Goal: Task Accomplishment & Management: Complete application form

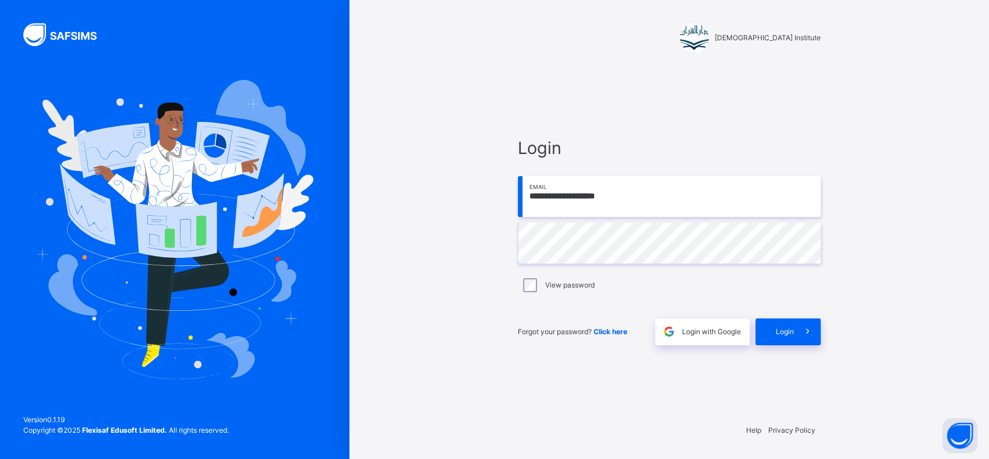
click at [642, 197] on input "**********" at bounding box center [669, 196] width 303 height 41
type input "**********"
click at [761, 330] on div "Login" at bounding box center [788, 331] width 65 height 27
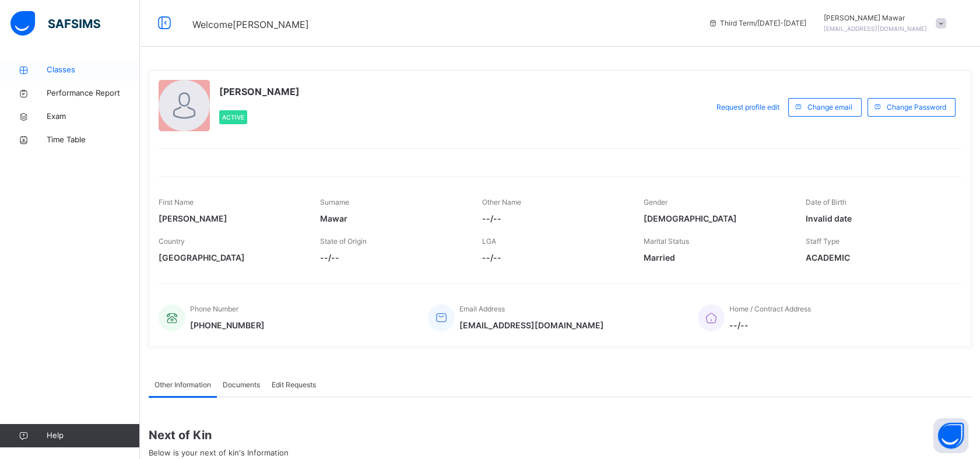
click at [33, 58] on link "Classes" at bounding box center [70, 69] width 140 height 23
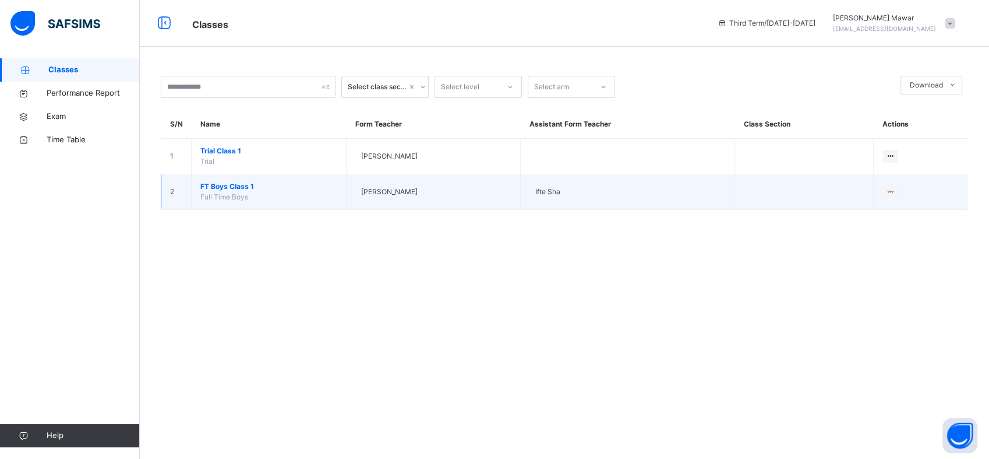
click at [284, 185] on span "FT Boys Class 1" at bounding box center [268, 186] width 137 height 10
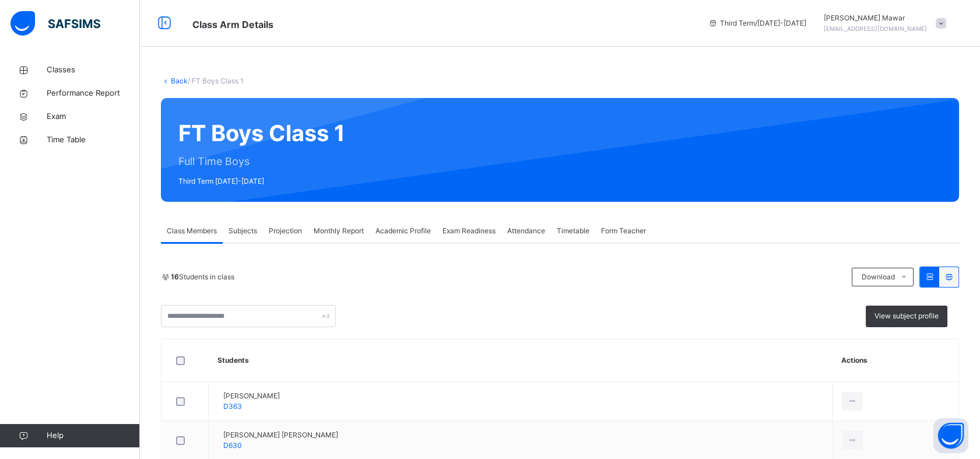
click at [280, 224] on div "Projection" at bounding box center [285, 230] width 45 height 23
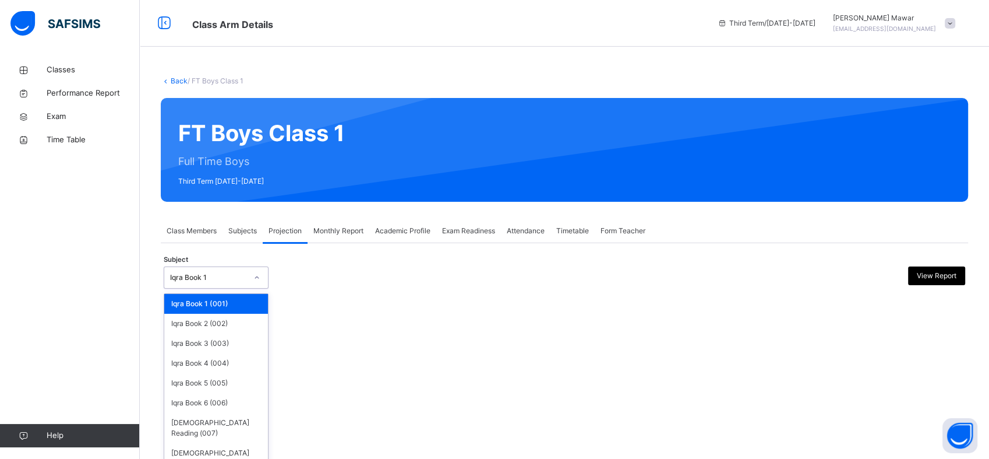
click at [233, 271] on div "Iqra Book 1" at bounding box center [205, 278] width 82 height 18
click at [228, 450] on div "[DEMOGRAPHIC_DATA] Memorisation (008)" at bounding box center [216, 458] width 104 height 30
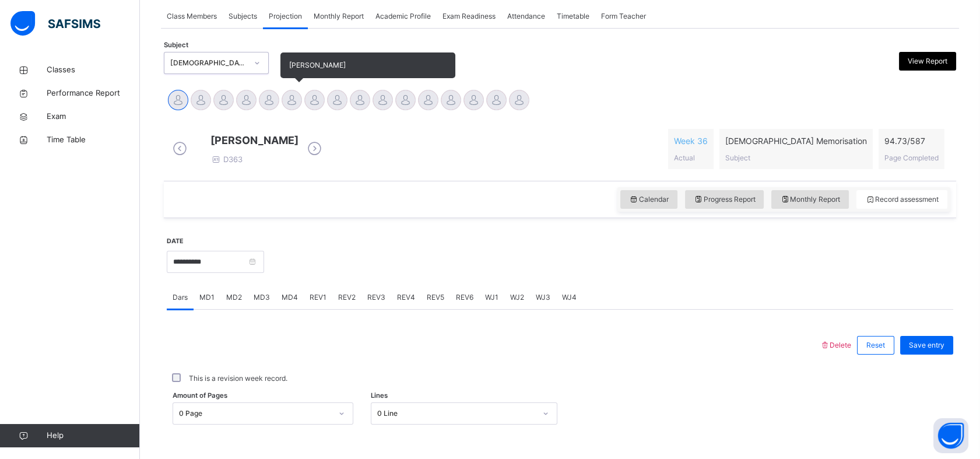
scroll to position [214, 0]
click at [269, 96] on div at bounding box center [269, 100] width 20 height 20
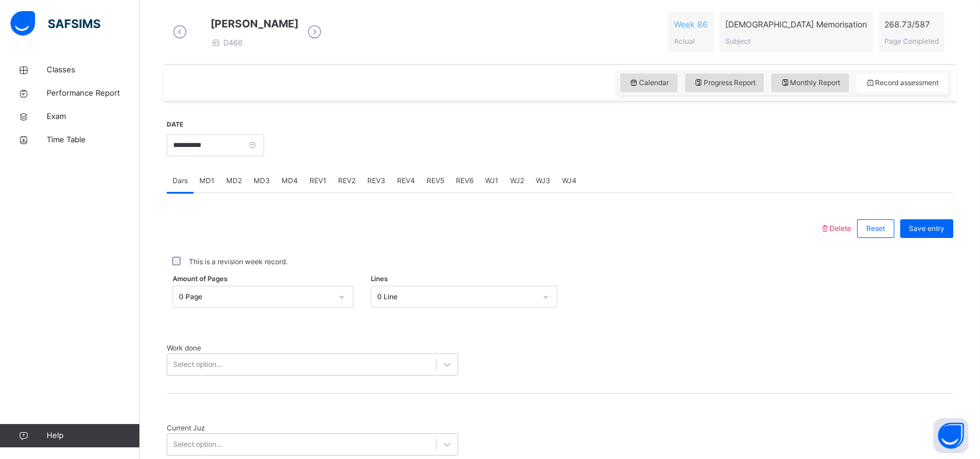
scroll to position [330, 0]
click at [651, 93] on div "Calendar" at bounding box center [648, 83] width 57 height 19
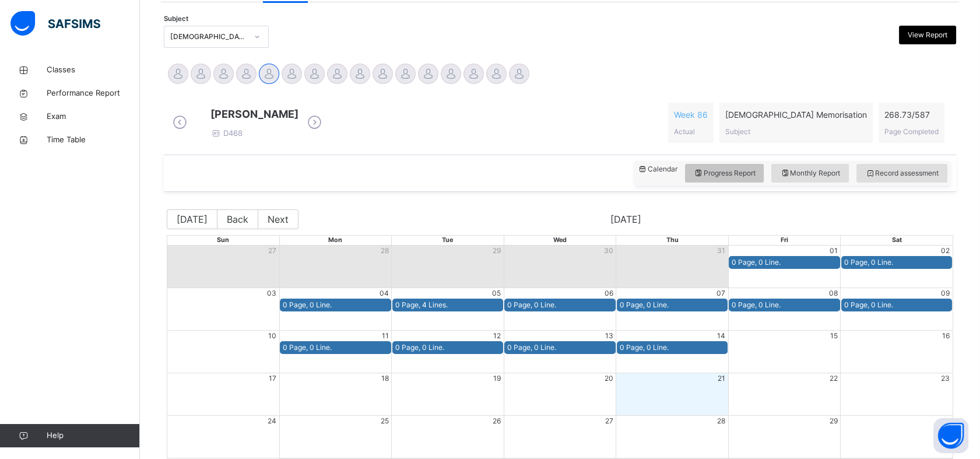
scroll to position [242, 0]
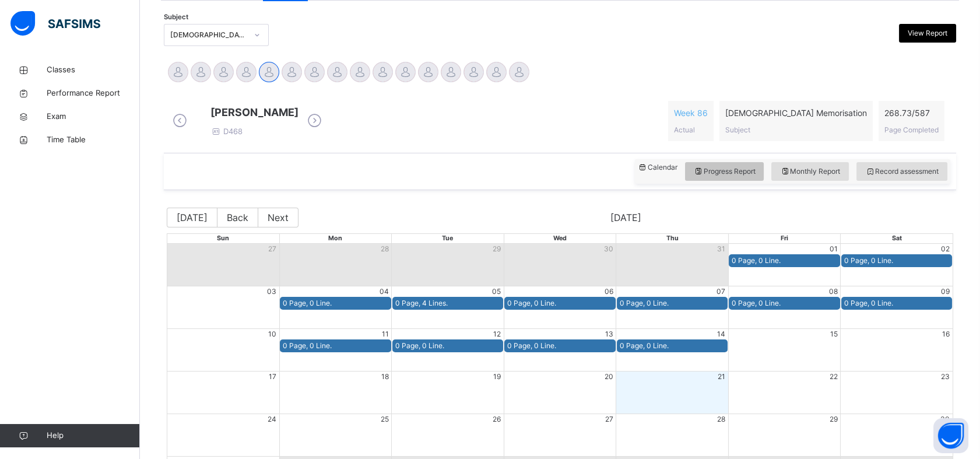
click at [755, 177] on span "Progress Report" at bounding box center [724, 171] width 62 height 10
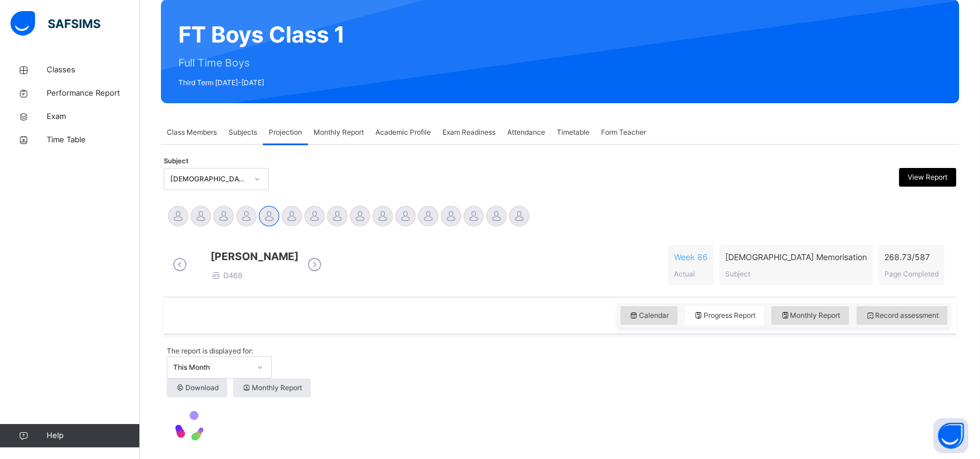
scroll to position [135, 0]
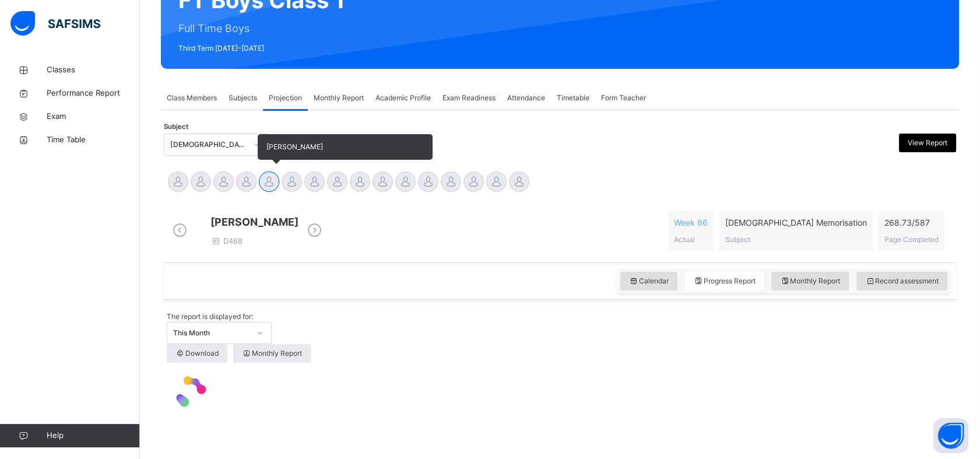
click at [277, 182] on div at bounding box center [269, 181] width 20 height 20
click at [244, 182] on div at bounding box center [246, 181] width 20 height 20
click at [276, 183] on div at bounding box center [269, 181] width 20 height 20
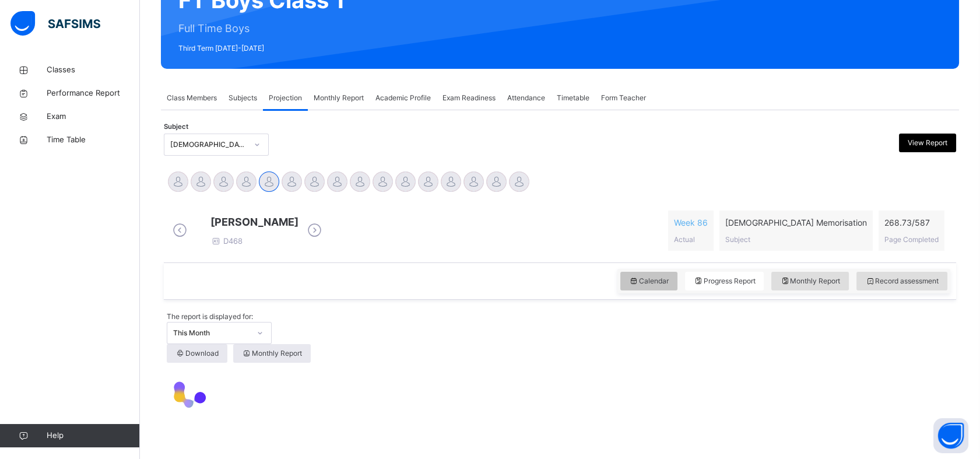
click at [649, 283] on span "Calendar" at bounding box center [649, 281] width 40 height 10
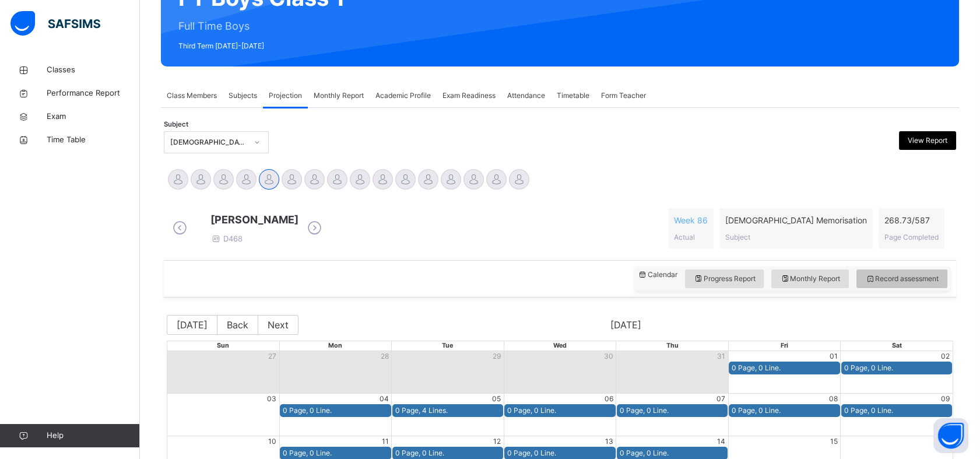
click at [883, 284] on span "Record assessment" at bounding box center [901, 278] width 73 height 10
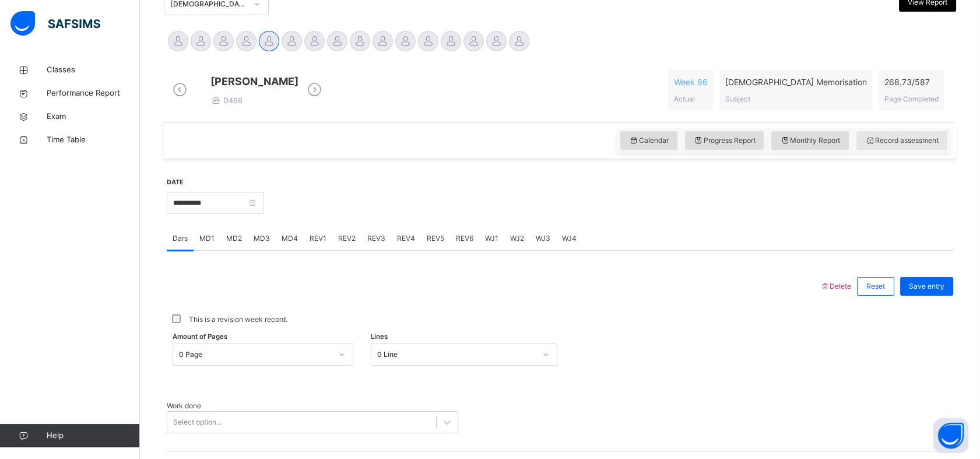
scroll to position [280, 0]
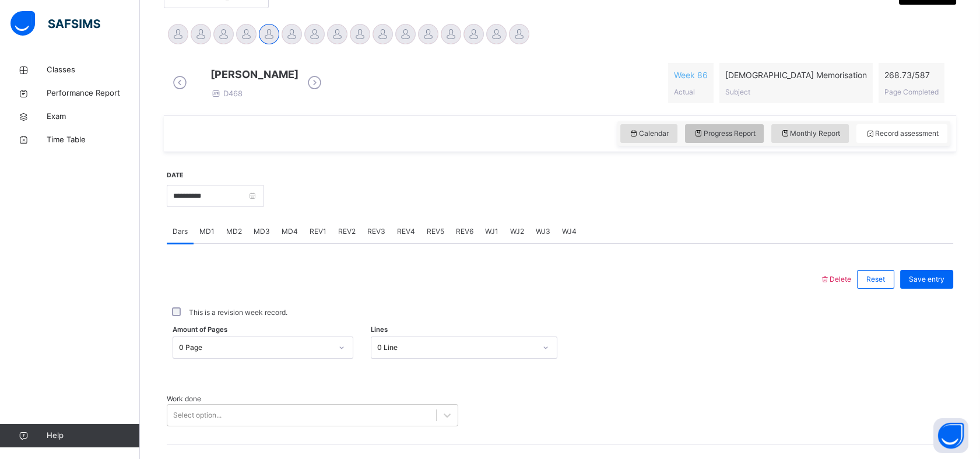
click at [746, 143] on div "Progress Report" at bounding box center [724, 133] width 79 height 19
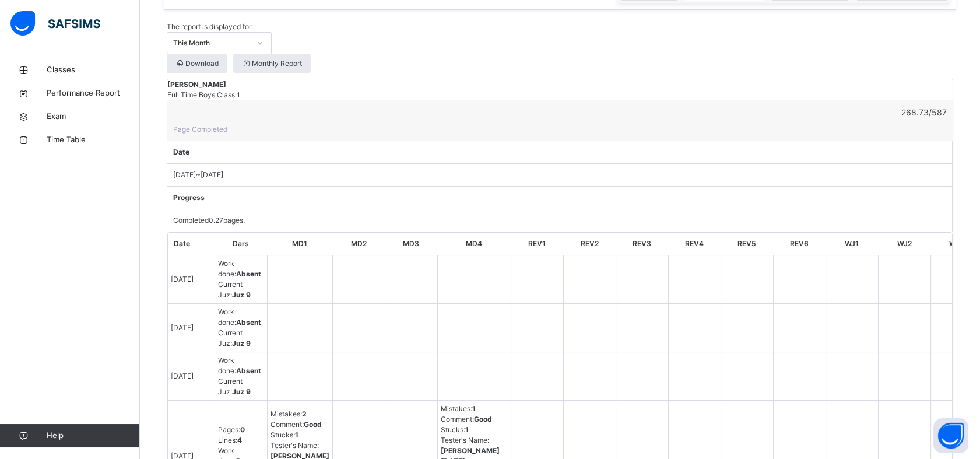
scroll to position [417, 0]
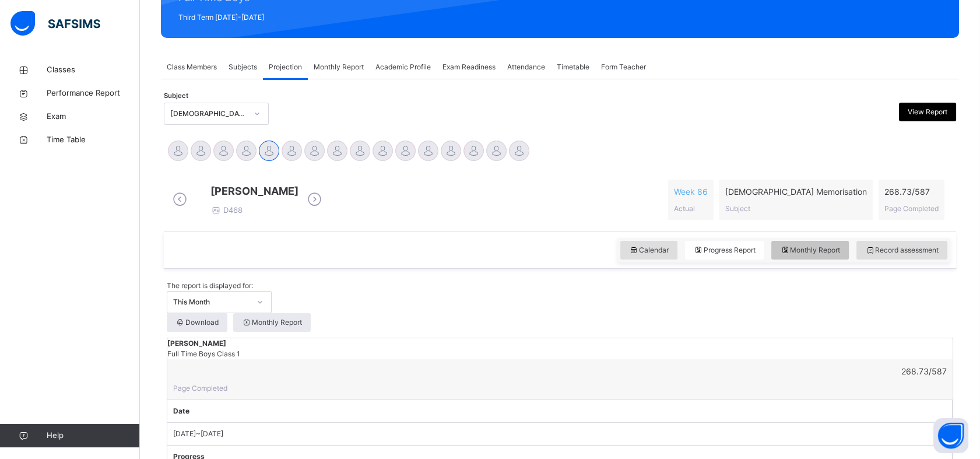
select select "****"
select select "*"
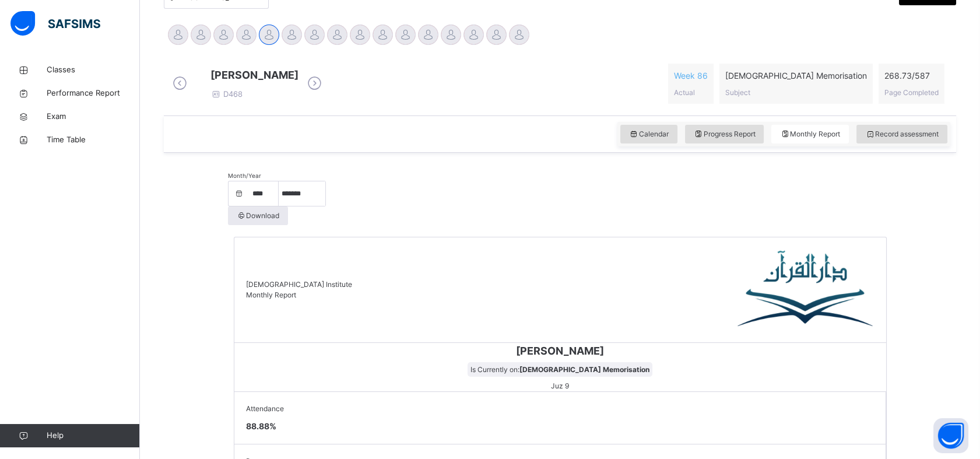
scroll to position [274, 0]
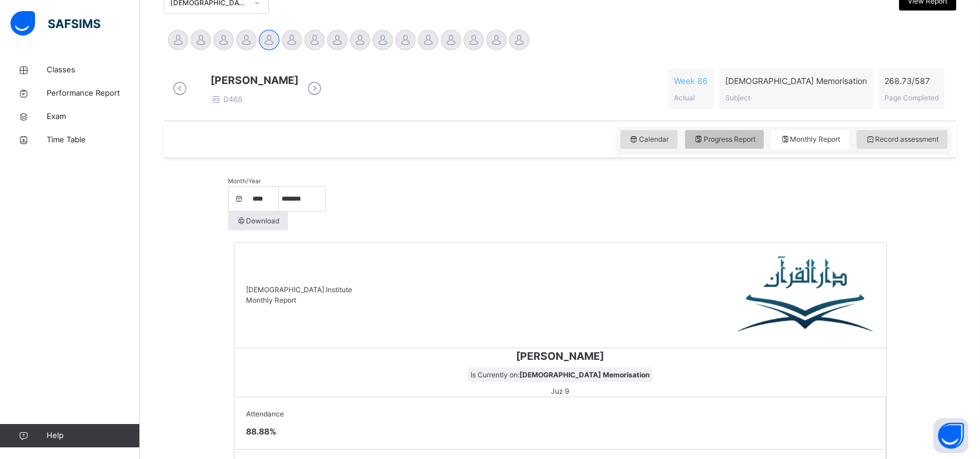
click at [711, 145] on span "Progress Report" at bounding box center [724, 139] width 62 height 10
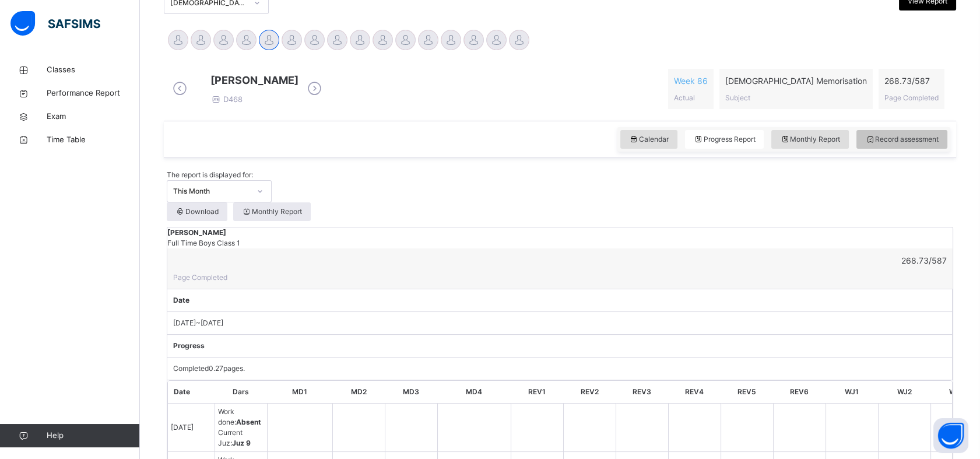
click at [865, 149] on div "Record assessment" at bounding box center [901, 139] width 91 height 19
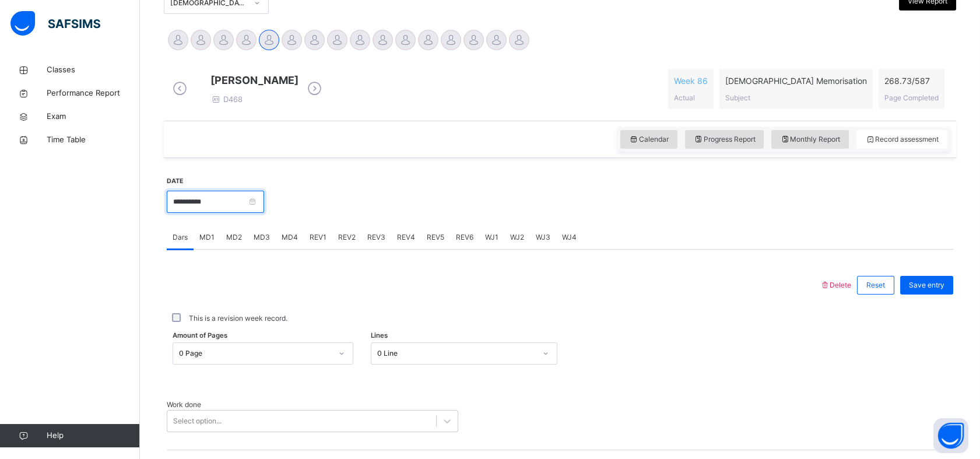
click at [245, 213] on input "**********" at bounding box center [215, 202] width 97 height 22
click at [381, 215] on div at bounding box center [608, 200] width 677 height 50
click at [202, 212] on input "**********" at bounding box center [215, 202] width 97 height 22
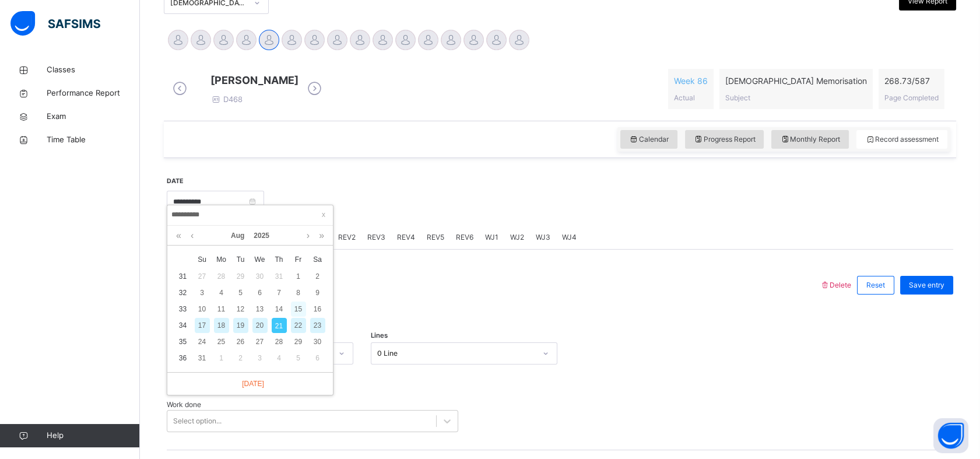
click at [299, 310] on div "15" at bounding box center [298, 308] width 15 height 15
type input "**********"
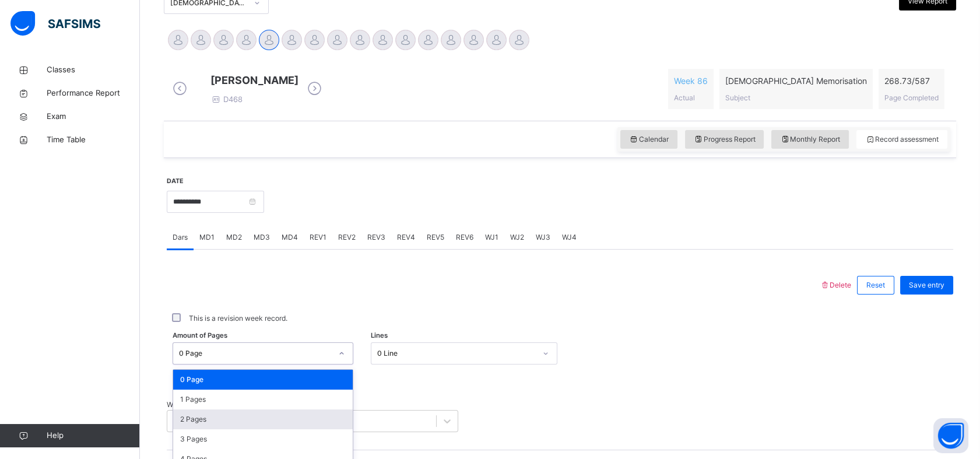
click at [232, 354] on div "option 2 Pages focused, 3 of 588. 588 results available. Use Up and Down to cho…" at bounding box center [262, 353] width 181 height 22
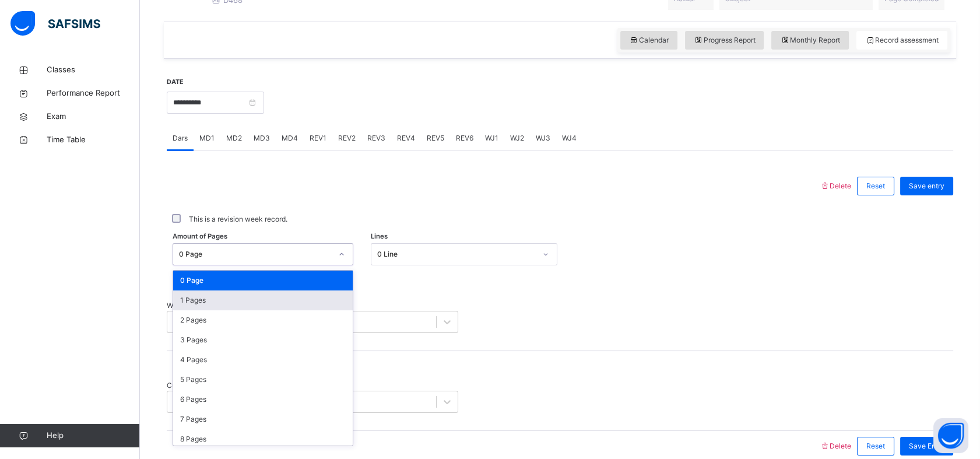
click at [207, 304] on div "1 Pages" at bounding box center [262, 300] width 179 height 20
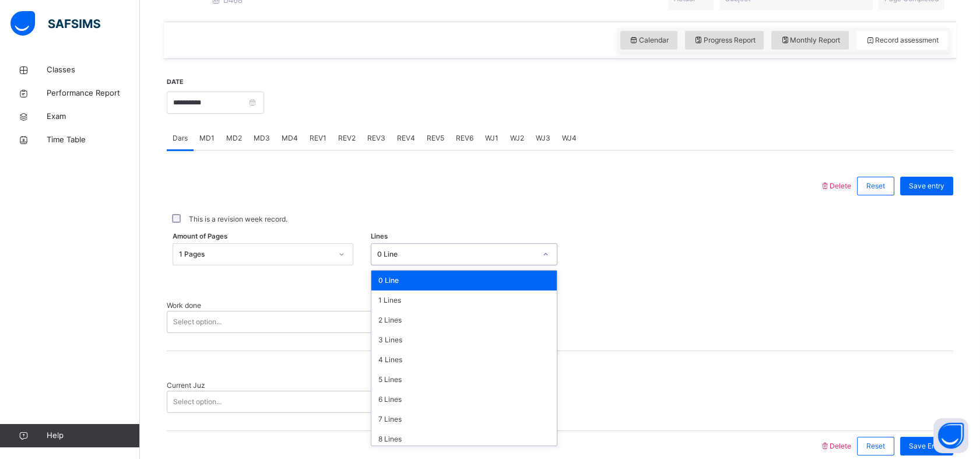
click at [398, 259] on div "0 Line" at bounding box center [456, 254] width 158 height 10
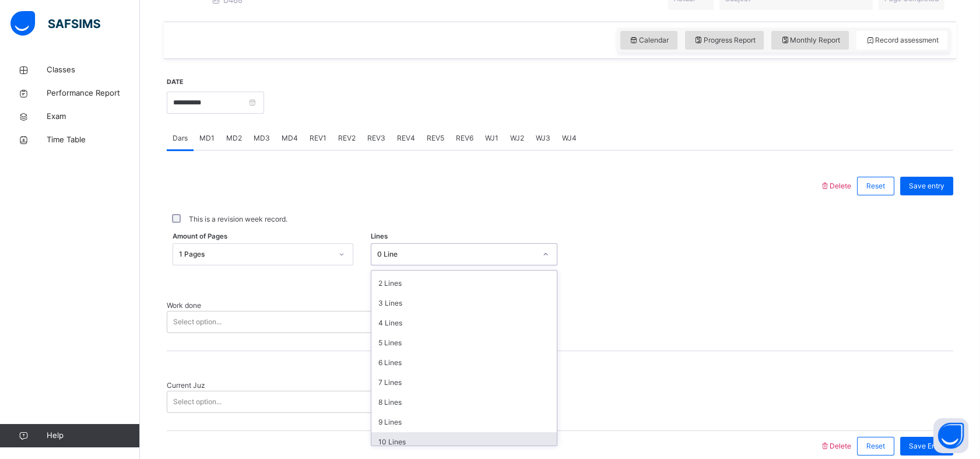
click at [398, 442] on div "10 Lines" at bounding box center [463, 442] width 185 height 20
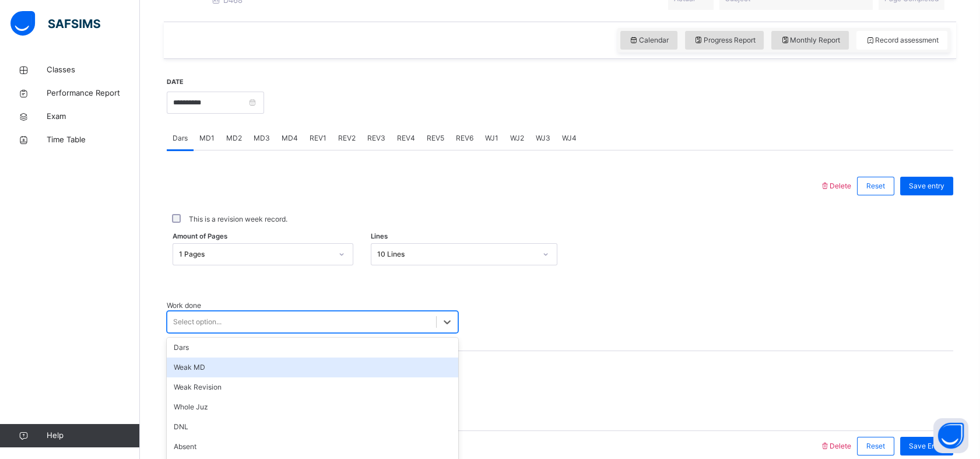
scroll to position [415, 0]
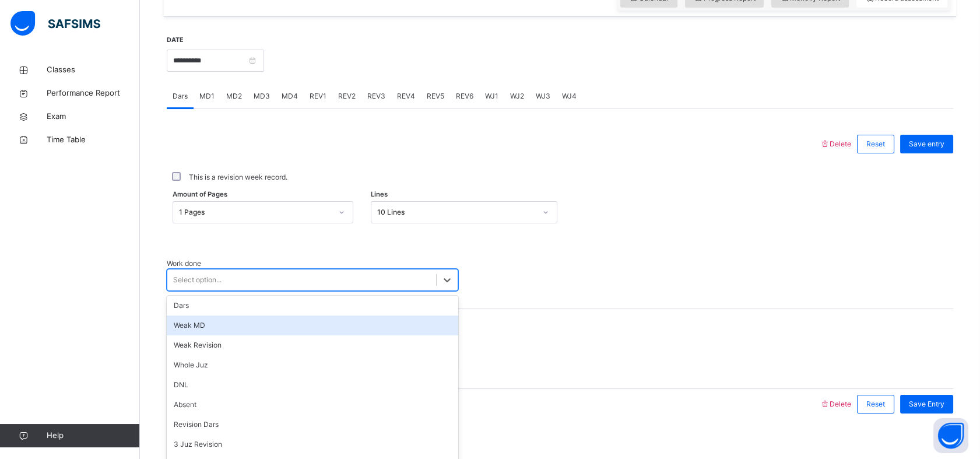
click at [256, 291] on div "option [PERSON_NAME] MD focused, 2 of 16. 16 results available. Use Up and Down…" at bounding box center [312, 280] width 291 height 22
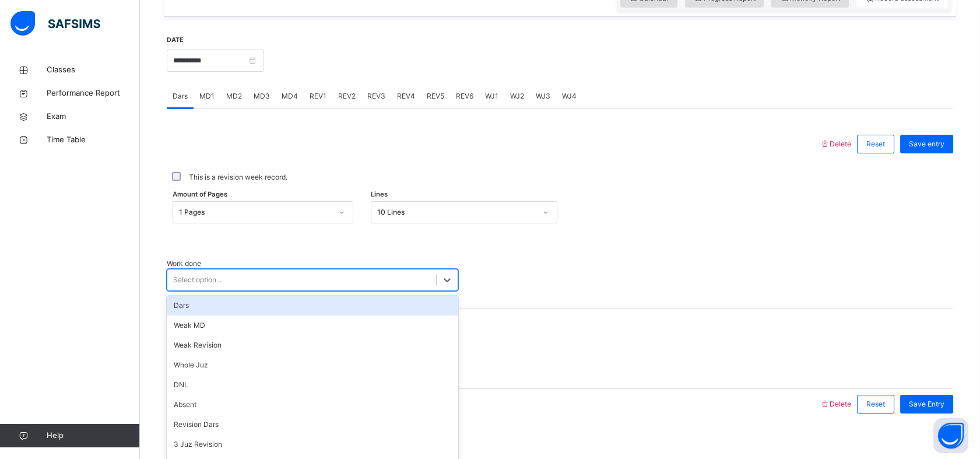
click at [215, 305] on div "Dars" at bounding box center [312, 305] width 291 height 20
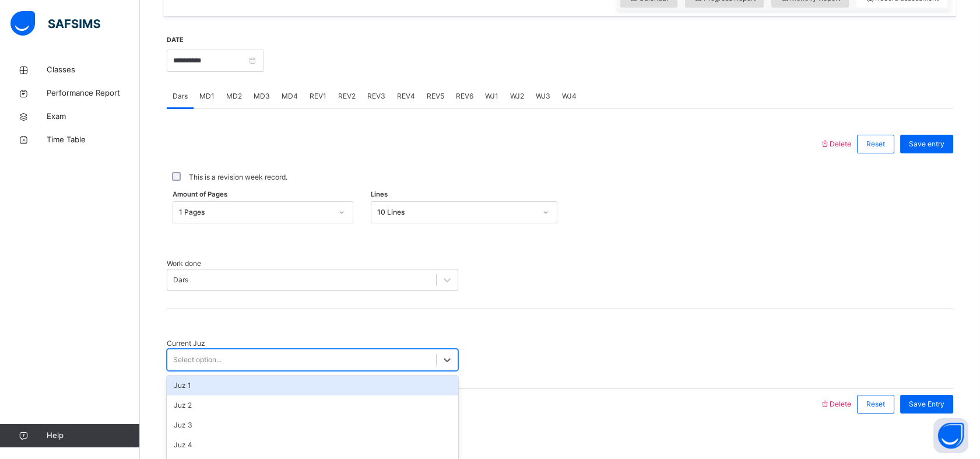
drag, startPoint x: 209, startPoint y: 352, endPoint x: 224, endPoint y: 388, distance: 38.4
click at [224, 371] on div "option Juz 1 focused, 1 of 30. 30 results available. Use Up and Down to choose …" at bounding box center [312, 359] width 291 height 22
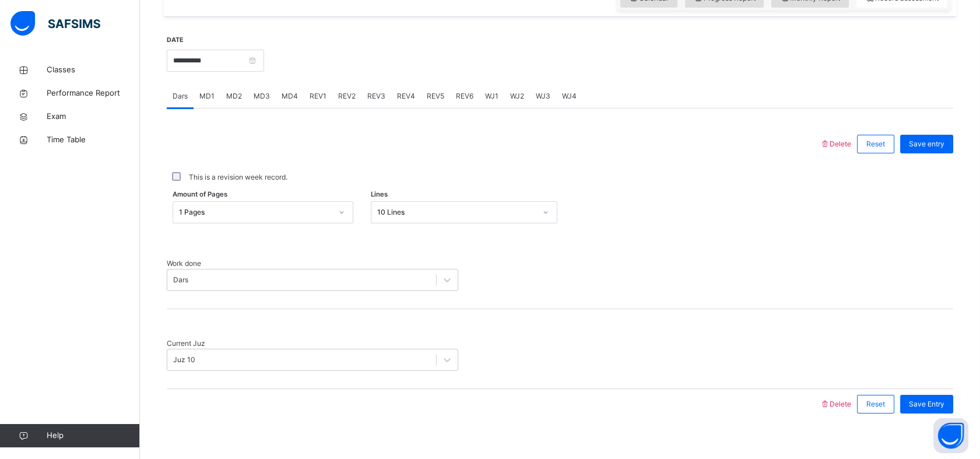
click at [903, 182] on div "This is a revision week record." at bounding box center [560, 177] width 780 height 10
click at [928, 149] on span "Save entry" at bounding box center [926, 144] width 36 height 10
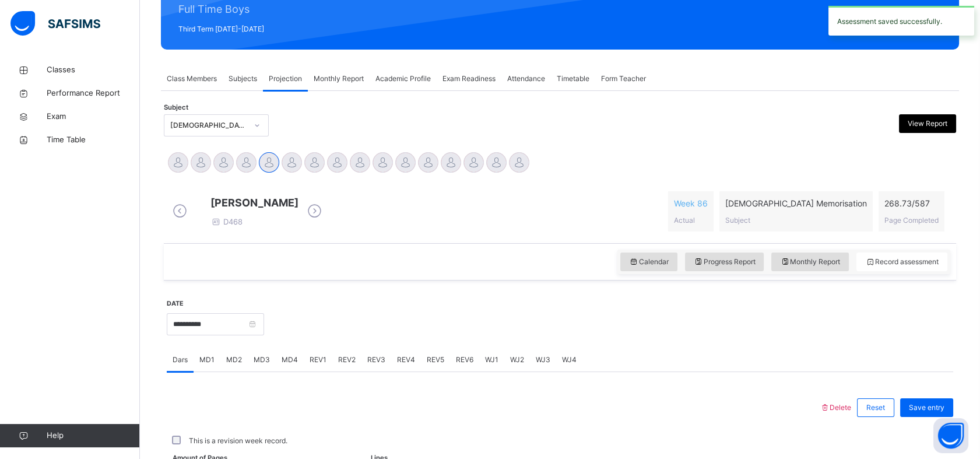
scroll to position [415, 0]
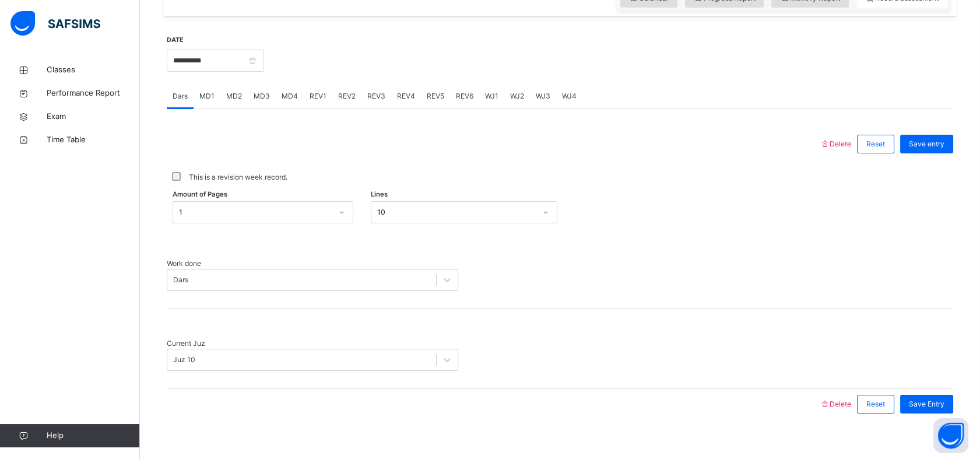
click at [214, 108] on div "MD1" at bounding box center [206, 95] width 27 height 23
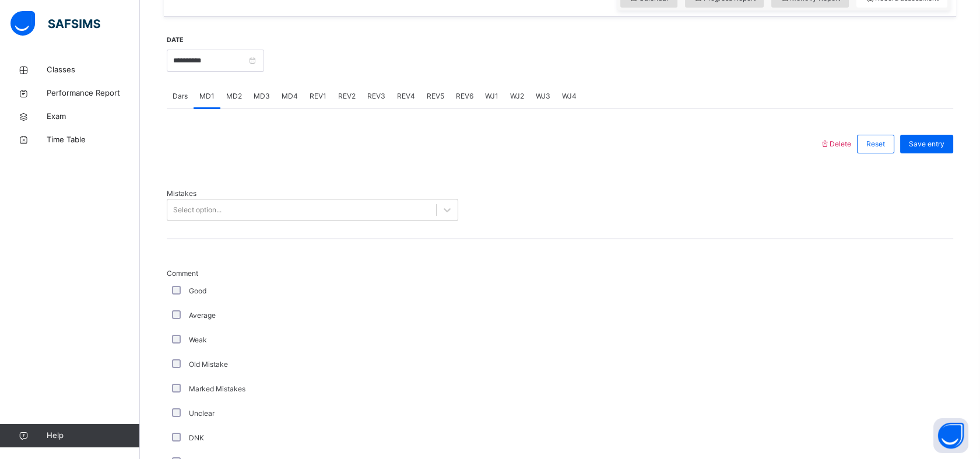
click at [174, 273] on span "Comment" at bounding box center [312, 273] width 291 height 10
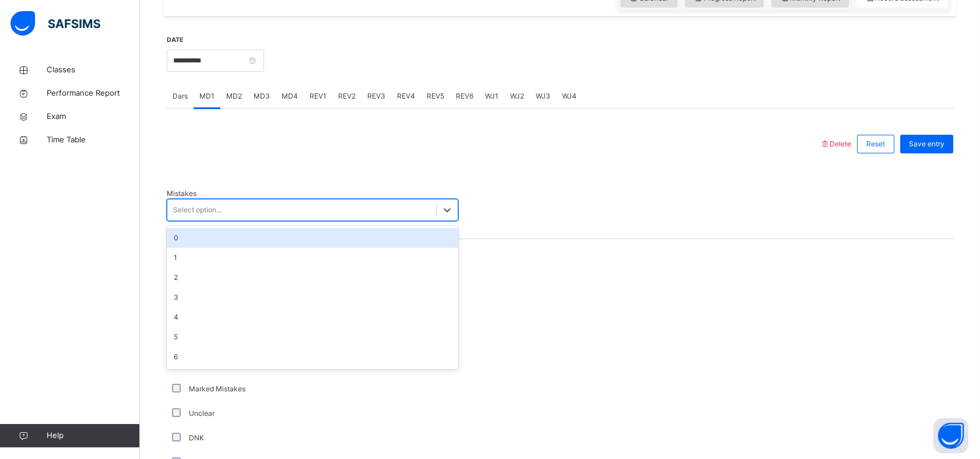
click at [235, 203] on div "Select option..." at bounding box center [301, 210] width 269 height 18
click at [214, 233] on div "0" at bounding box center [312, 238] width 291 height 20
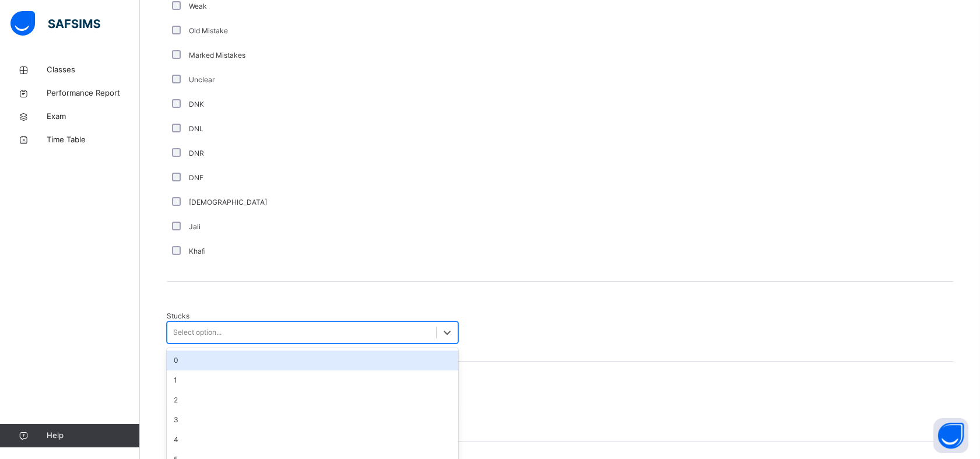
click at [219, 331] on div "Stucks option 0 focused, 1 of 6. 6 results available. Use Up and Down to choose…" at bounding box center [560, 321] width 786 height 80
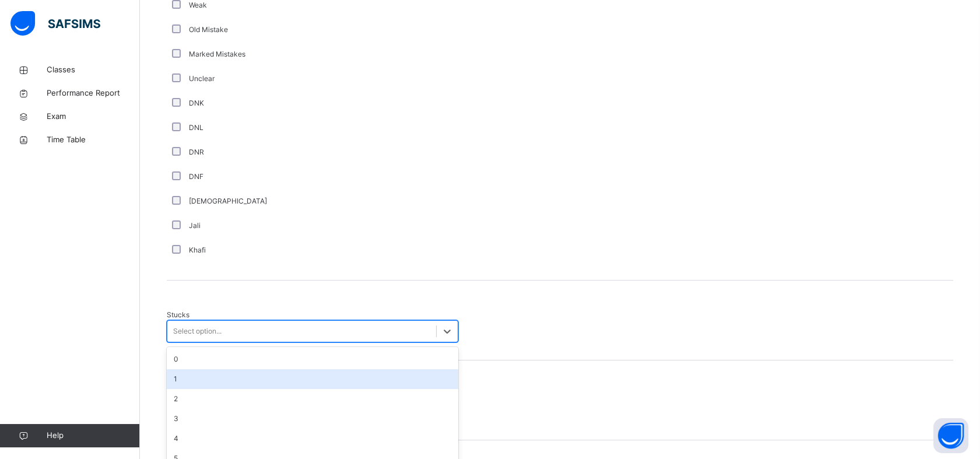
click at [200, 373] on div "1" at bounding box center [312, 379] width 291 height 20
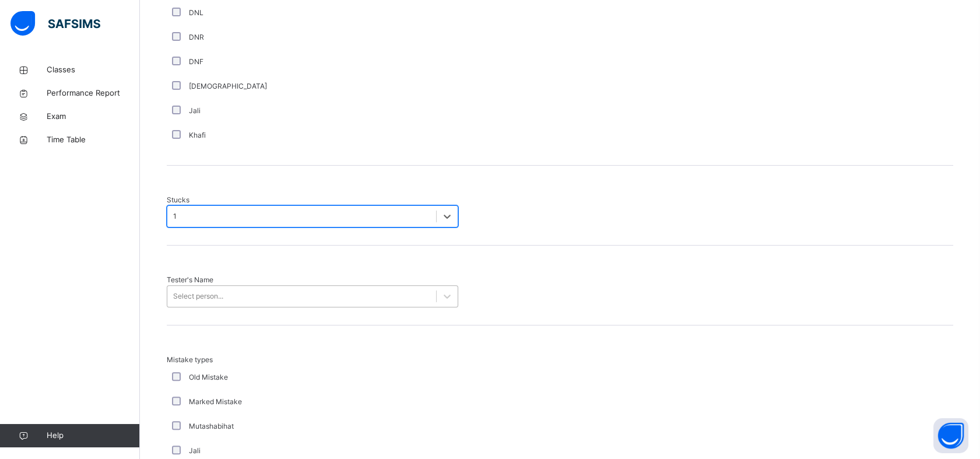
click at [188, 307] on div "Select person..." at bounding box center [312, 296] width 291 height 22
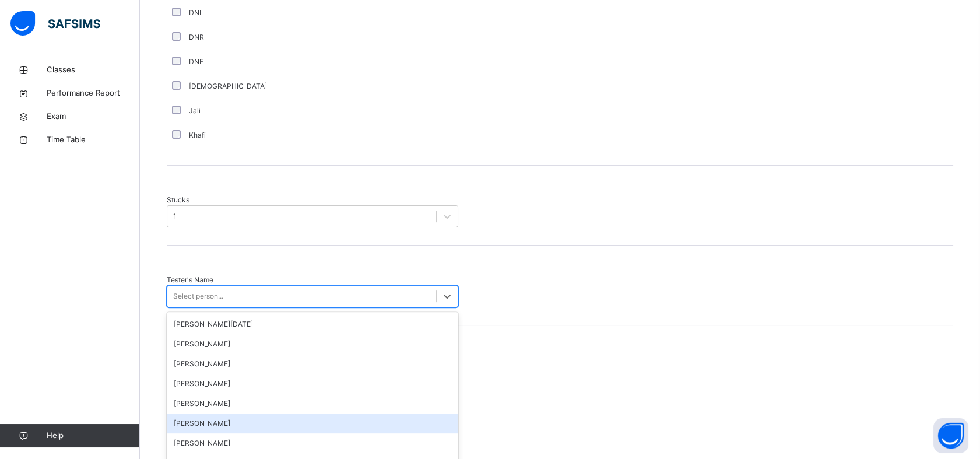
scroll to position [875, 0]
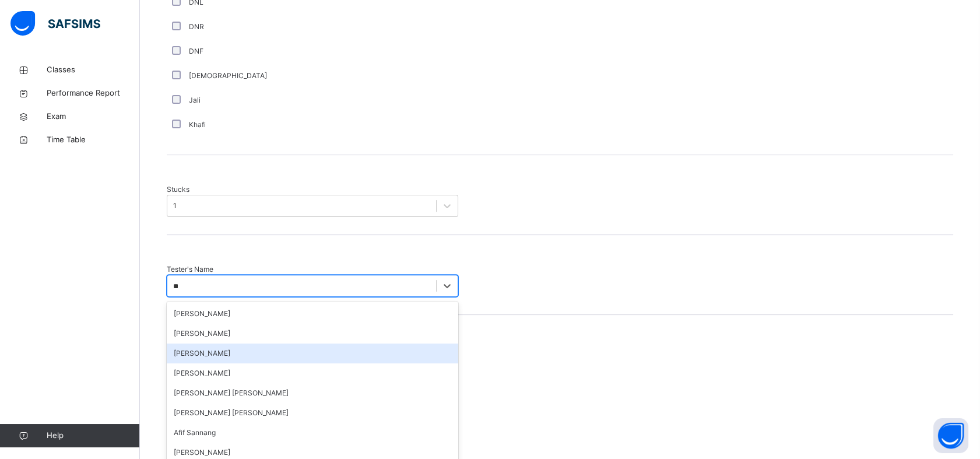
type input "**"
click at [20, 426] on link "Help" at bounding box center [69, 435] width 139 height 23
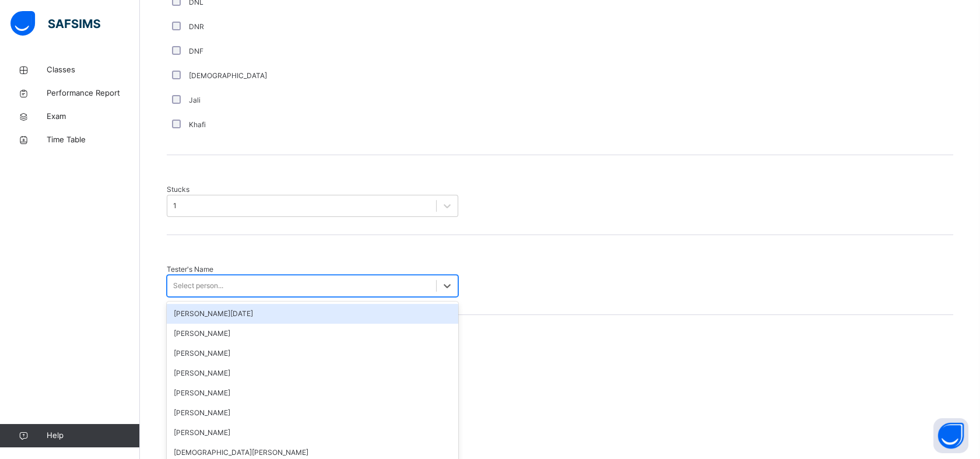
click at [205, 280] on div "Select person..." at bounding box center [198, 285] width 50 height 10
type input "****"
click at [232, 304] on div "[PERSON_NAME]" at bounding box center [312, 314] width 291 height 20
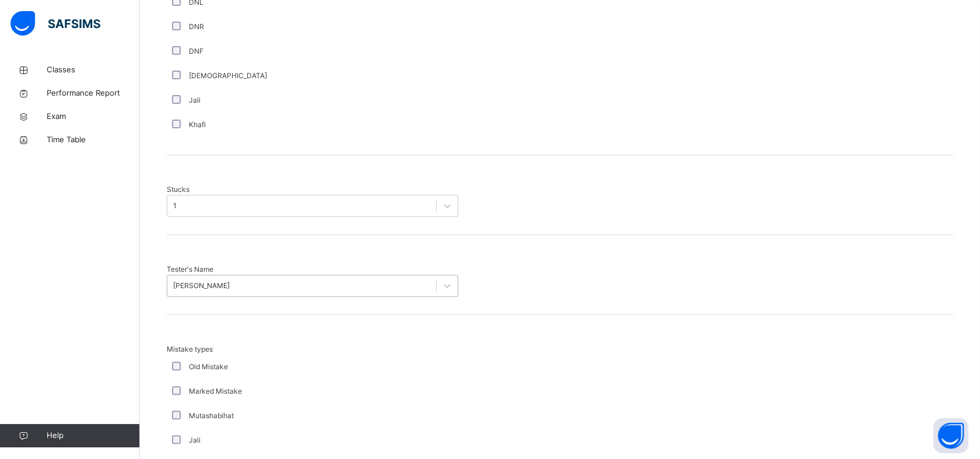
click at [232, 288] on div "Tester's Name [PERSON_NAME]" at bounding box center [560, 275] width 786 height 80
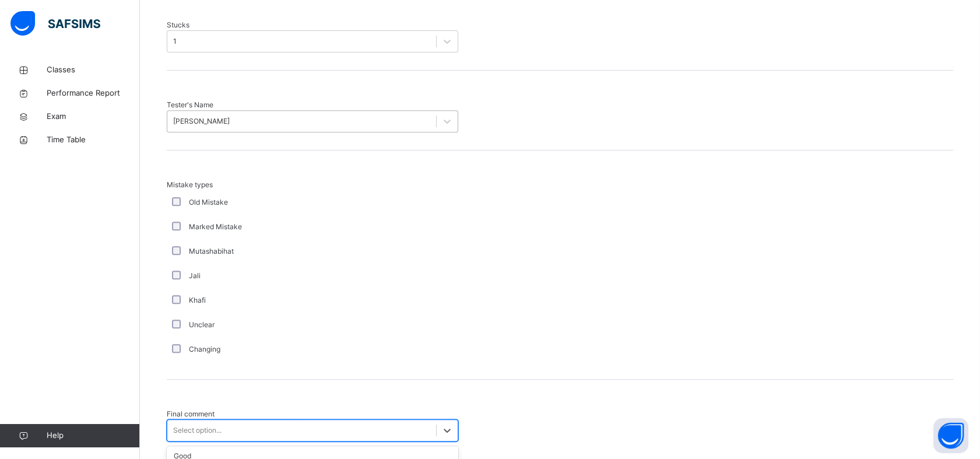
scroll to position [1089, 0]
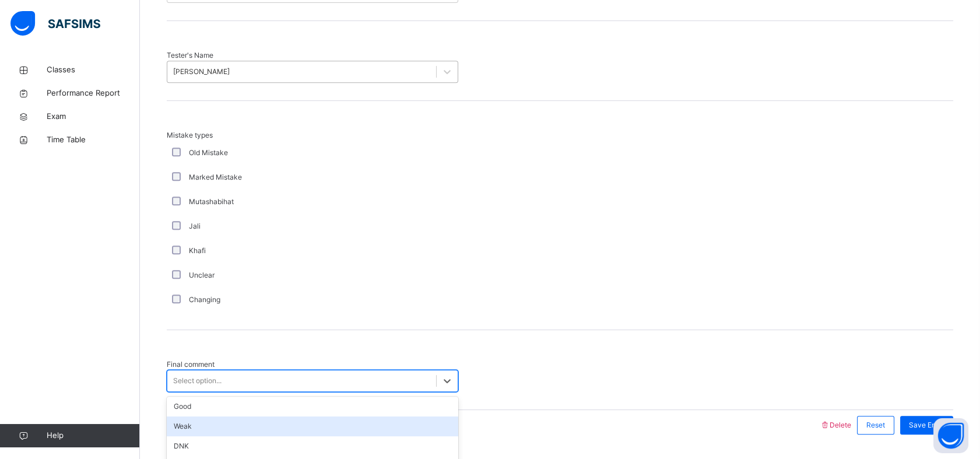
click at [186, 392] on div "option Weak focused, 2 of 6. 6 results available. Use Up and Down to choose opt…" at bounding box center [312, 380] width 291 height 22
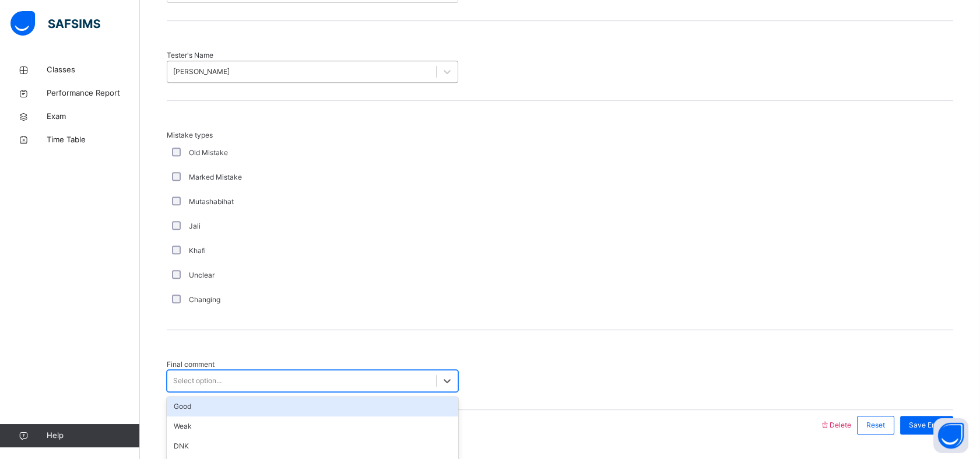
click at [217, 396] on div "Good" at bounding box center [312, 406] width 291 height 20
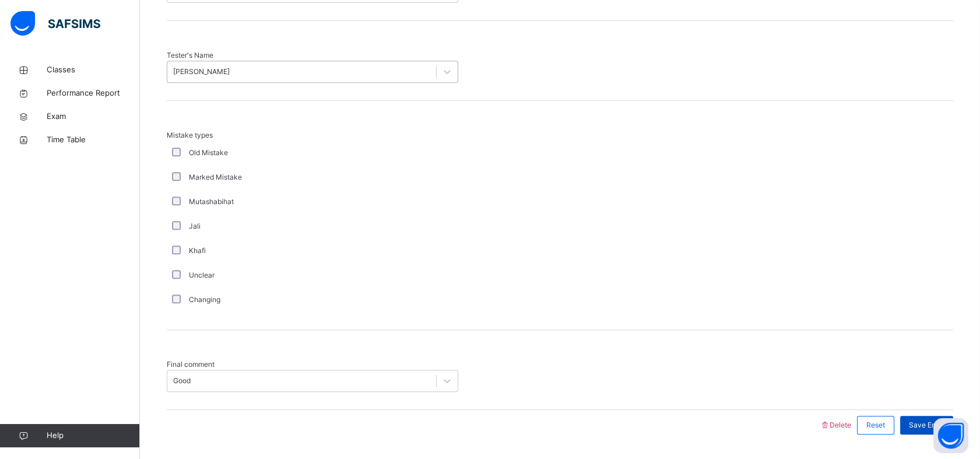
click at [913, 415] on div "Save Entry" at bounding box center [926, 424] width 53 height 19
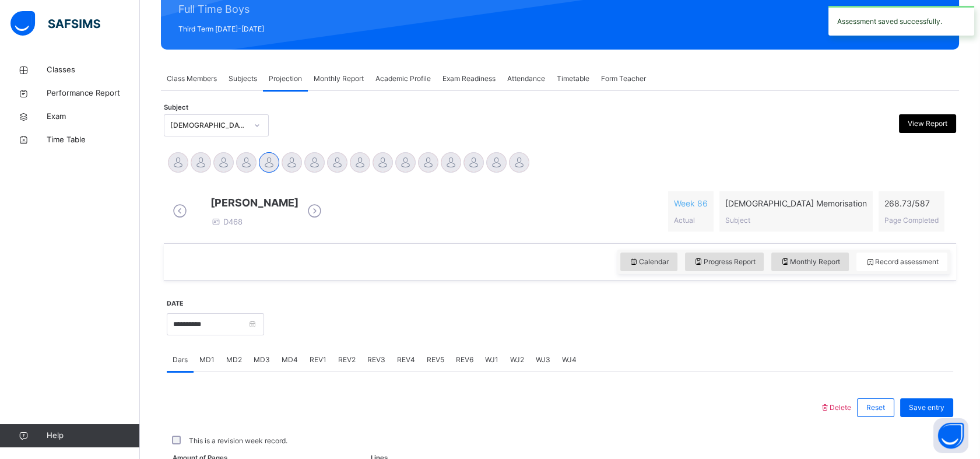
scroll to position [415, 0]
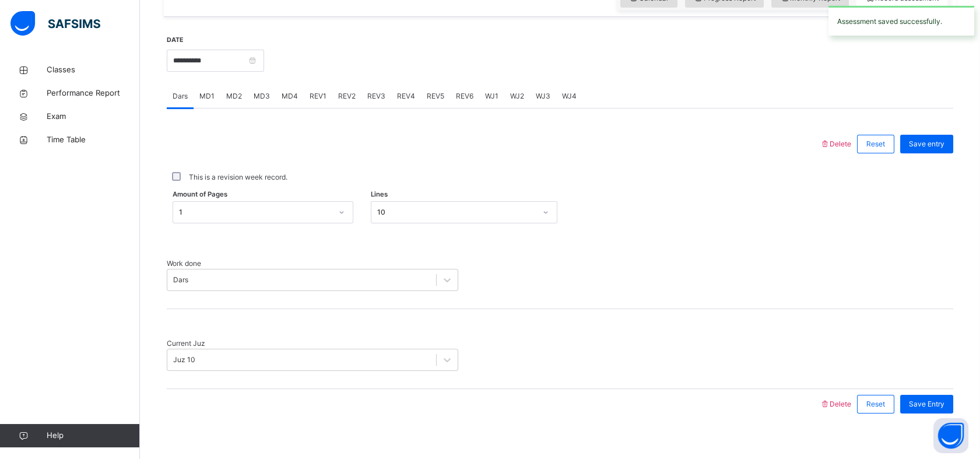
click at [282, 108] on div "MD4" at bounding box center [290, 95] width 28 height 23
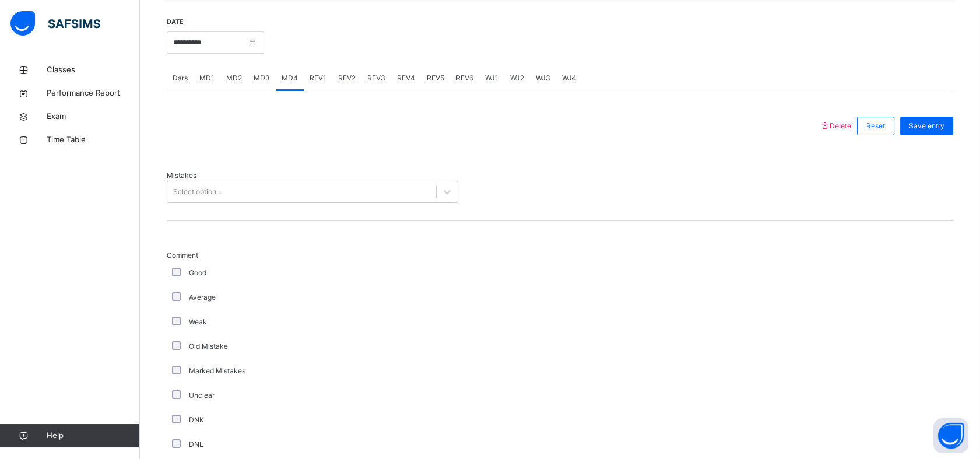
scroll to position [441, 0]
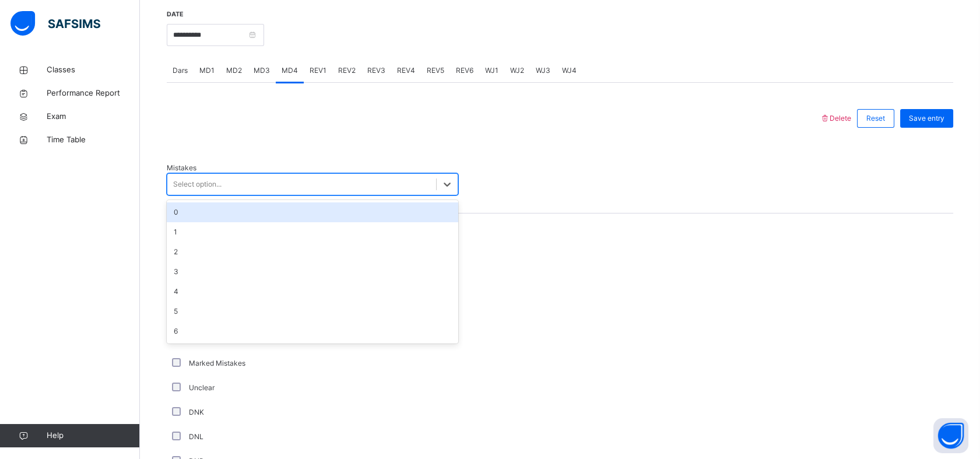
click at [200, 179] on div "Select option..." at bounding box center [197, 184] width 48 height 10
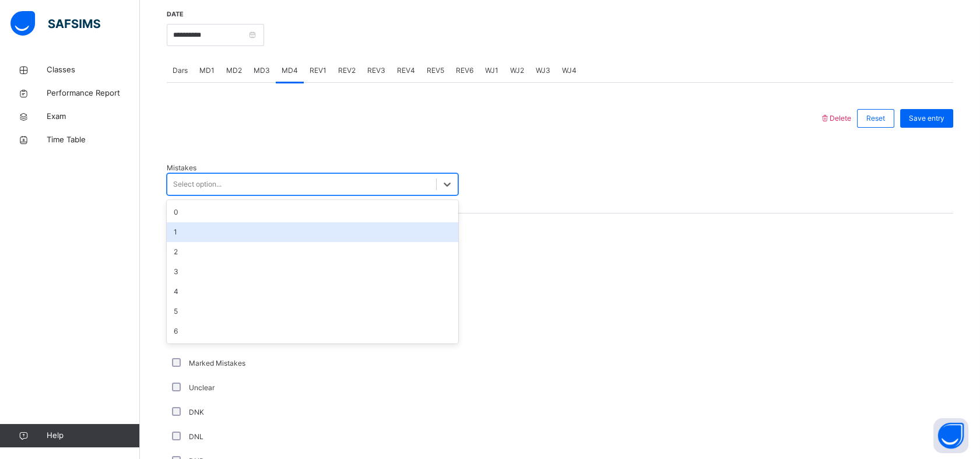
click at [168, 222] on div "1" at bounding box center [312, 232] width 291 height 20
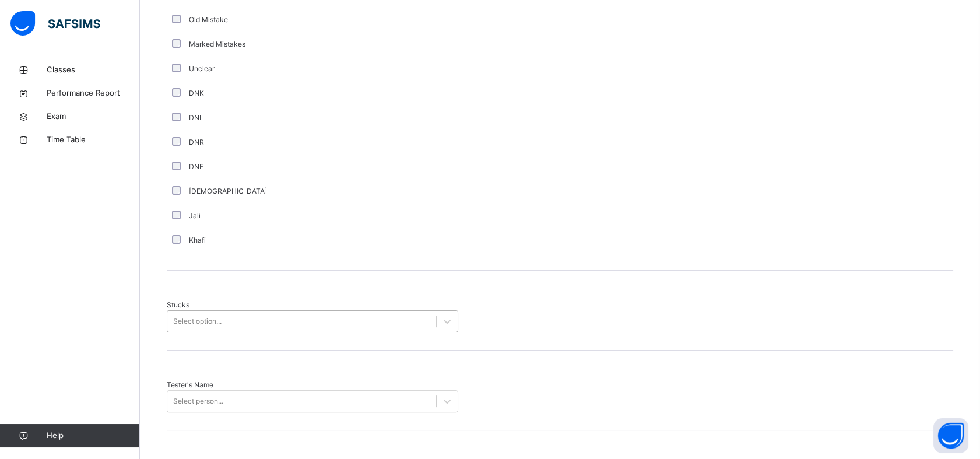
scroll to position [760, 0]
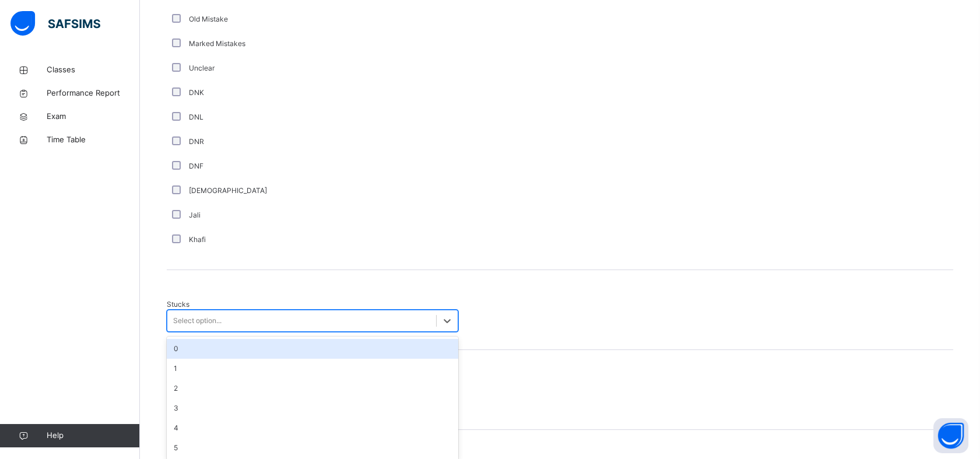
click at [191, 315] on div "Select option..." at bounding box center [197, 320] width 48 height 10
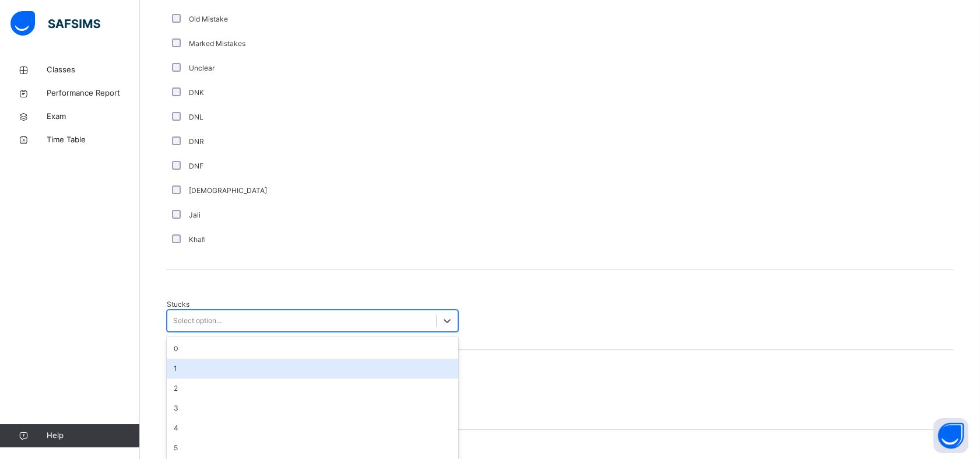
click at [199, 360] on div "1" at bounding box center [312, 368] width 291 height 20
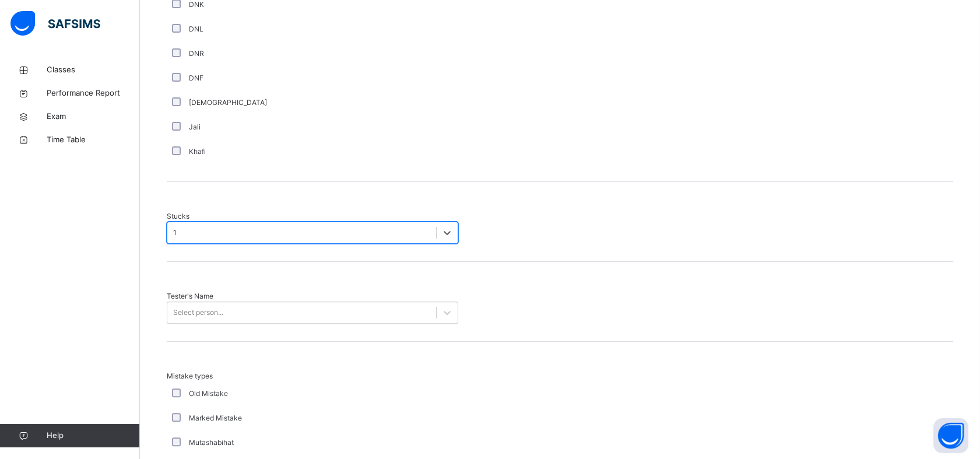
scroll to position [848, 0]
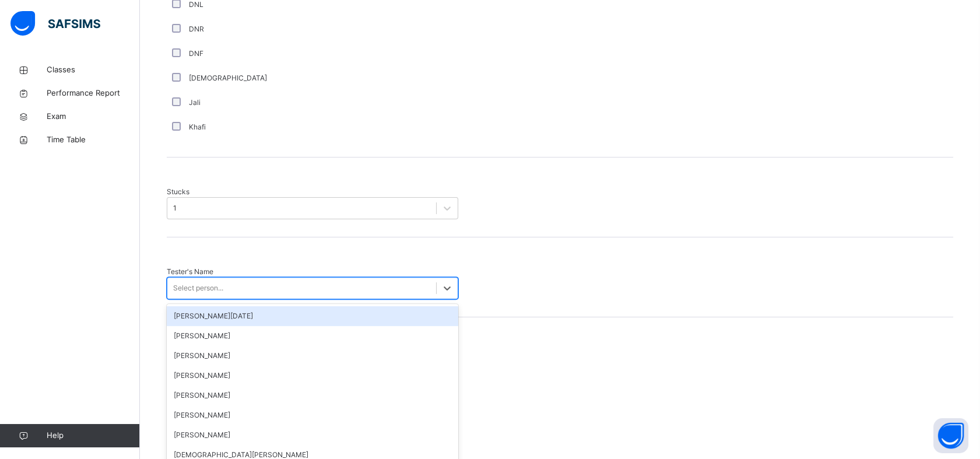
click at [240, 290] on div "option [PERSON_NAME][DATE] focused, 1 of 88. 88 results available. Use Up and D…" at bounding box center [312, 288] width 291 height 22
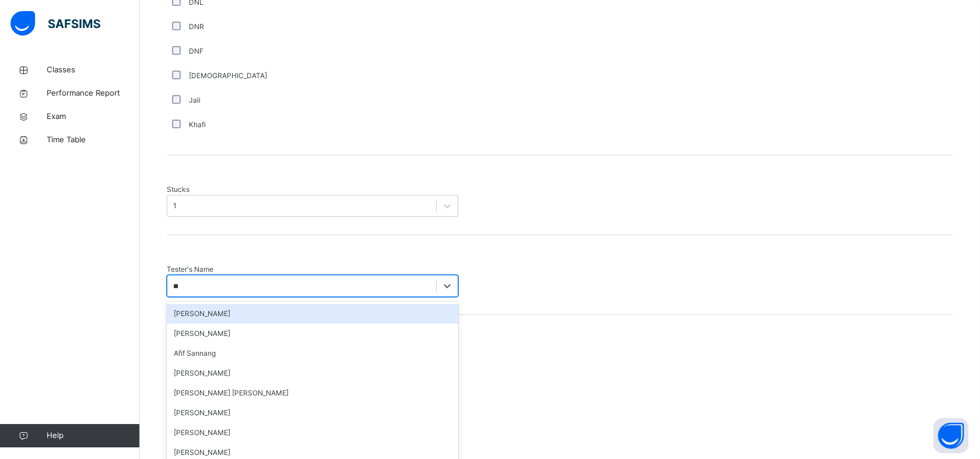
type input "***"
click at [216, 304] on div "[PERSON_NAME]" at bounding box center [312, 314] width 291 height 20
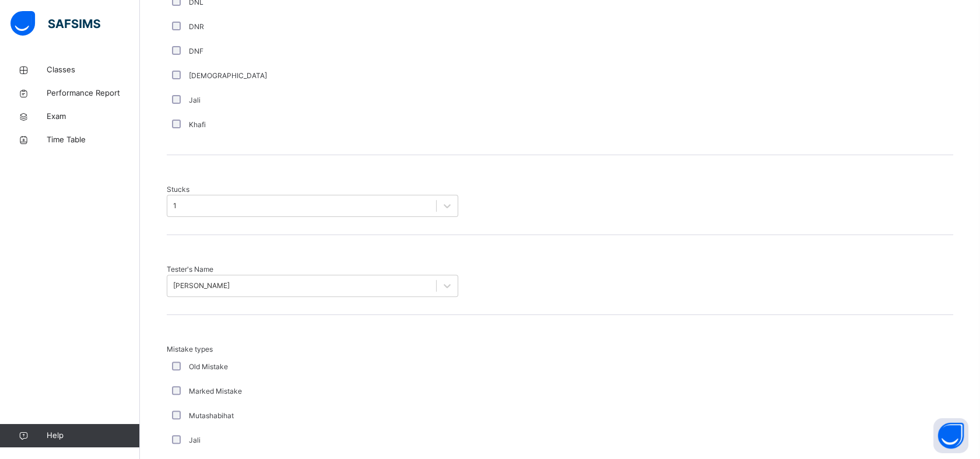
drag, startPoint x: 216, startPoint y: 291, endPoint x: 355, endPoint y: 352, distance: 151.9
click at [355, 352] on div "Mistake types Old Mistake Marked Mistake Mutashabihat [PERSON_NAME] Unclear Cha…" at bounding box center [560, 429] width 786 height 229
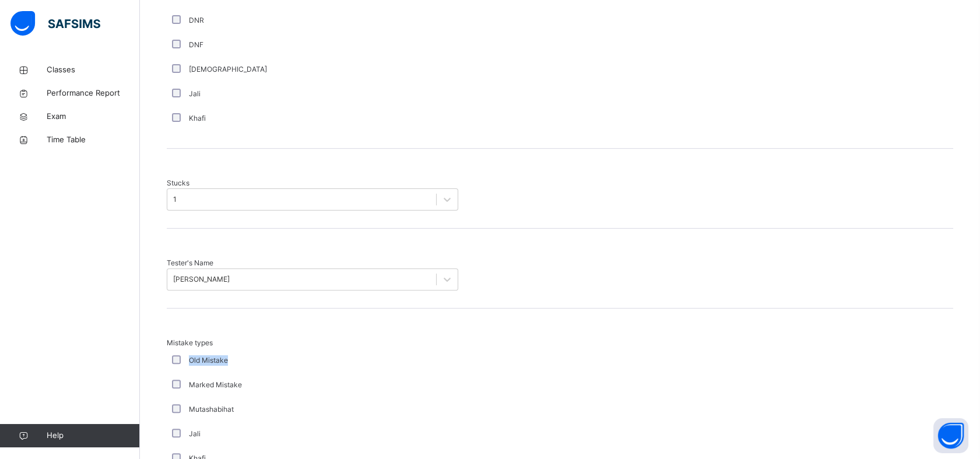
scroll to position [883, 0]
click at [355, 378] on div "Marked Mistake" at bounding box center [313, 383] width 286 height 10
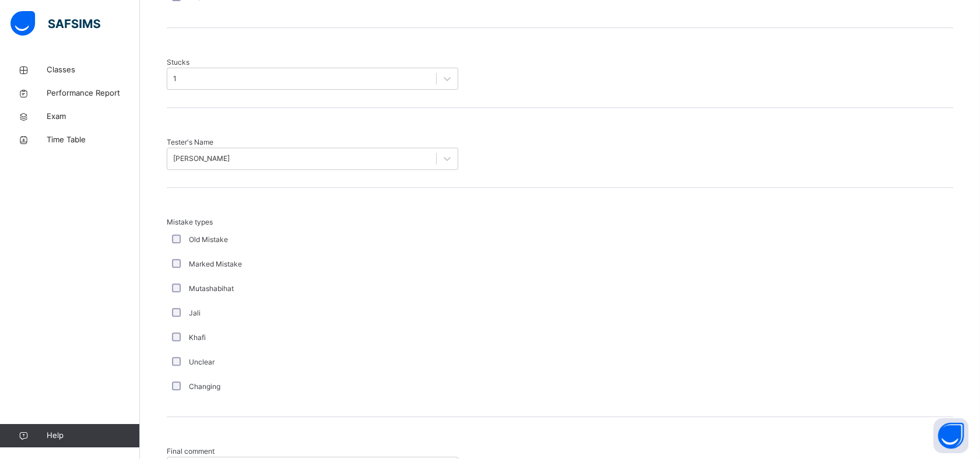
scroll to position [1089, 0]
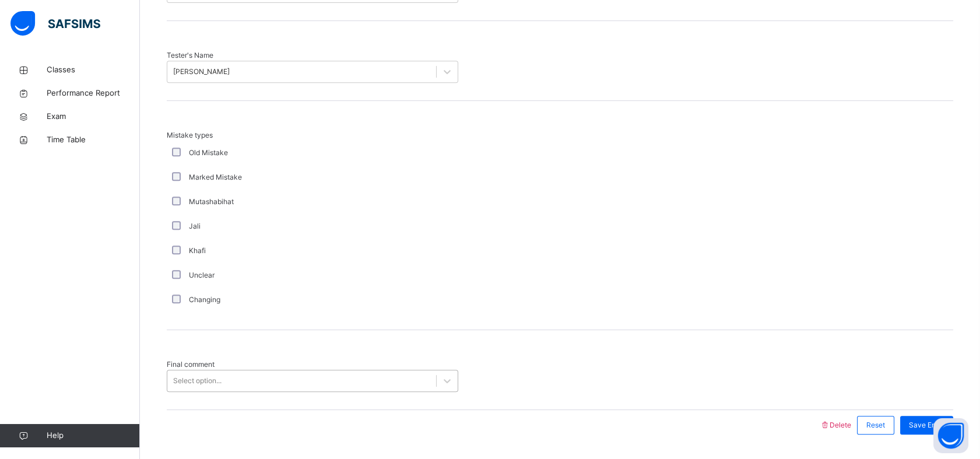
click at [334, 372] on div "Select option..." at bounding box center [301, 381] width 269 height 18
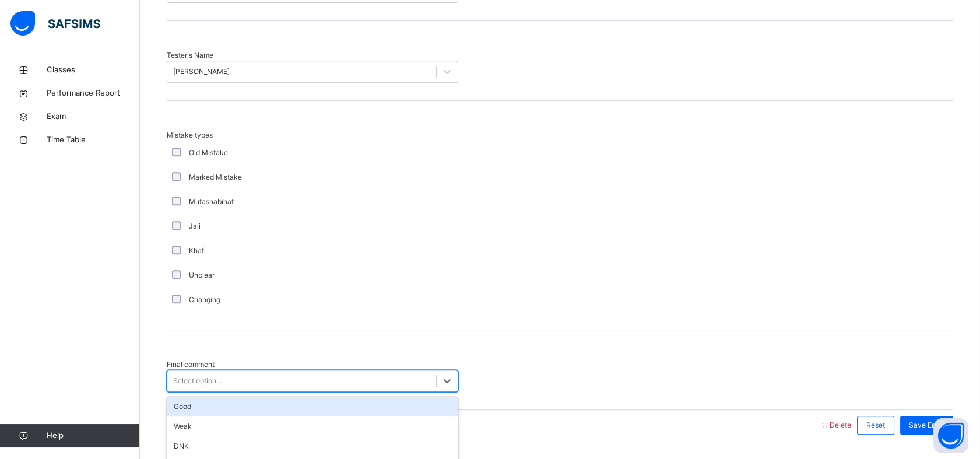
click at [299, 396] on div "Good" at bounding box center [312, 406] width 291 height 20
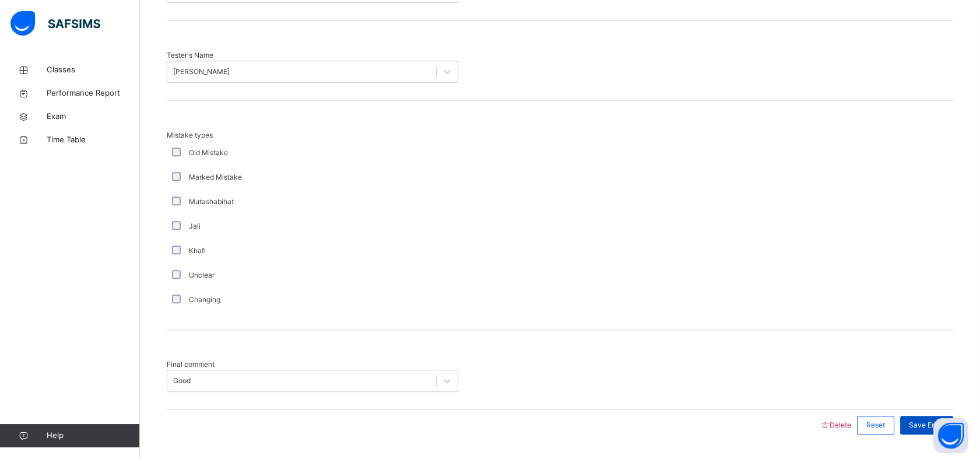
click at [934, 415] on div "Save Entry" at bounding box center [926, 424] width 53 height 19
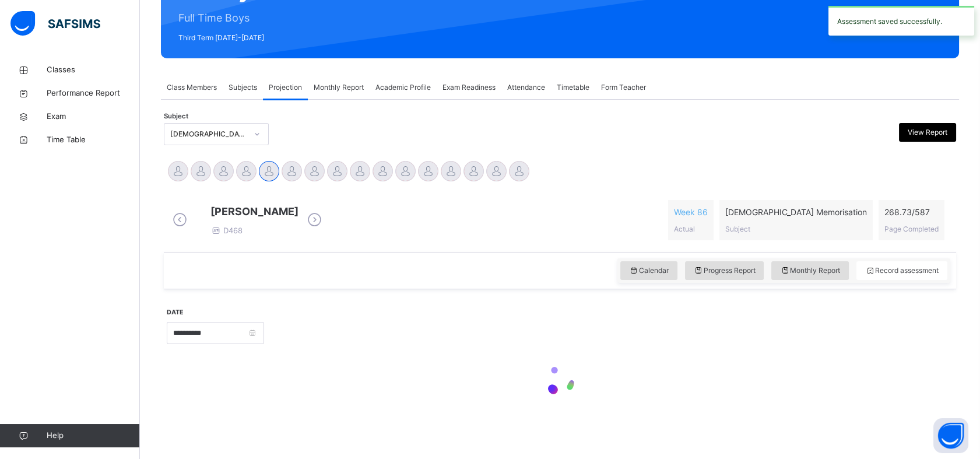
scroll to position [415, 0]
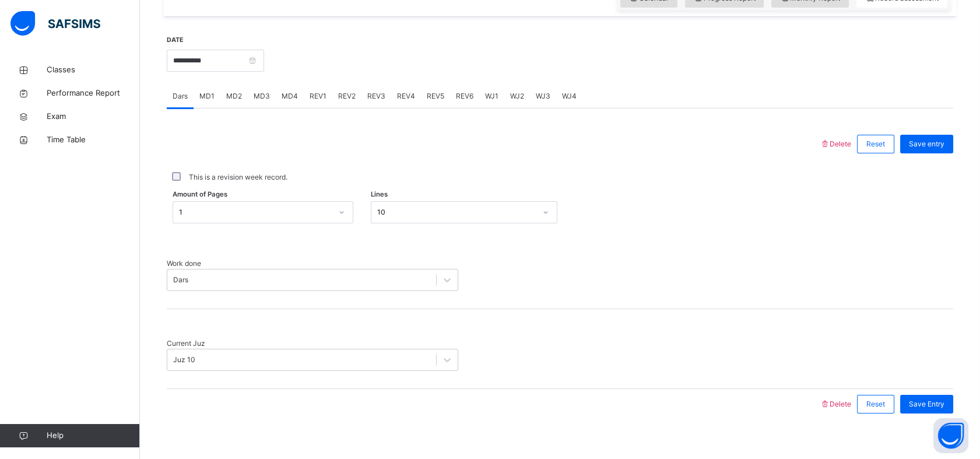
click at [321, 101] on span "REV1" at bounding box center [317, 96] width 17 height 10
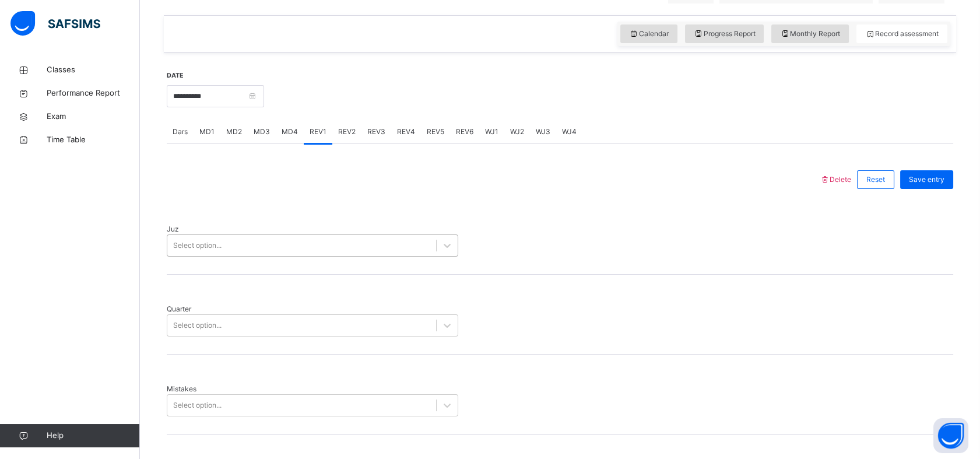
scroll to position [379, 0]
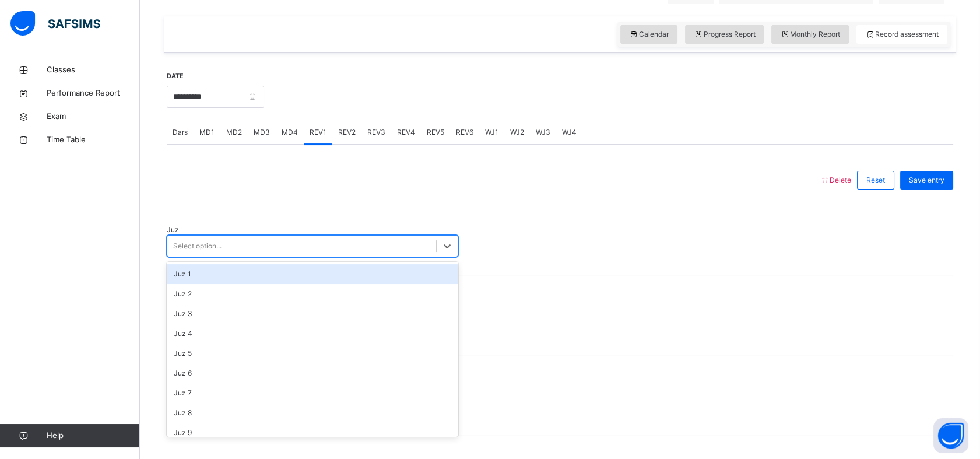
click at [242, 247] on div "Select option..." at bounding box center [301, 246] width 269 height 18
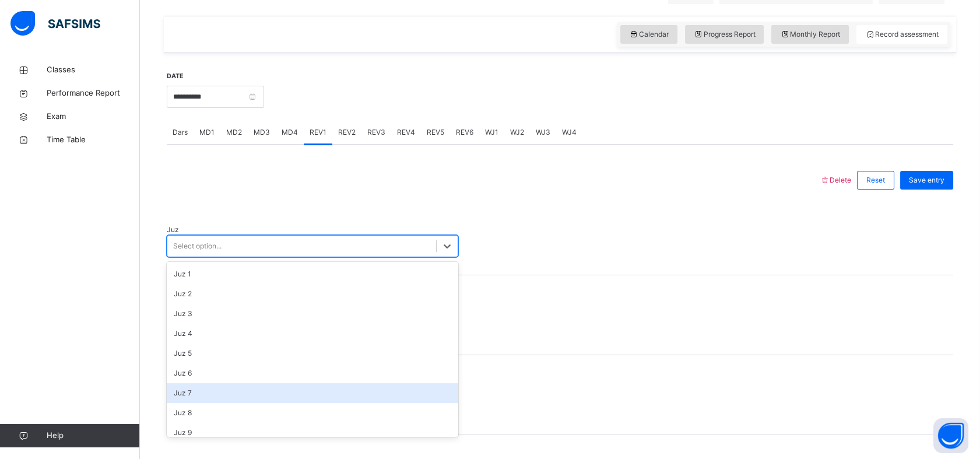
click at [207, 383] on div "Juz 7" at bounding box center [312, 393] width 291 height 20
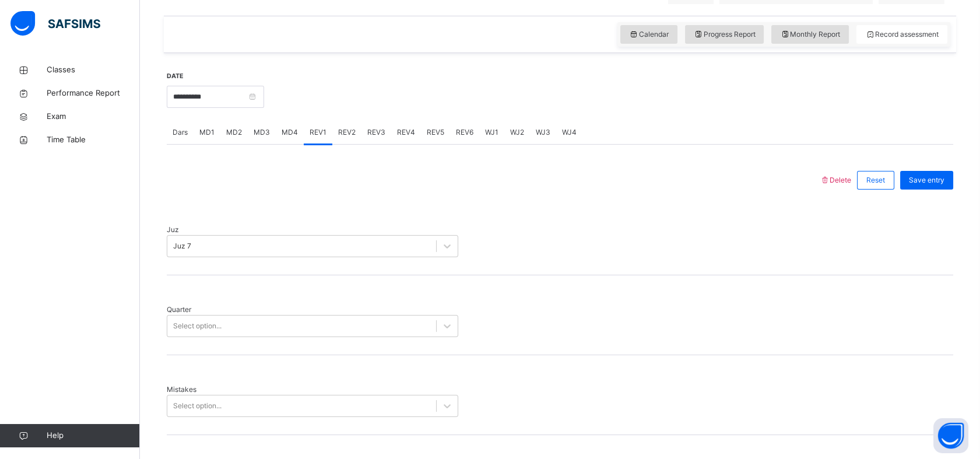
click at [196, 326] on div "Quarter Select option..." at bounding box center [560, 315] width 786 height 80
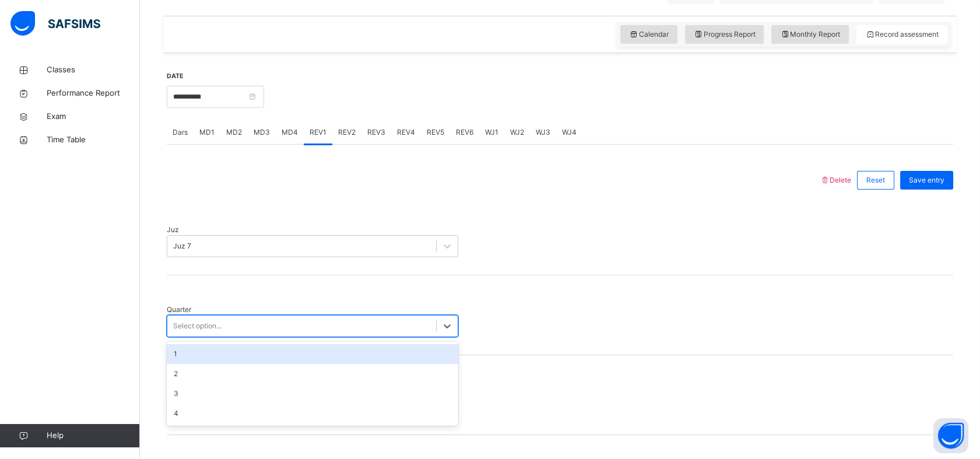
click at [206, 320] on div "Select option..." at bounding box center [197, 325] width 48 height 10
click at [191, 345] on div "1" at bounding box center [312, 354] width 291 height 20
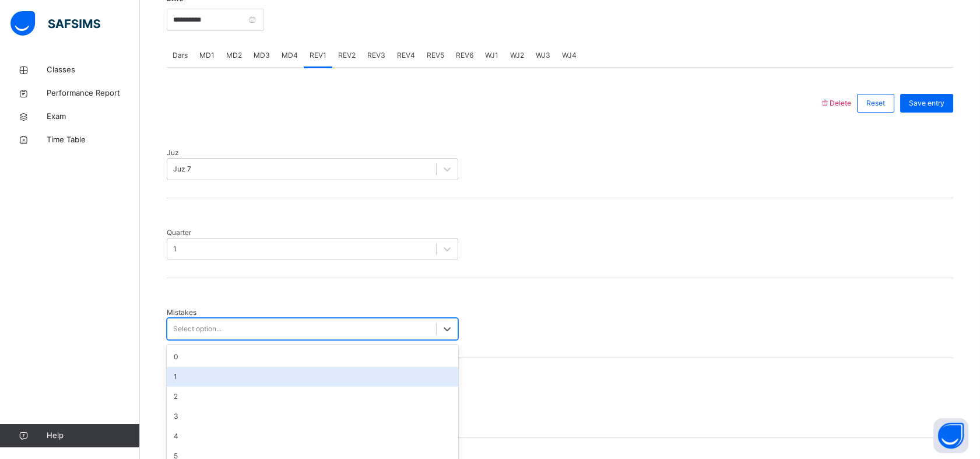
click at [206, 340] on div "option 1 focused, 2 of 7. 7 results available. Use Up and Down to choose option…" at bounding box center [312, 329] width 291 height 22
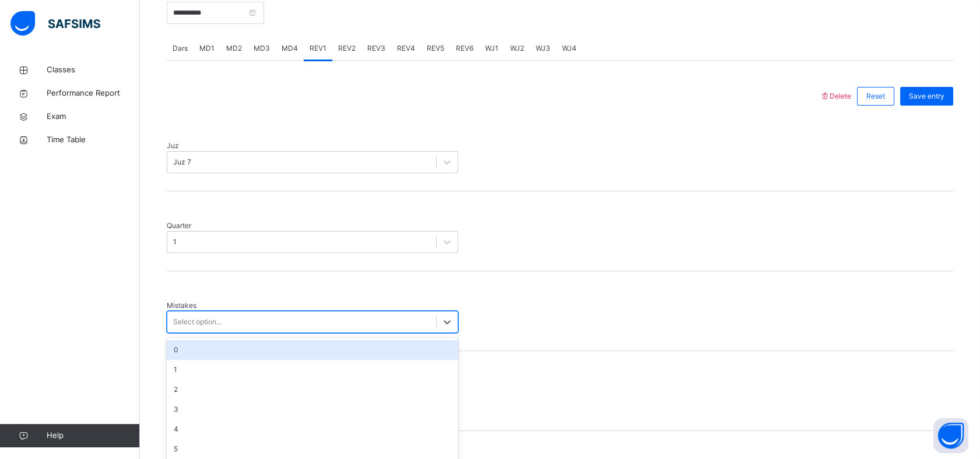
click at [199, 340] on div "0" at bounding box center [312, 350] width 291 height 20
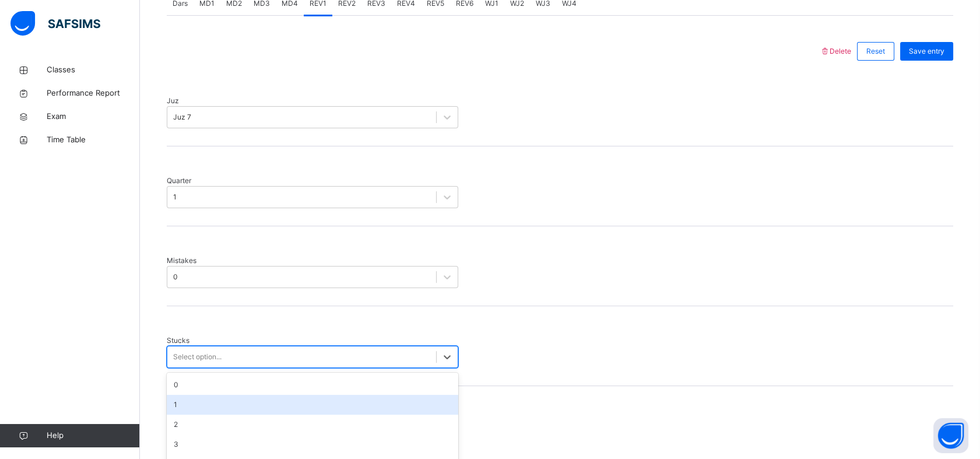
scroll to position [513, 0]
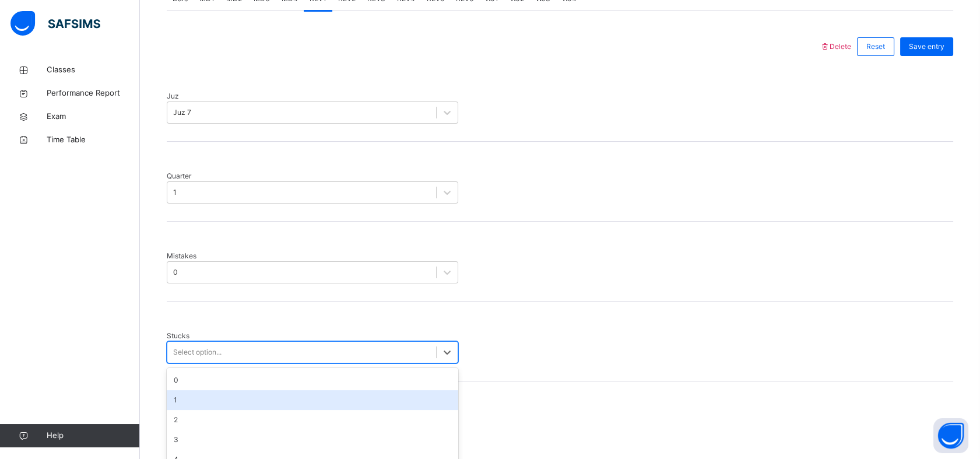
click at [209, 363] on div "option 1 focused, 2 of 6. 6 results available. Use Up and Down to choose option…" at bounding box center [312, 352] width 291 height 22
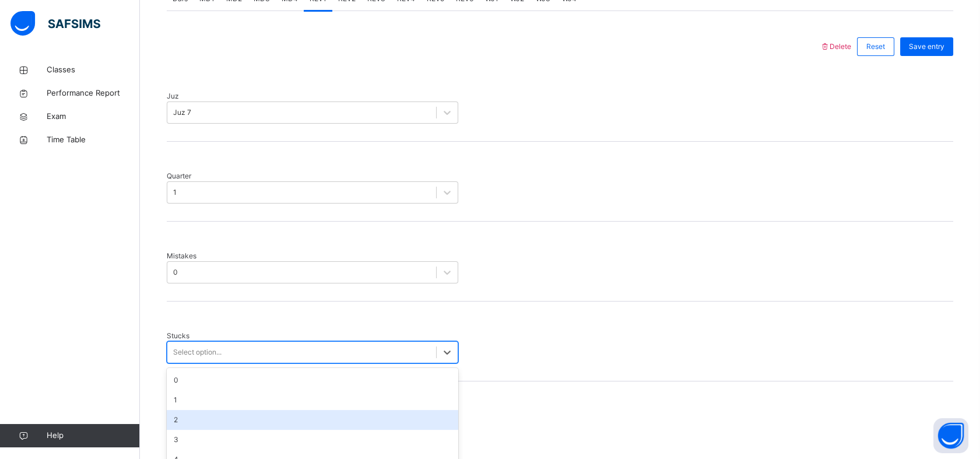
click at [186, 410] on div "2" at bounding box center [312, 420] width 291 height 20
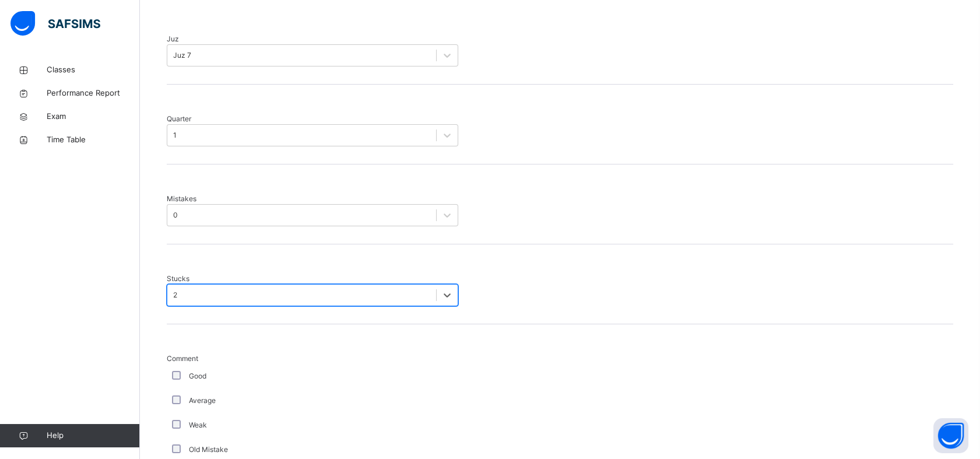
scroll to position [572, 0]
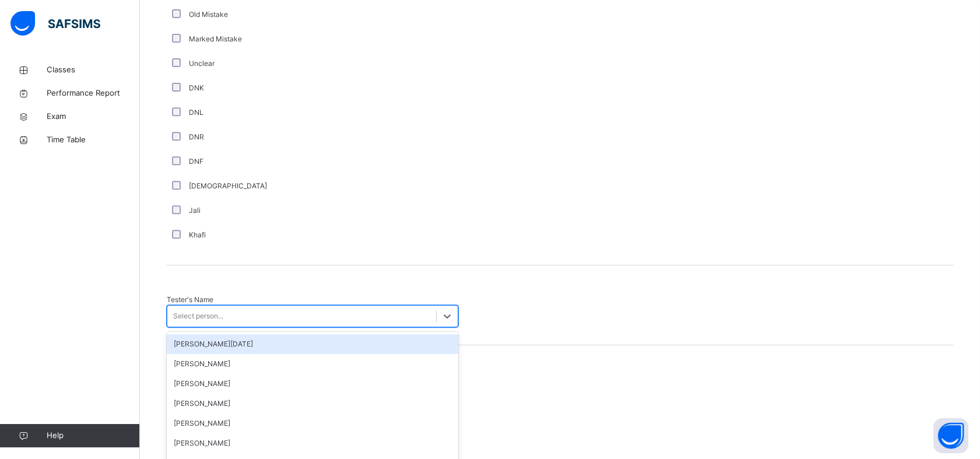
click at [185, 327] on div "option [PERSON_NAME][DATE] focused, 1 of 88. 88 results available. Use Up and D…" at bounding box center [312, 316] width 291 height 22
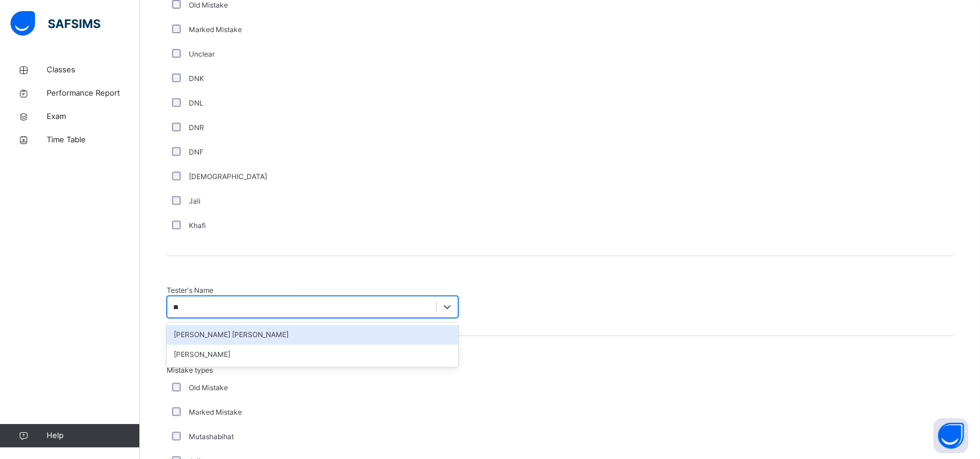
type input "***"
click at [234, 325] on div "[PERSON_NAME] [PERSON_NAME]" at bounding box center [312, 335] width 291 height 20
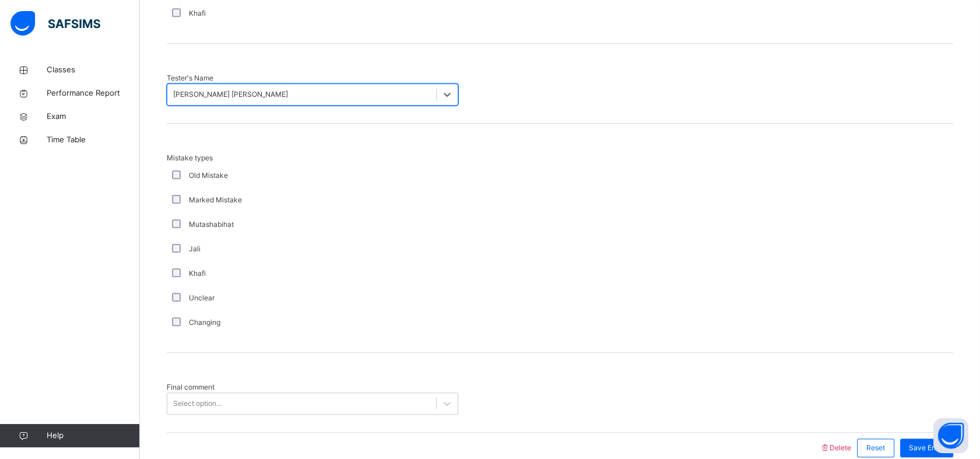
scroll to position [1228, 0]
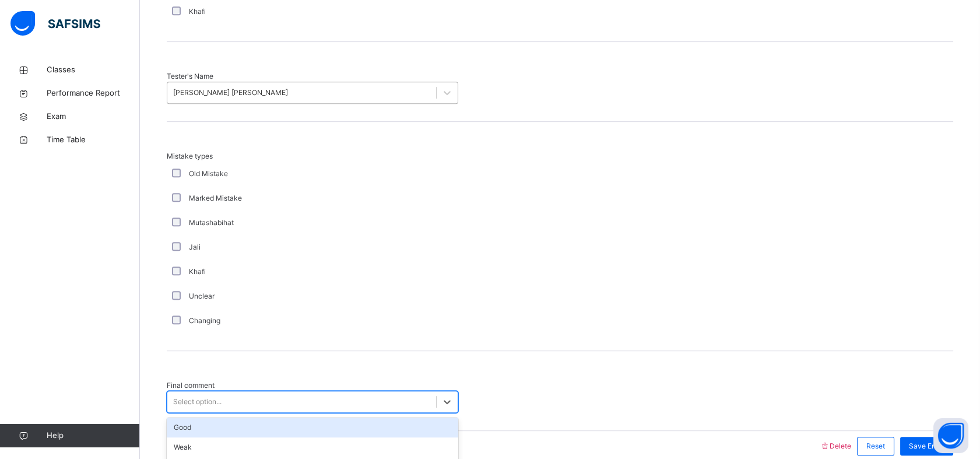
click at [190, 396] on div "Select option..." at bounding box center [197, 401] width 48 height 10
click at [190, 417] on div "Good" at bounding box center [312, 427] width 291 height 20
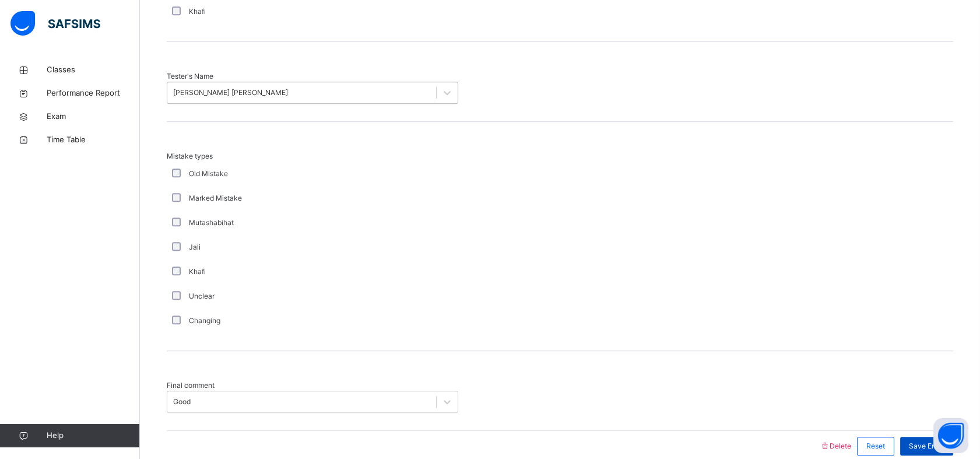
click at [937, 436] on div "Save Entry" at bounding box center [926, 445] width 53 height 19
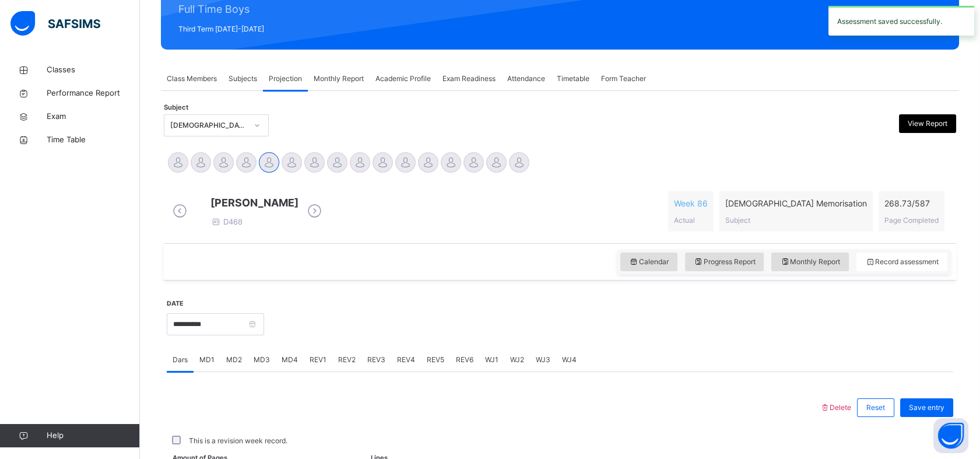
scroll to position [415, 0]
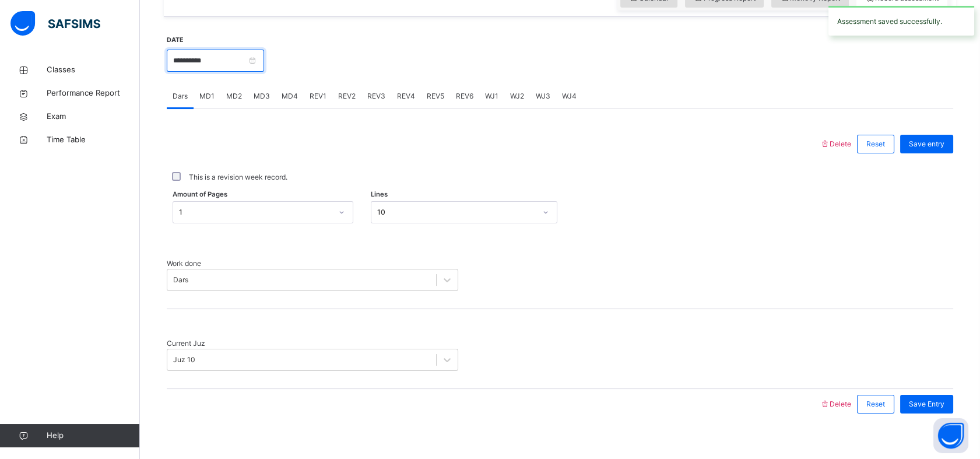
click at [219, 72] on input "**********" at bounding box center [215, 61] width 97 height 22
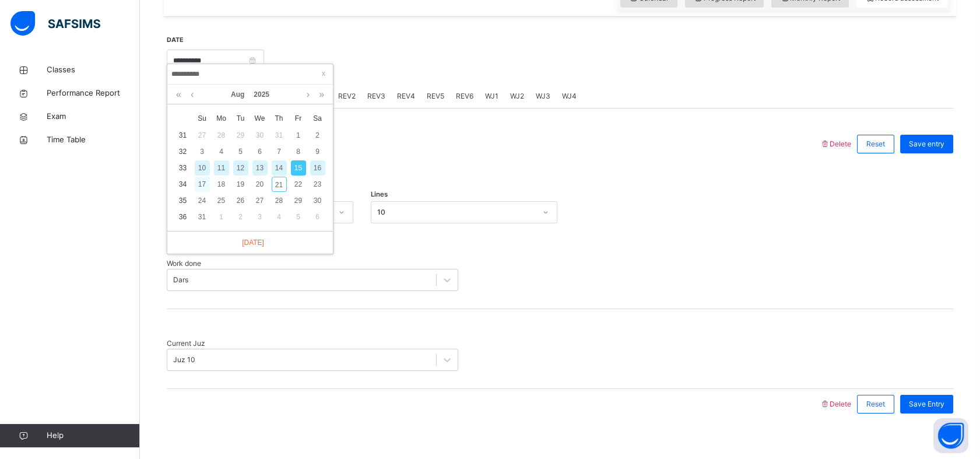
click at [203, 181] on div "17" at bounding box center [202, 184] width 15 height 15
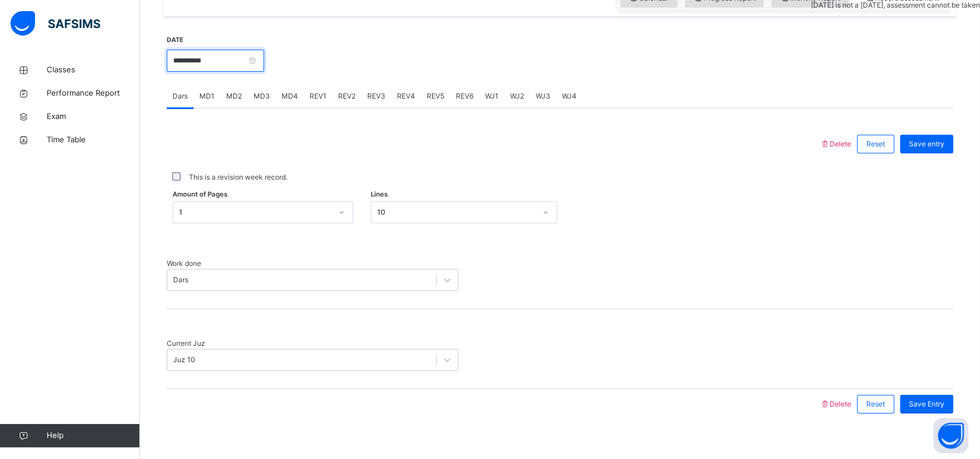
click at [219, 65] on input "**********" at bounding box center [215, 61] width 97 height 22
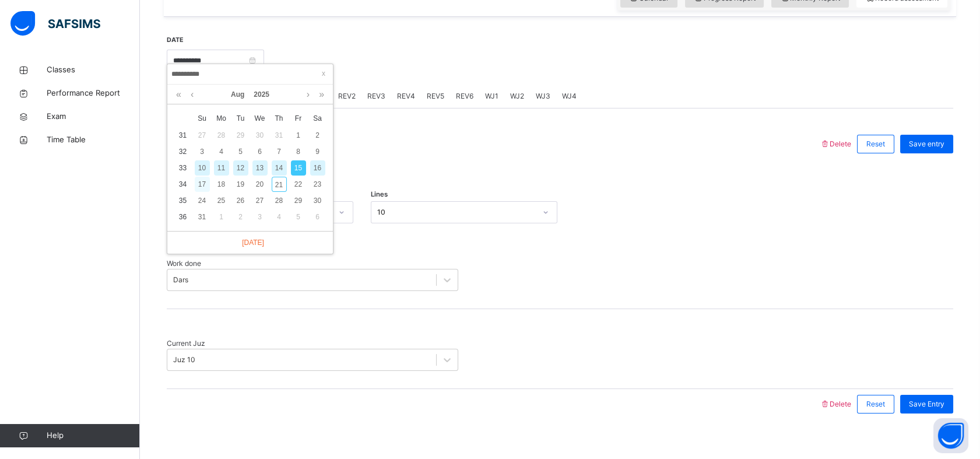
click at [203, 182] on div "17" at bounding box center [202, 184] width 15 height 15
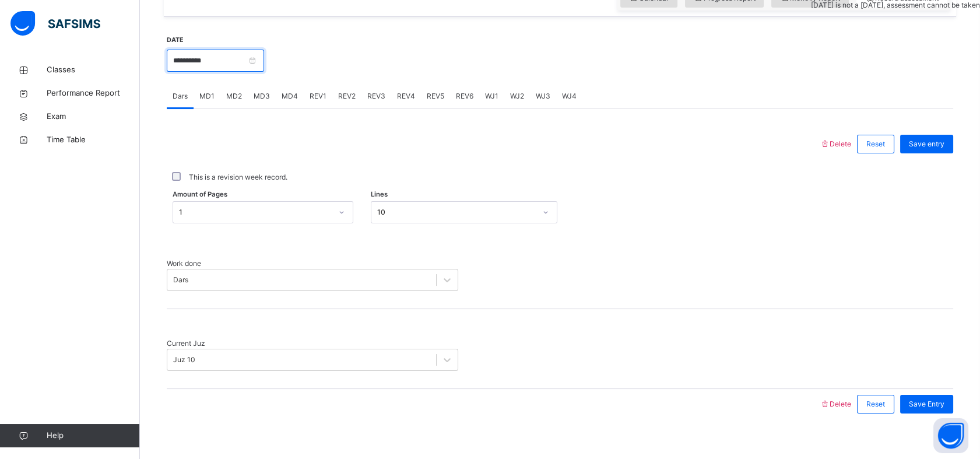
click at [233, 72] on input "**********" at bounding box center [215, 61] width 97 height 22
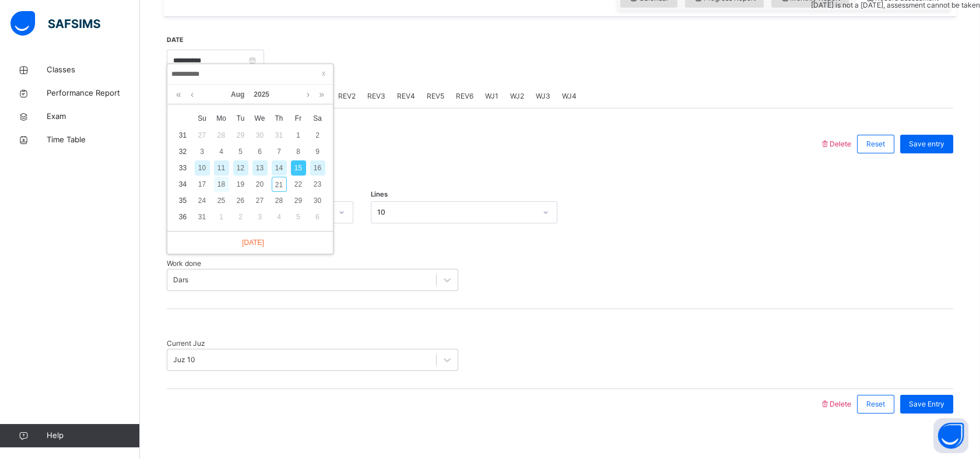
click at [224, 185] on div "18" at bounding box center [221, 184] width 15 height 15
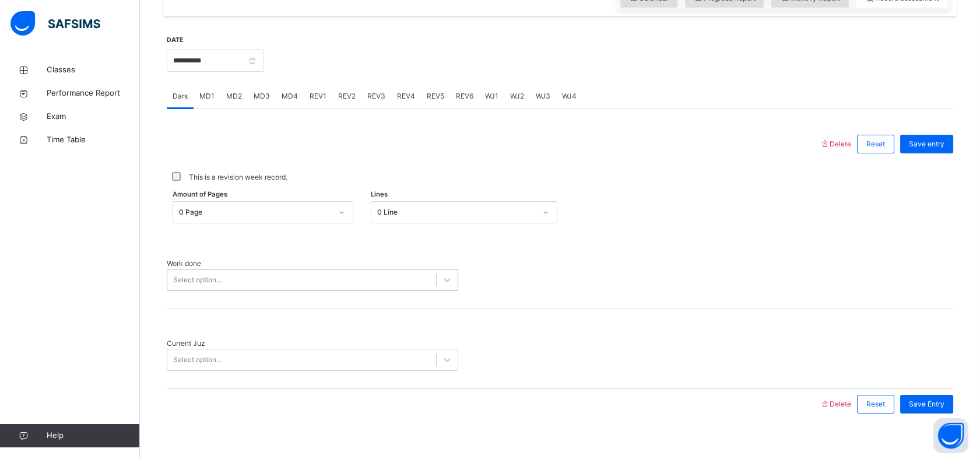
click at [249, 271] on div "Select option..." at bounding box center [301, 280] width 269 height 18
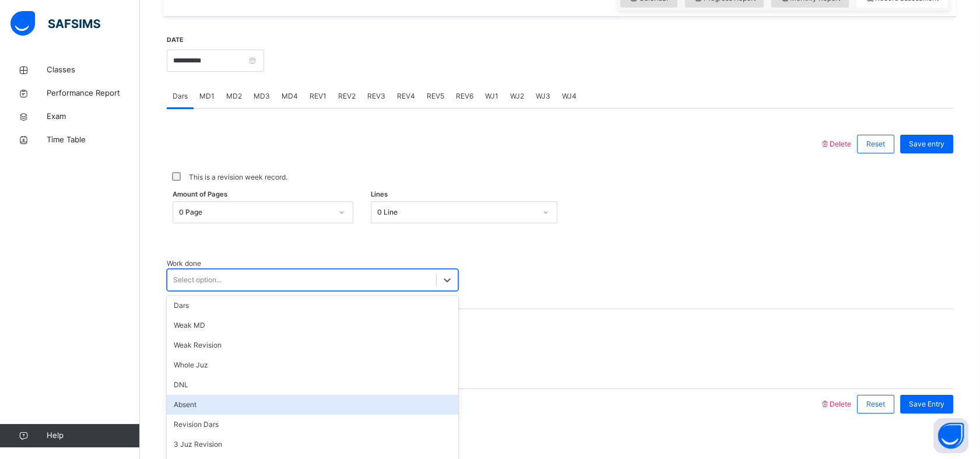
scroll to position [52, 0]
click at [202, 394] on div "Absent" at bounding box center [312, 404] width 291 height 20
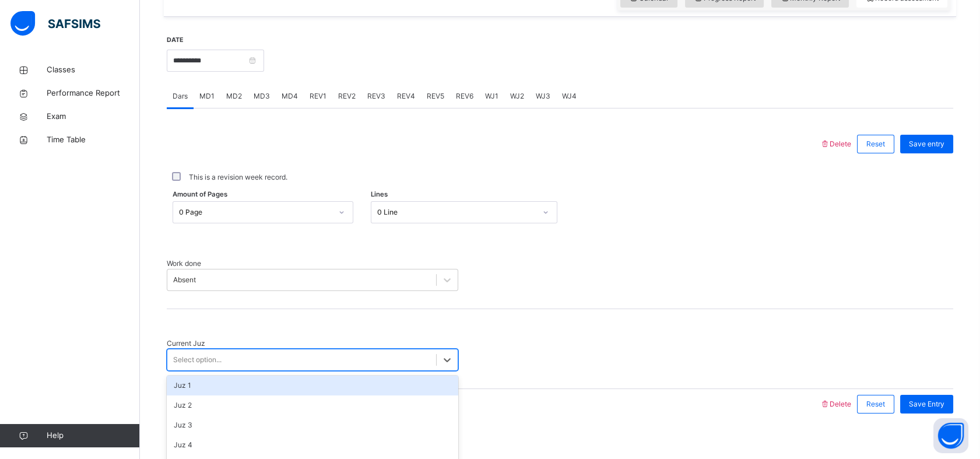
click at [202, 354] on div "Select option..." at bounding box center [197, 359] width 48 height 10
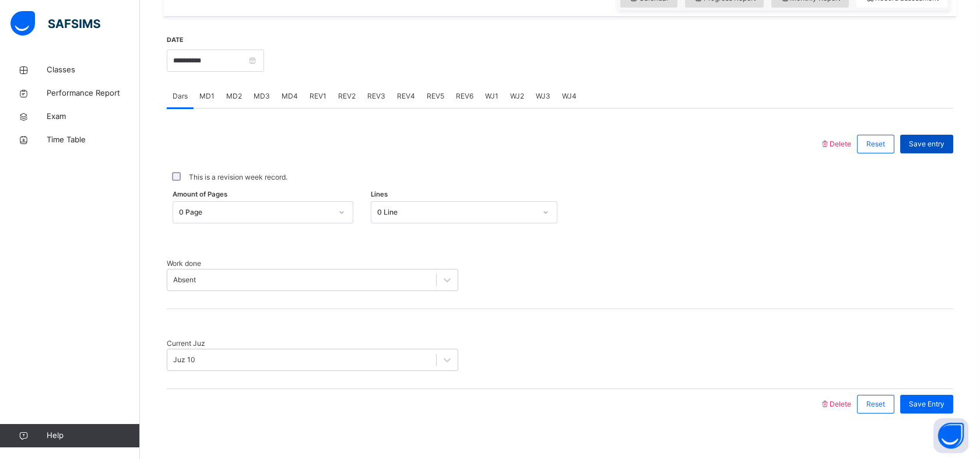
click at [937, 149] on span "Save entry" at bounding box center [926, 144] width 36 height 10
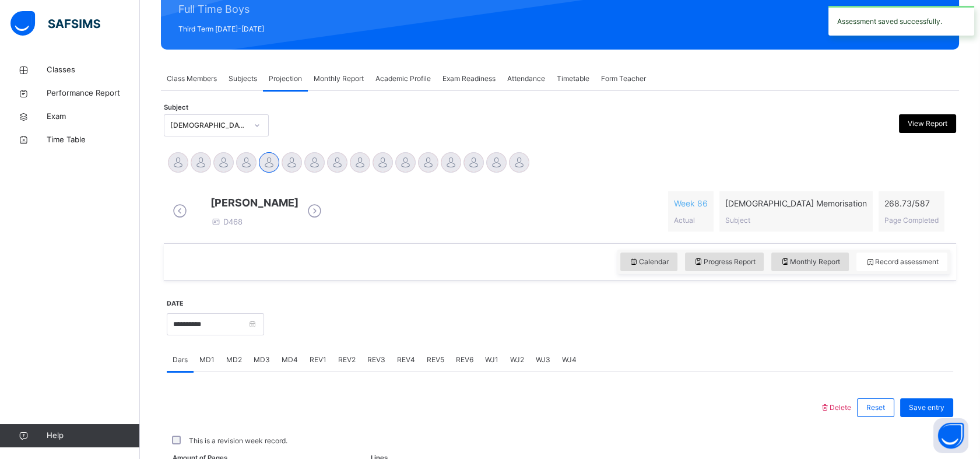
scroll to position [415, 0]
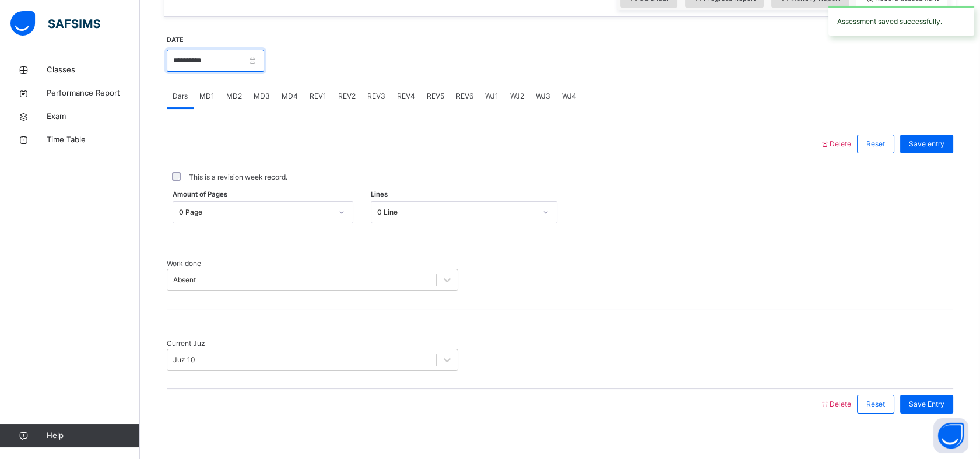
click at [199, 68] on input "**********" at bounding box center [215, 61] width 97 height 22
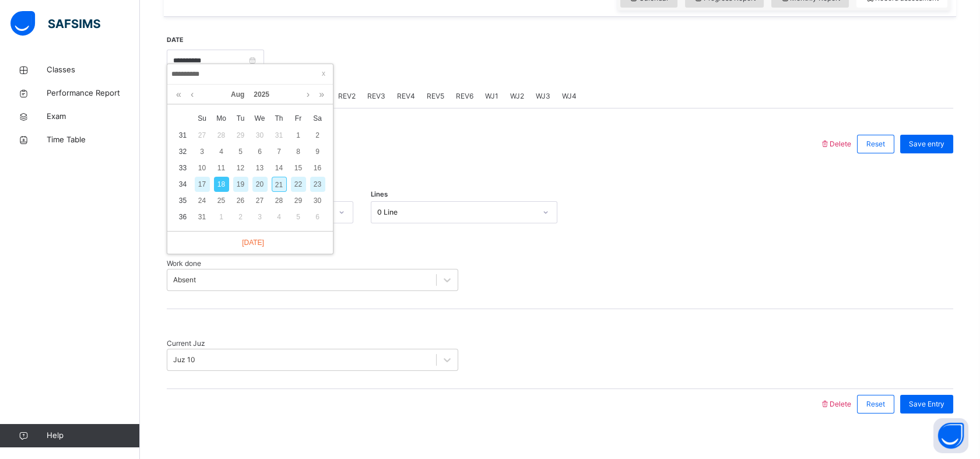
click at [238, 179] on div "19" at bounding box center [240, 184] width 15 height 15
type input "**********"
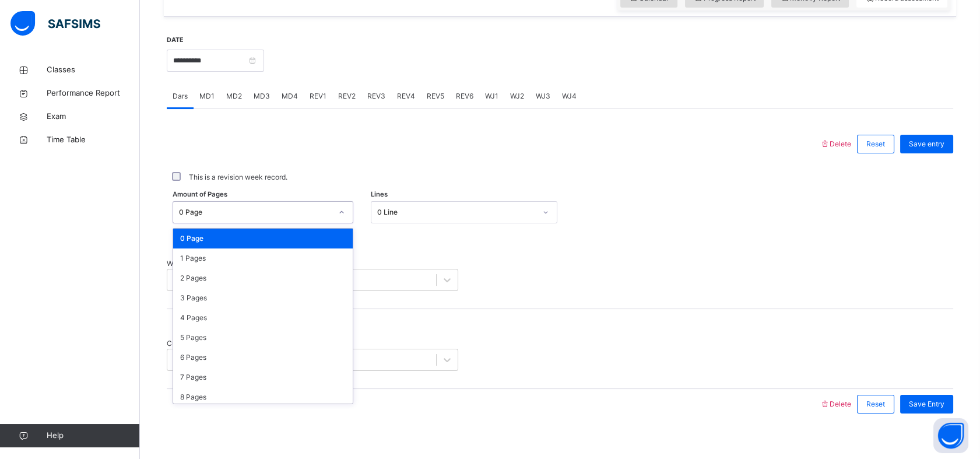
click at [307, 214] on div "0 Page" at bounding box center [251, 212] width 157 height 18
click at [293, 263] on div "1 Pages" at bounding box center [262, 258] width 179 height 20
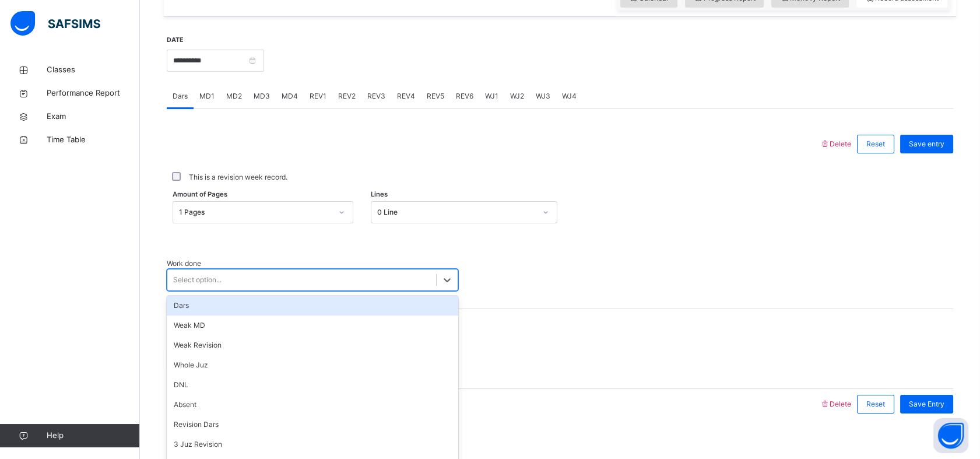
click at [298, 277] on div "Select option..." at bounding box center [301, 280] width 269 height 18
click at [221, 304] on div "Dars" at bounding box center [312, 305] width 291 height 20
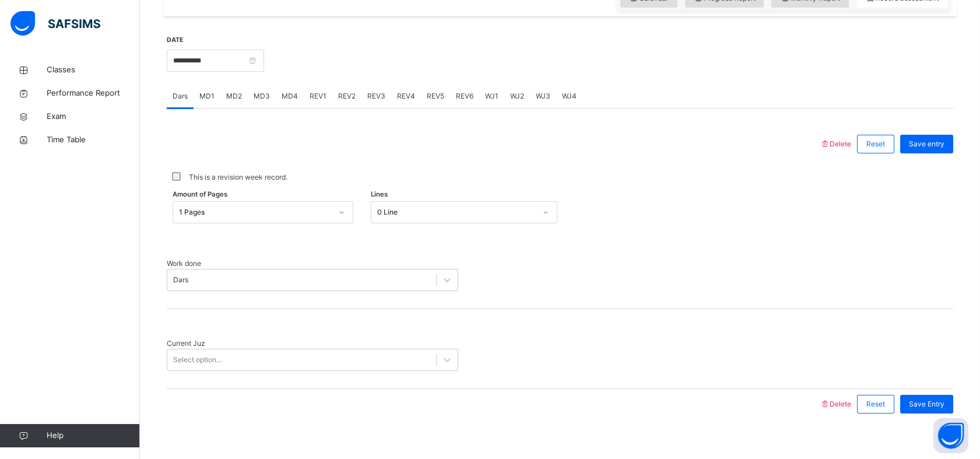
click at [224, 368] on div "Current Juz Select option..." at bounding box center [560, 349] width 786 height 80
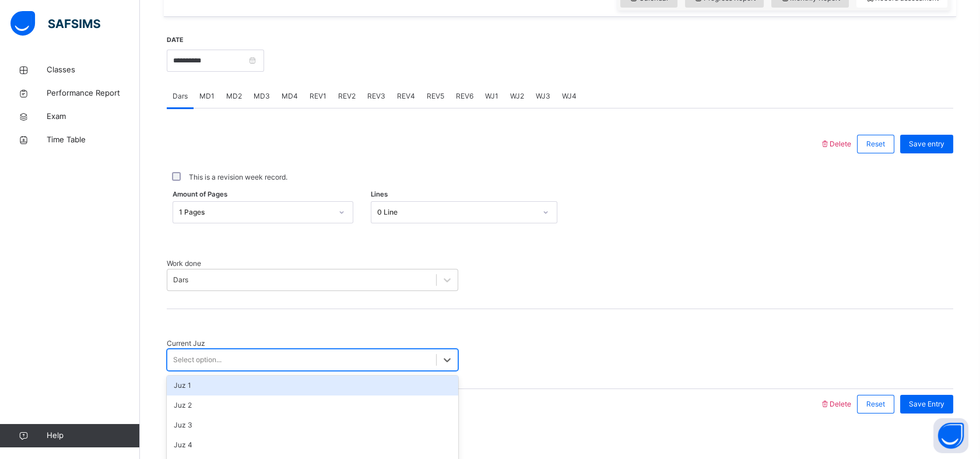
click at [184, 354] on div "Select option..." at bounding box center [197, 359] width 48 height 10
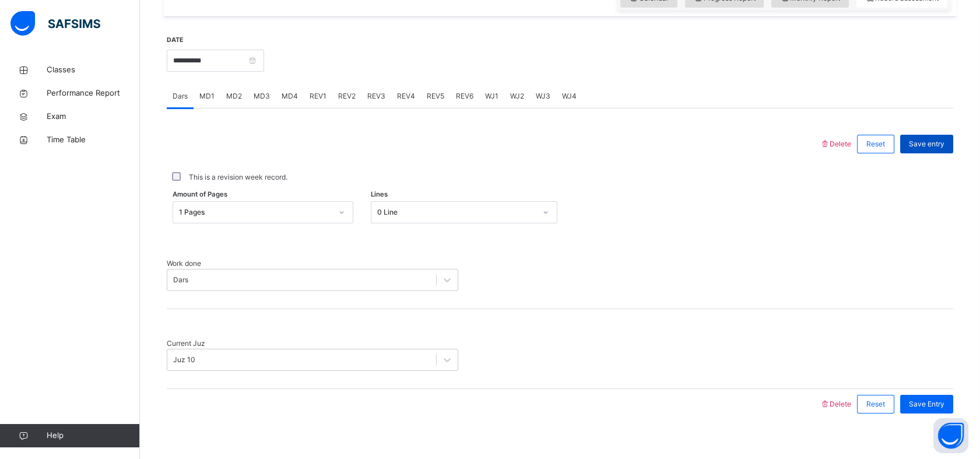
click at [931, 149] on span "Save entry" at bounding box center [926, 144] width 36 height 10
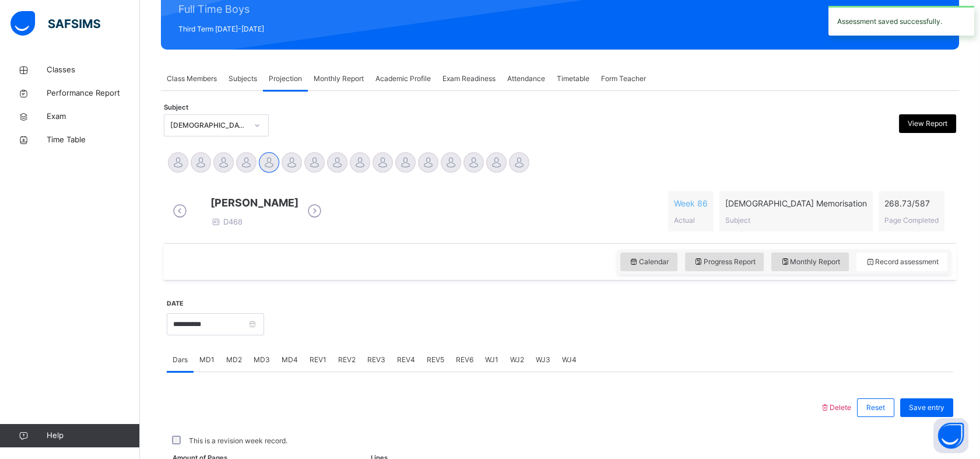
scroll to position [415, 0]
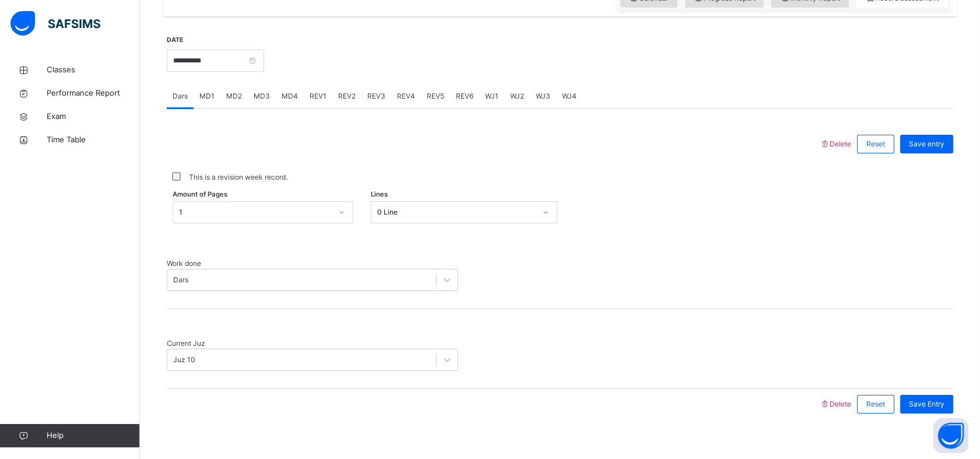
click at [232, 101] on span "MD2" at bounding box center [234, 96] width 16 height 10
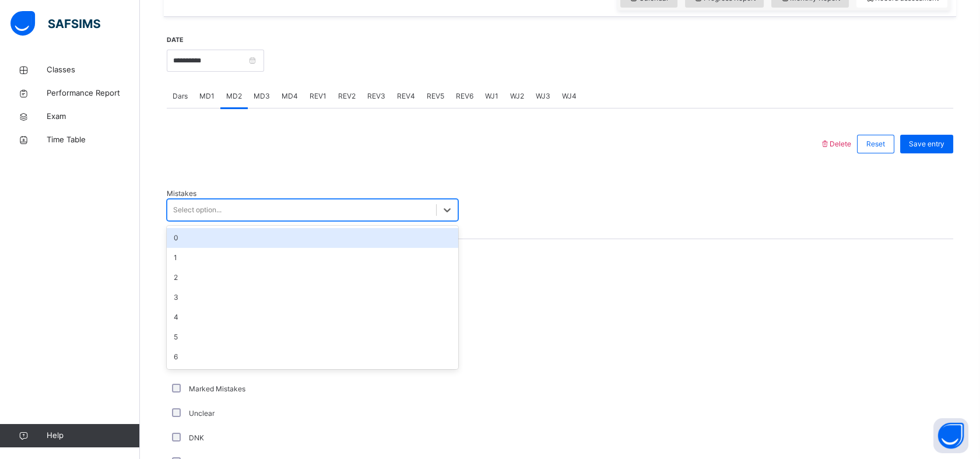
drag, startPoint x: 241, startPoint y: 203, endPoint x: 194, endPoint y: 246, distance: 63.9
click at [194, 221] on div "option 0 focused, 1 of 7. 7 results available. Use Up and Down to choose option…" at bounding box center [312, 210] width 291 height 22
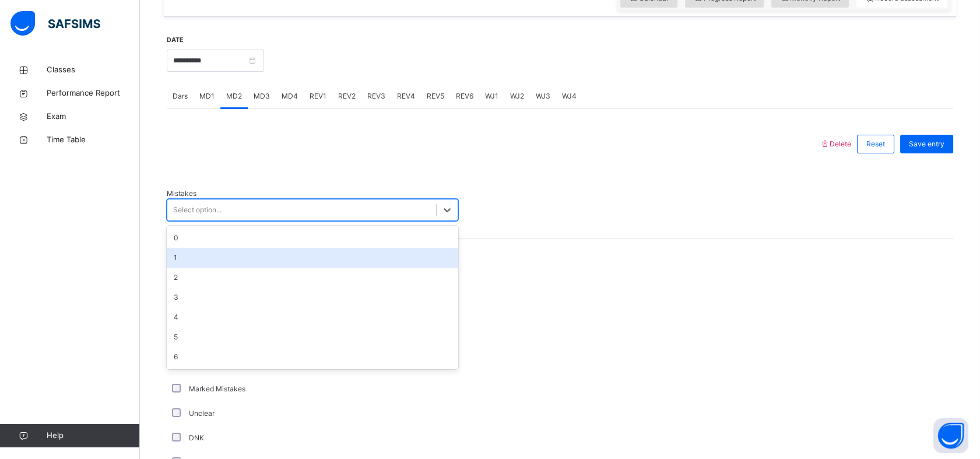
click at [194, 248] on div "1" at bounding box center [312, 258] width 291 height 20
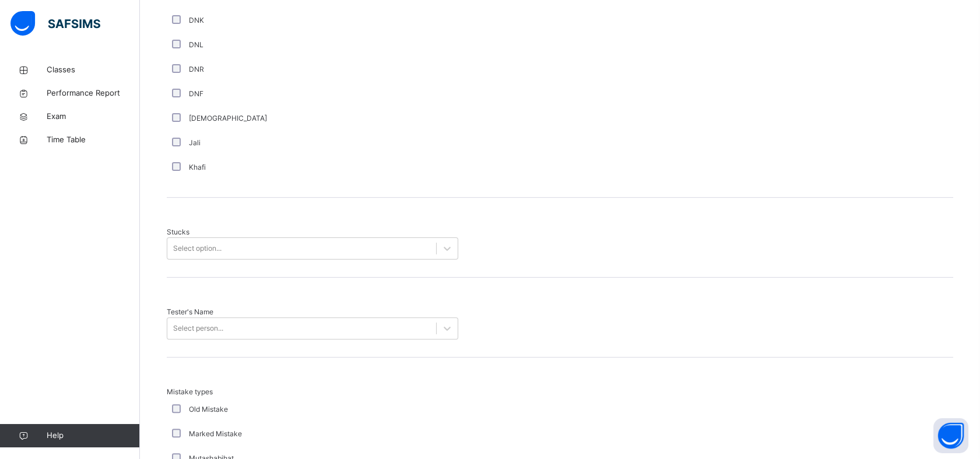
scroll to position [843, 0]
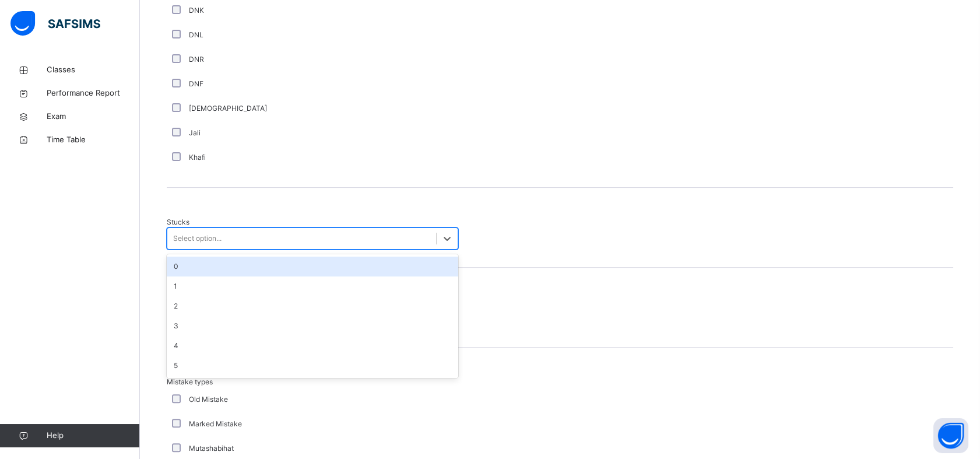
click at [202, 233] on div "Select option..." at bounding box center [197, 238] width 48 height 10
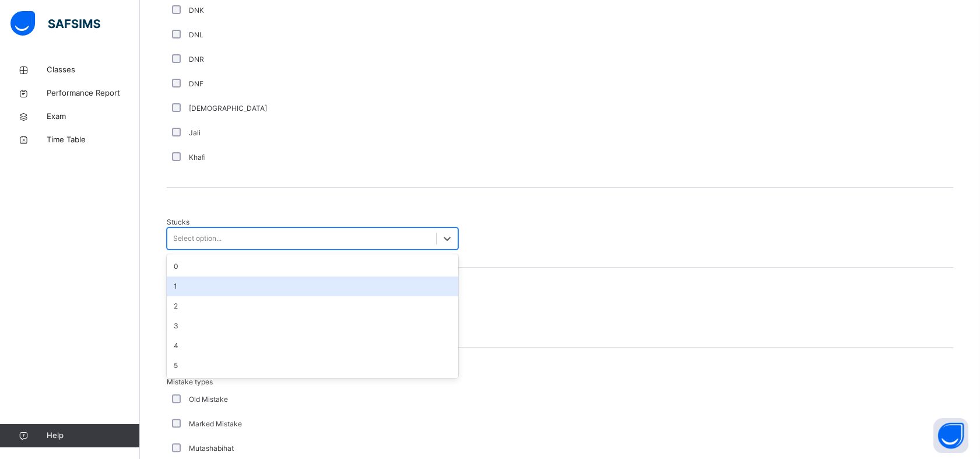
click at [207, 279] on div "1" at bounding box center [312, 286] width 291 height 20
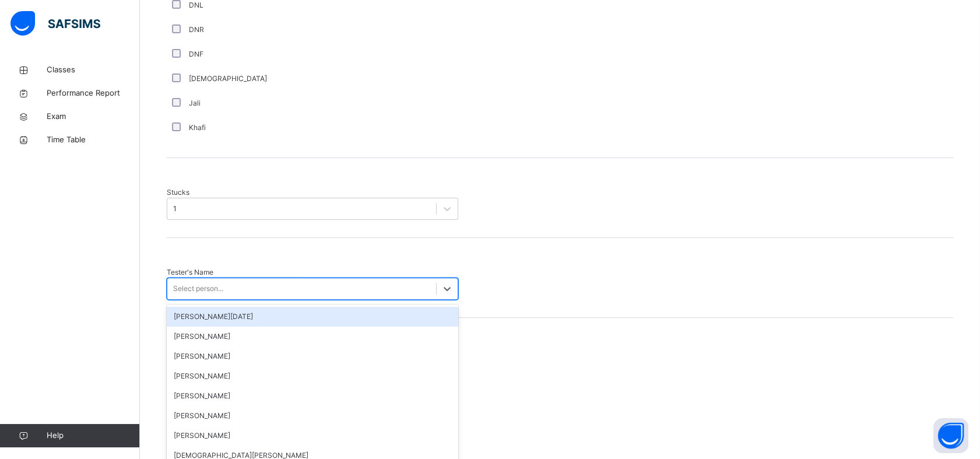
click at [217, 294] on div "option [PERSON_NAME][DATE] focused, 1 of 88. 88 results available. Use Up and D…" at bounding box center [312, 288] width 291 height 22
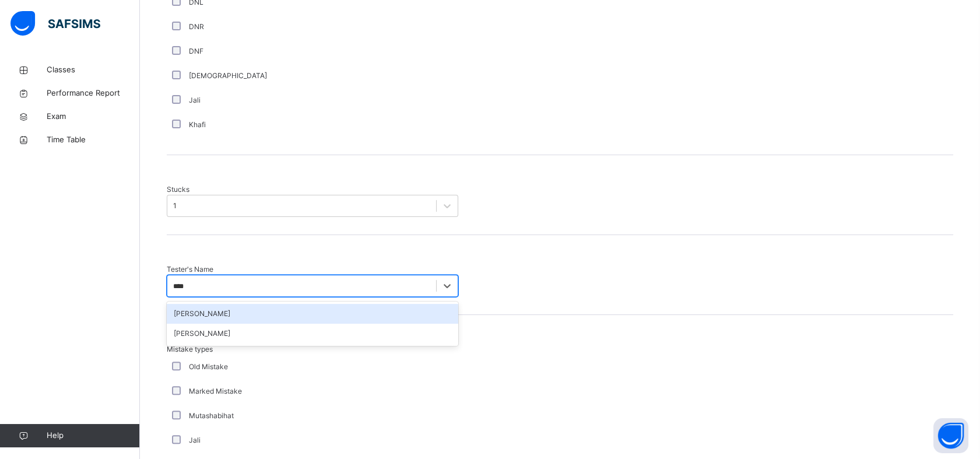
type input "*****"
click at [198, 304] on div "[PERSON_NAME]" at bounding box center [312, 314] width 291 height 20
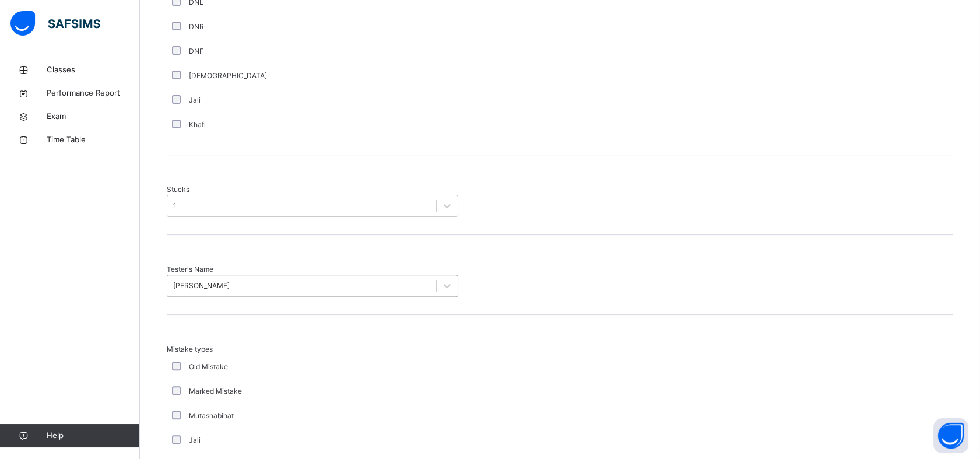
scroll to position [1089, 0]
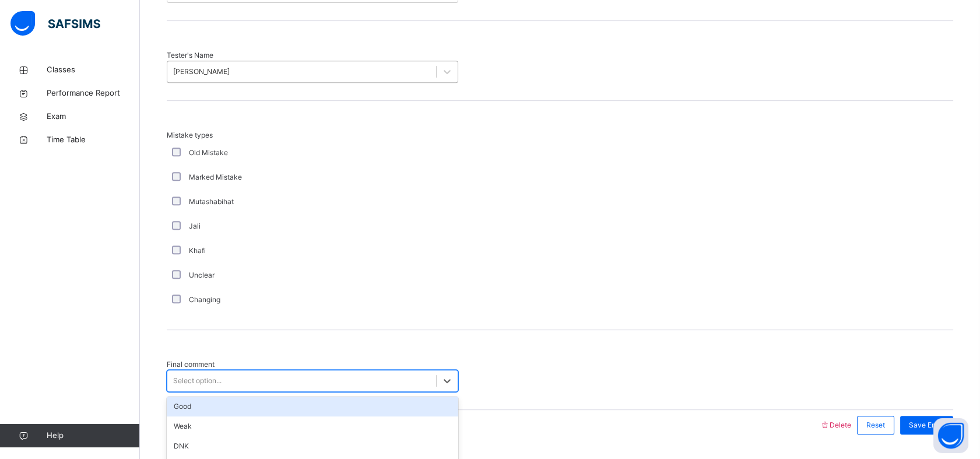
click at [214, 375] on div "Select option..." at bounding box center [197, 380] width 48 height 10
click at [205, 396] on div "Good" at bounding box center [312, 406] width 291 height 20
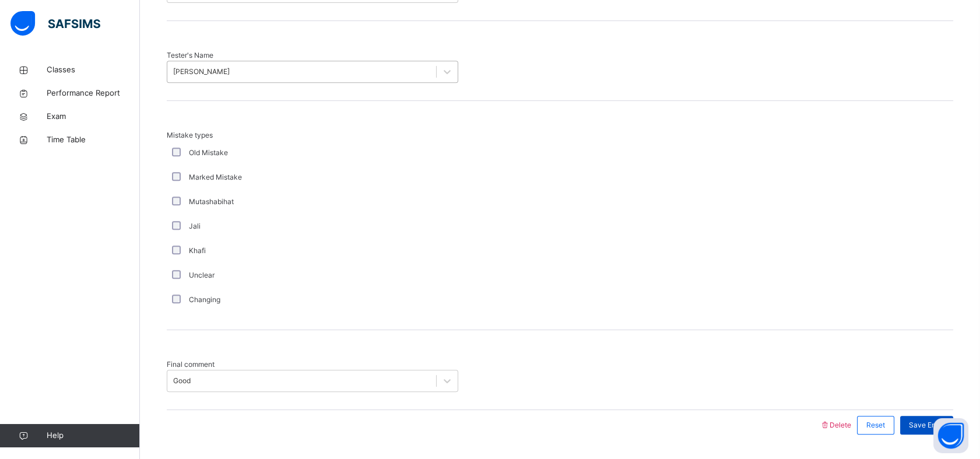
click at [922, 420] on span "Save Entry" at bounding box center [926, 425] width 36 height 10
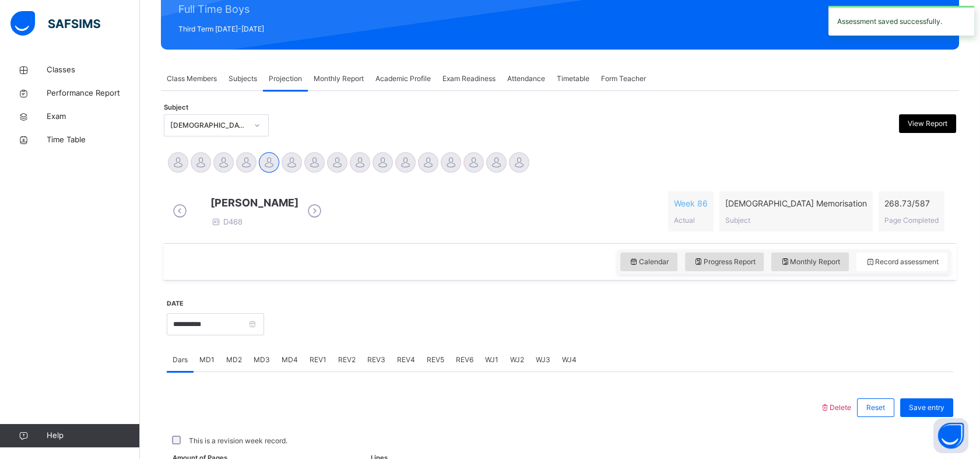
scroll to position [415, 0]
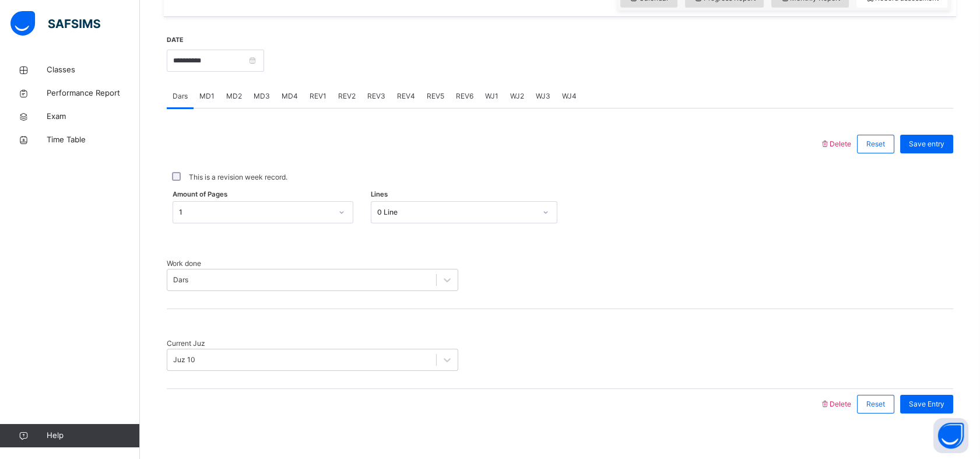
click at [290, 101] on span "MD4" at bounding box center [289, 96] width 16 height 10
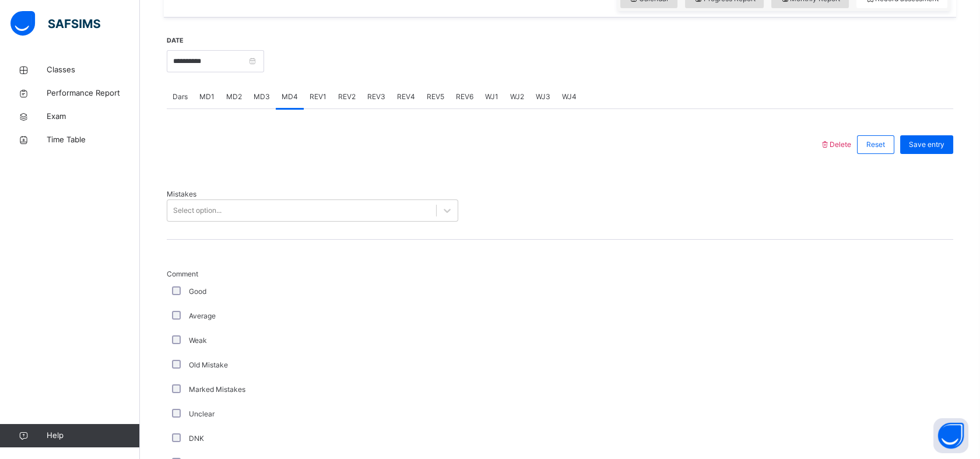
scroll to position [401, 0]
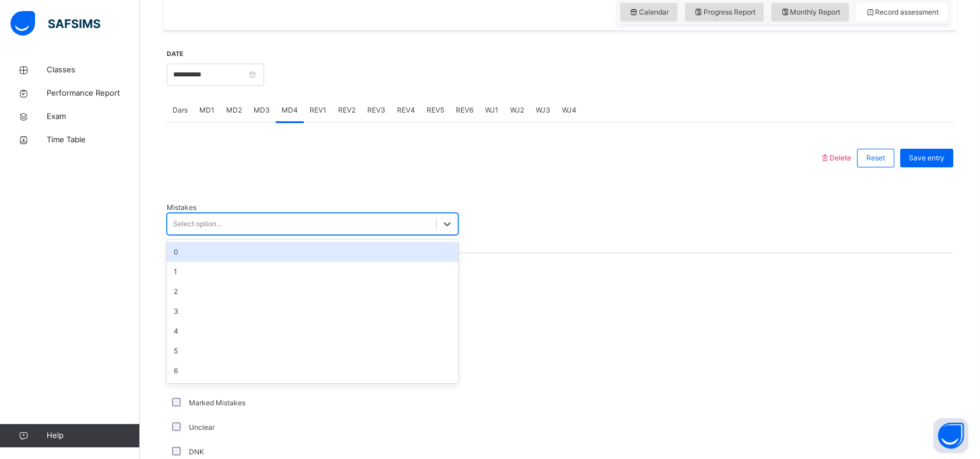
click at [188, 219] on div "Select option..." at bounding box center [197, 224] width 48 height 10
click at [191, 256] on div "0" at bounding box center [312, 252] width 291 height 20
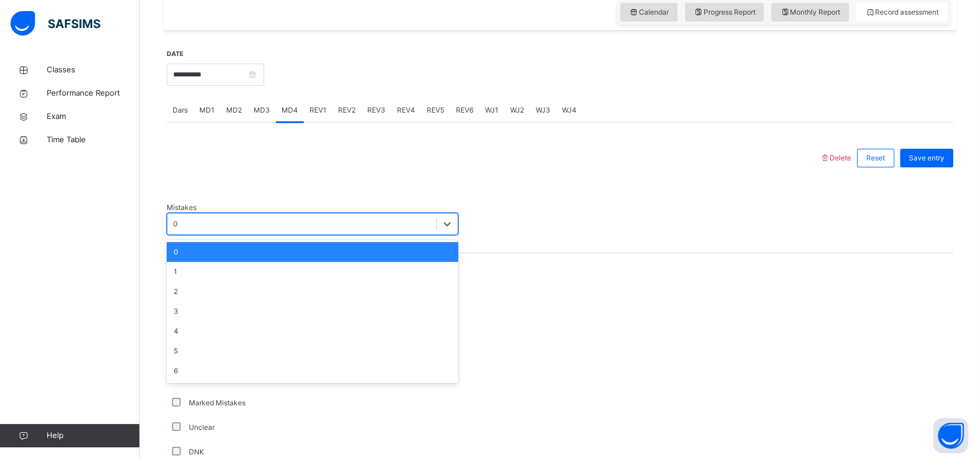
click at [178, 220] on div "0" at bounding box center [175, 224] width 5 height 10
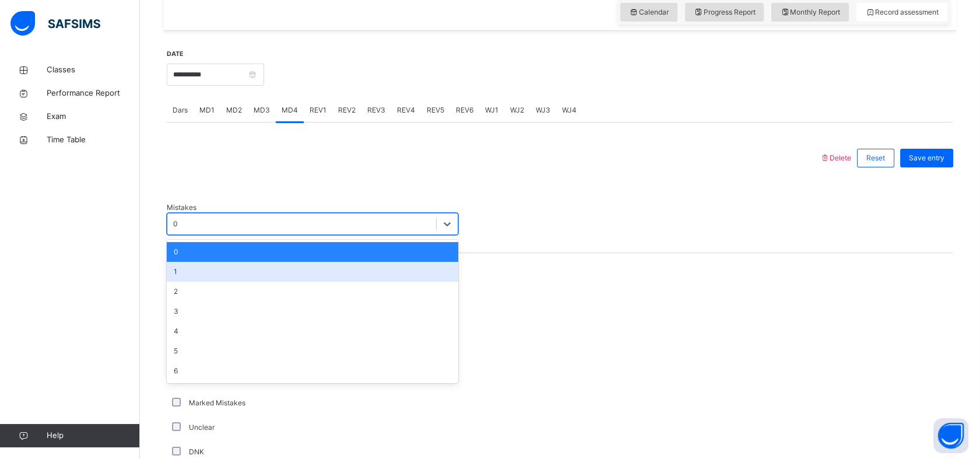
click at [188, 275] on div "1" at bounding box center [312, 272] width 291 height 20
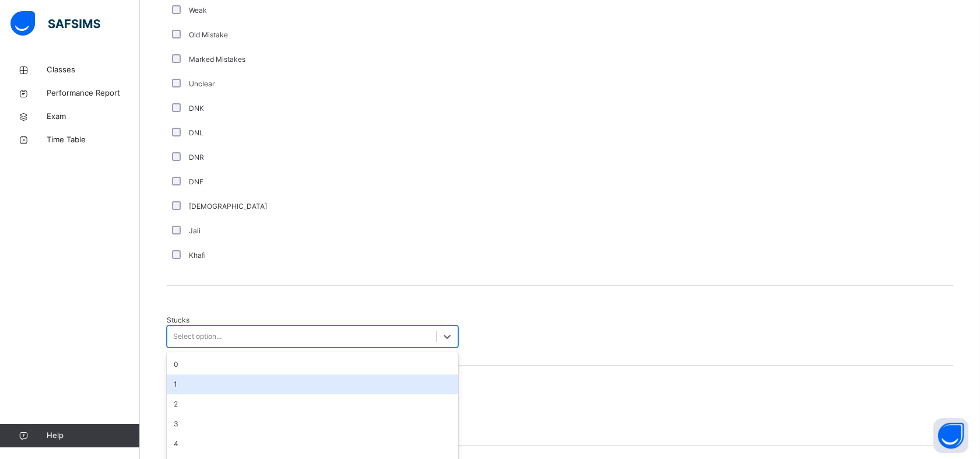
scroll to position [750, 0]
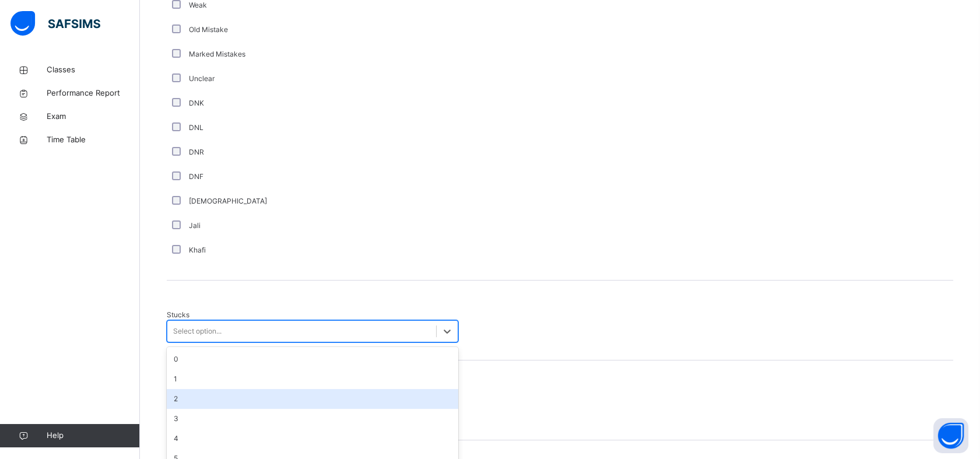
drag, startPoint x: 195, startPoint y: 374, endPoint x: 193, endPoint y: 382, distance: 7.8
click at [193, 342] on div "option 2 focused, 3 of 6. 6 results available. Use Up and Down to choose option…" at bounding box center [312, 331] width 291 height 22
click at [193, 389] on div "2" at bounding box center [312, 399] width 291 height 20
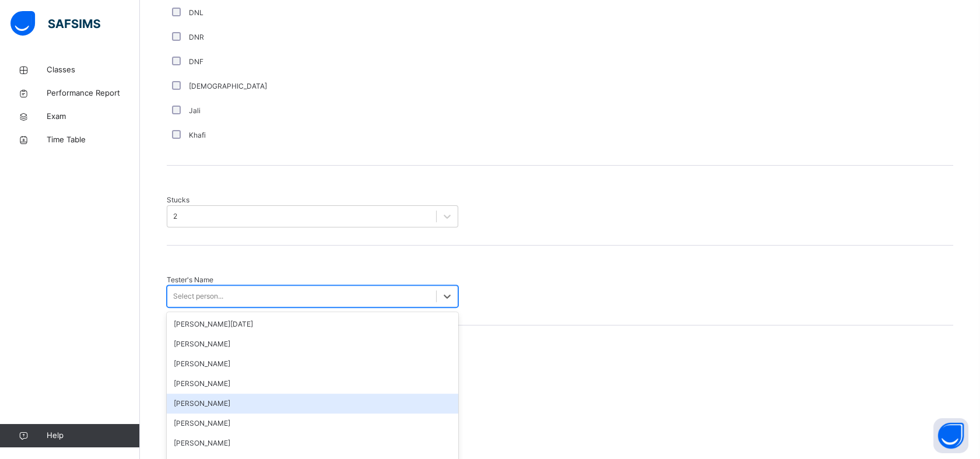
click at [214, 307] on div "option [PERSON_NAME] focused, 5 of 88. 88 results available. Use Up and Down to…" at bounding box center [312, 296] width 291 height 22
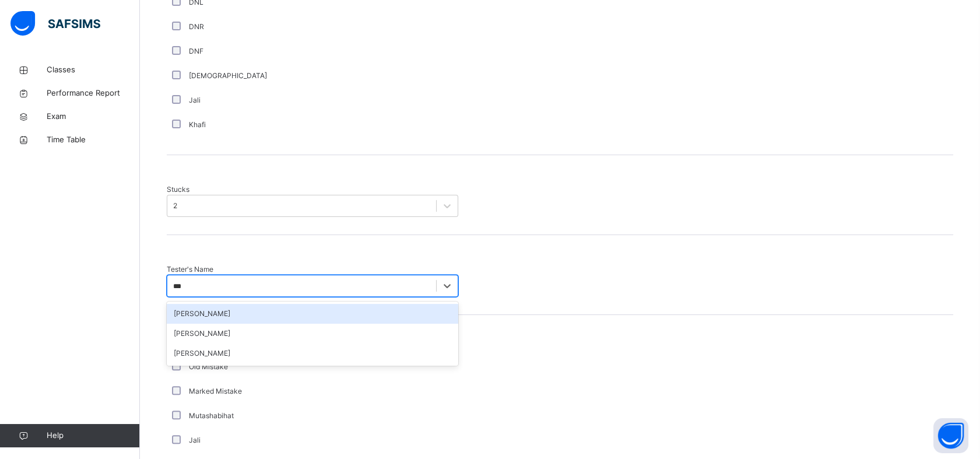
type input "****"
click at [199, 304] on div "[PERSON_NAME]" at bounding box center [312, 314] width 291 height 20
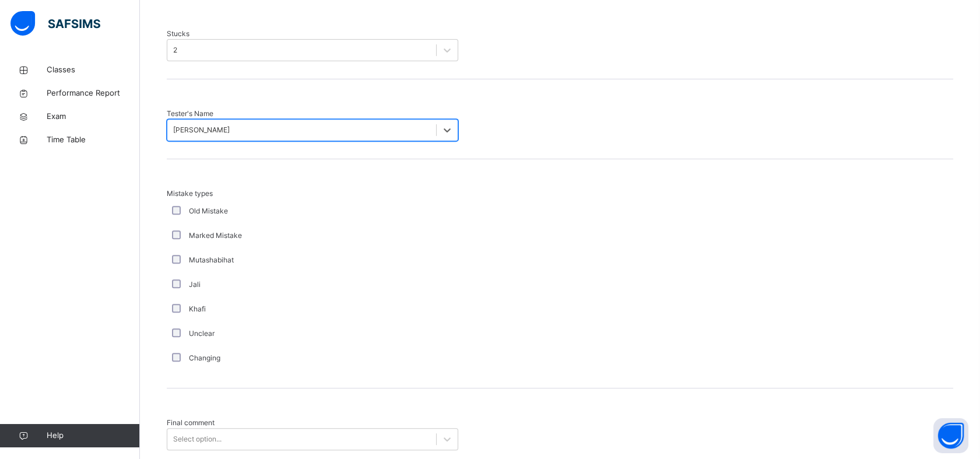
scroll to position [1058, 0]
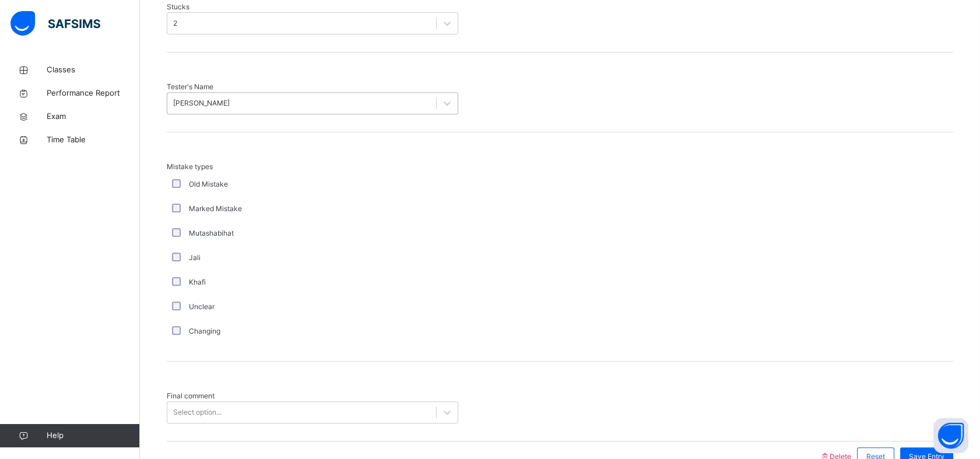
click at [192, 391] on div "Final comment Select option..." at bounding box center [560, 401] width 786 height 80
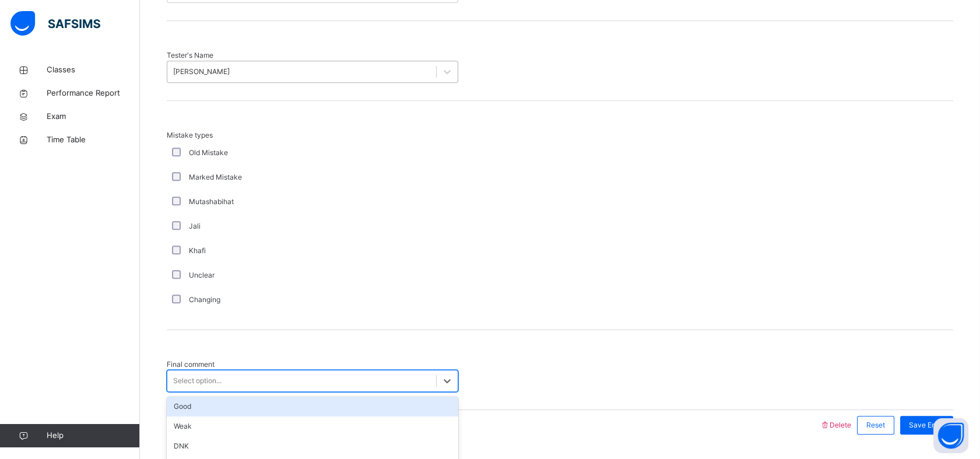
click at [189, 382] on div "option Good focused, 1 of 6. 6 results available. Use Up and Down to choose opt…" at bounding box center [312, 380] width 291 height 22
click at [190, 396] on div "Good" at bounding box center [312, 406] width 291 height 20
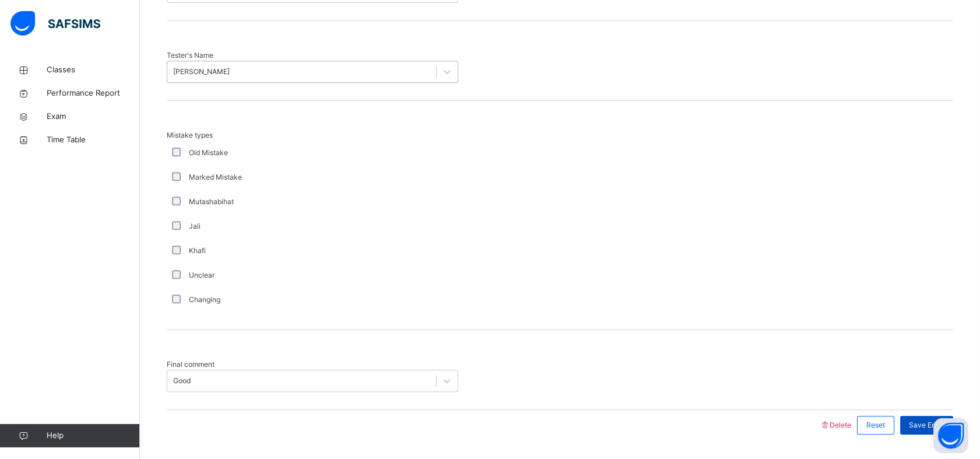
click at [936, 420] on span "Save Entry" at bounding box center [926, 425] width 36 height 10
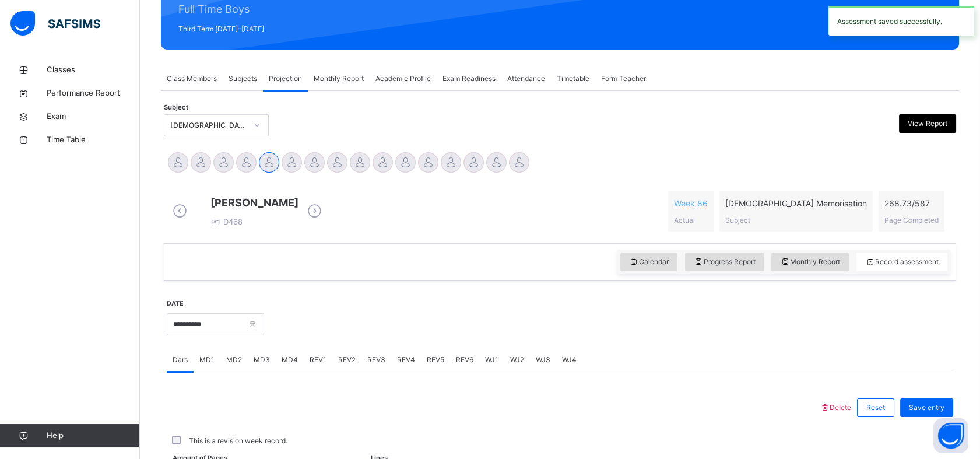
scroll to position [415, 0]
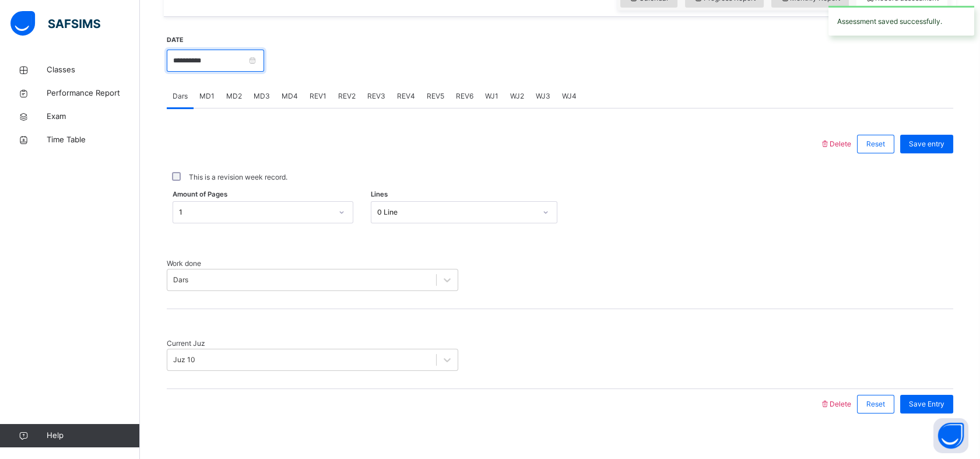
click at [200, 67] on input "**********" at bounding box center [215, 61] width 97 height 22
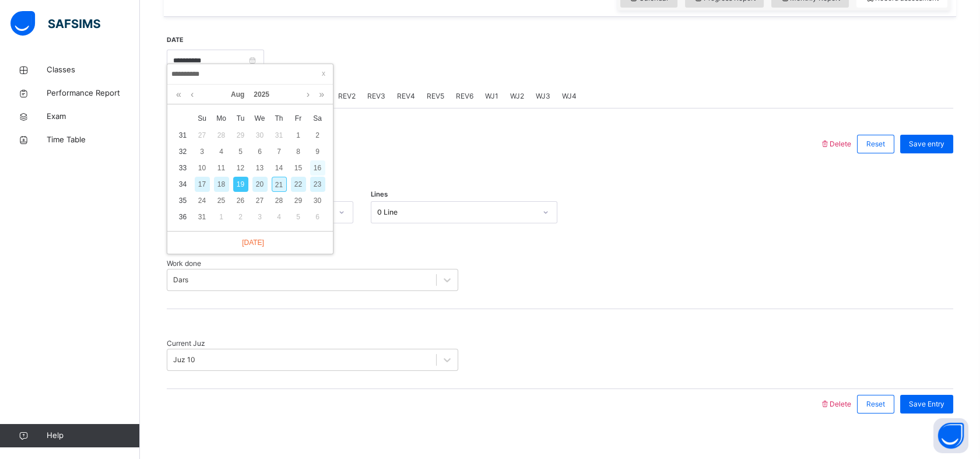
click at [314, 165] on div "16" at bounding box center [317, 167] width 15 height 15
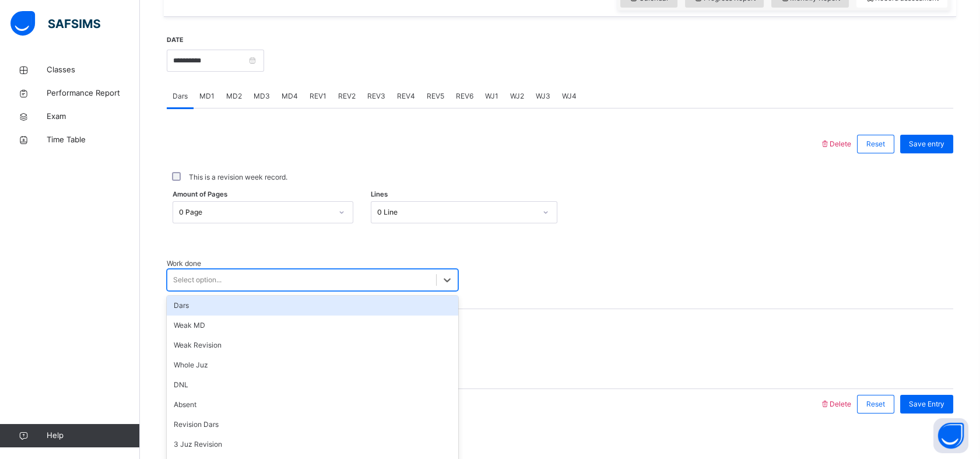
drag, startPoint x: 230, startPoint y: 279, endPoint x: 206, endPoint y: 302, distance: 33.4
click at [206, 291] on div "option Dars focused, 1 of 16. 16 results available. Use Up and Down to choose o…" at bounding box center [312, 280] width 291 height 22
click at [206, 302] on div "Dars" at bounding box center [312, 305] width 291 height 20
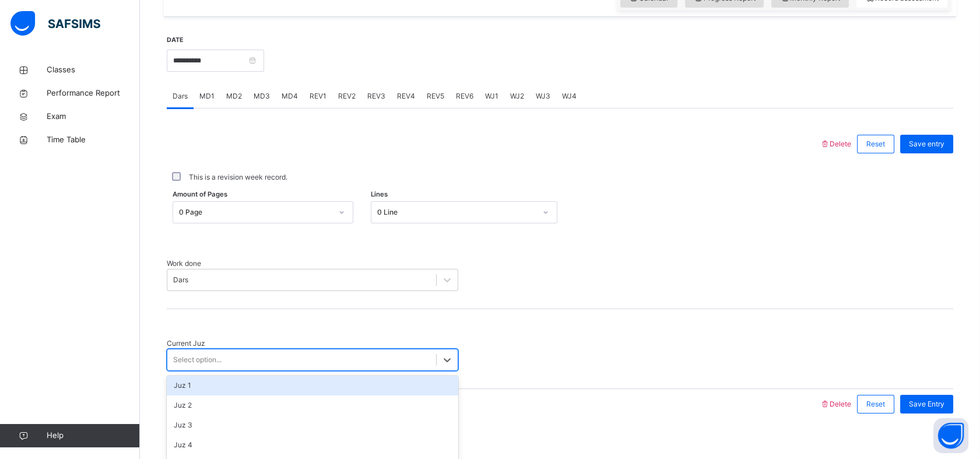
click at [205, 354] on div "Select option..." at bounding box center [197, 359] width 48 height 10
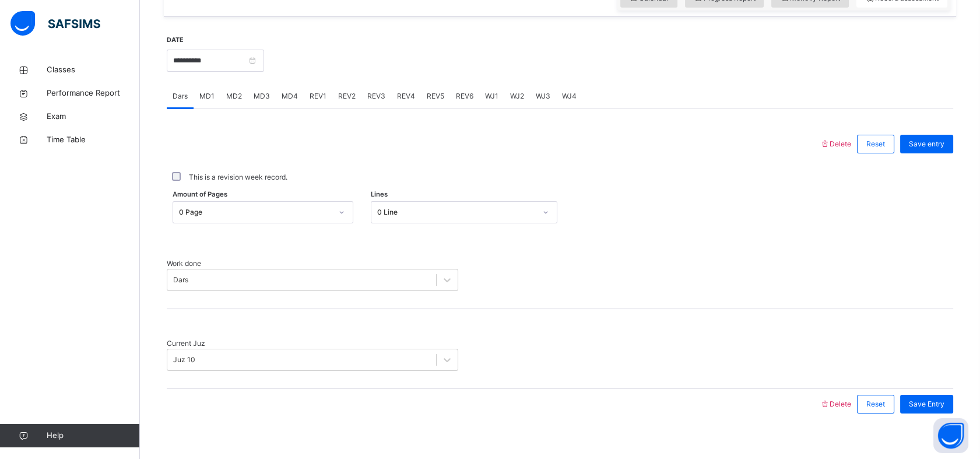
click at [259, 290] on div "Work done Dars" at bounding box center [560, 269] width 786 height 80
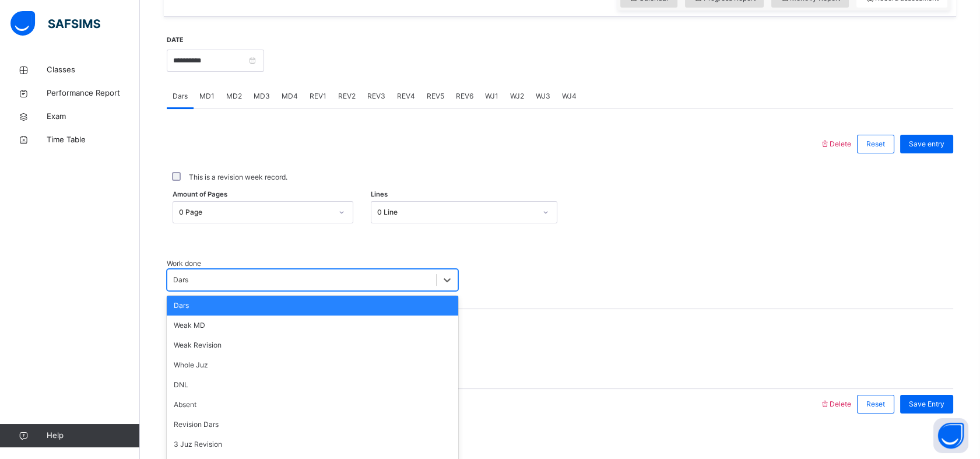
drag, startPoint x: 246, startPoint y: 280, endPoint x: 260, endPoint y: 346, distance: 66.9
click at [260, 291] on div "option Dars, selected. option Dars focused, 1 of 16. 16 results available. Use …" at bounding box center [312, 280] width 291 height 22
click at [260, 346] on div "Weak Revision" at bounding box center [312, 345] width 291 height 20
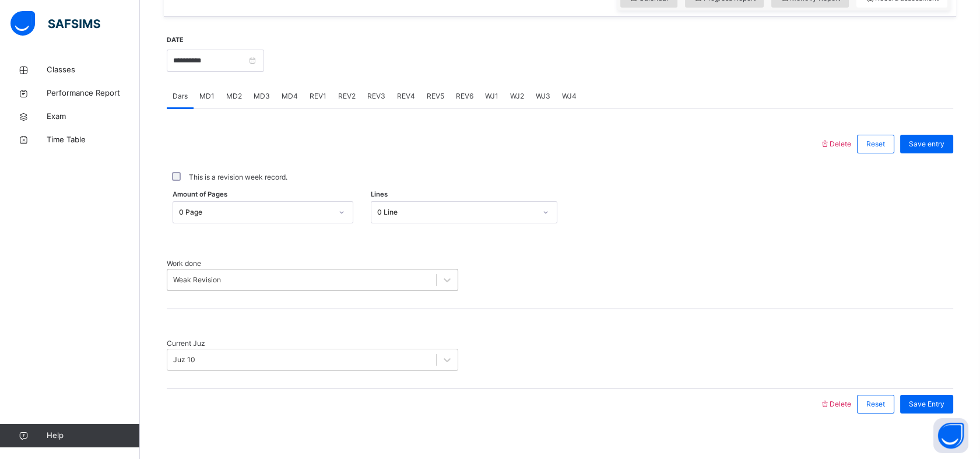
drag, startPoint x: 212, startPoint y: 293, endPoint x: 210, endPoint y: 280, distance: 13.6
click at [210, 280] on div "Work done Weak Revision" at bounding box center [560, 269] width 786 height 80
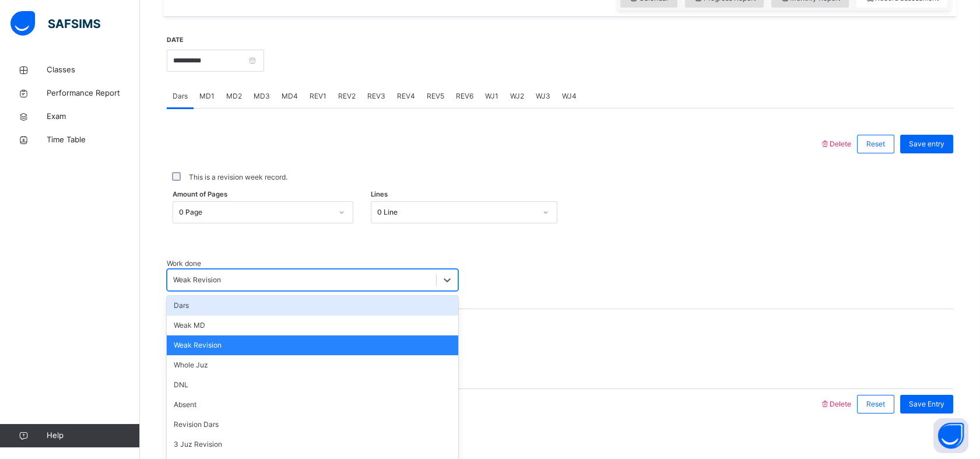
click at [210, 280] on div "Weak Revision" at bounding box center [197, 279] width 48 height 10
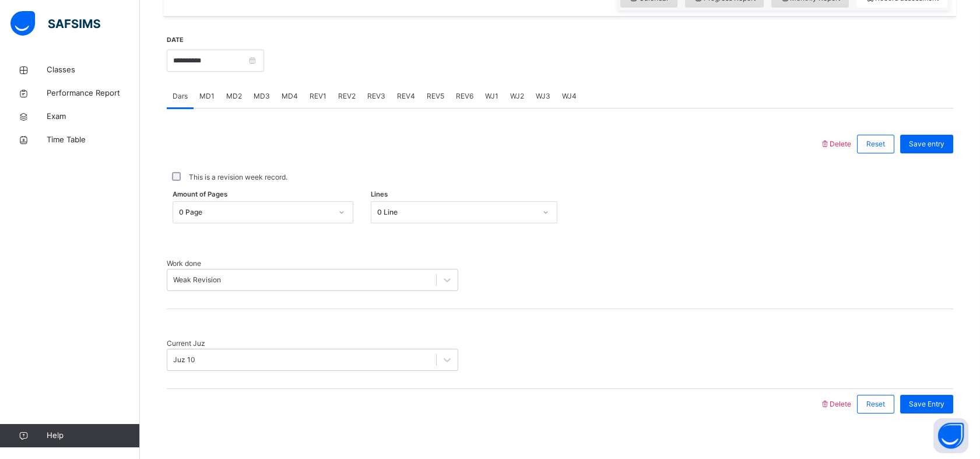
click at [513, 278] on div at bounding box center [560, 274] width 192 height 33
click at [925, 149] on span "Save entry" at bounding box center [926, 144] width 36 height 10
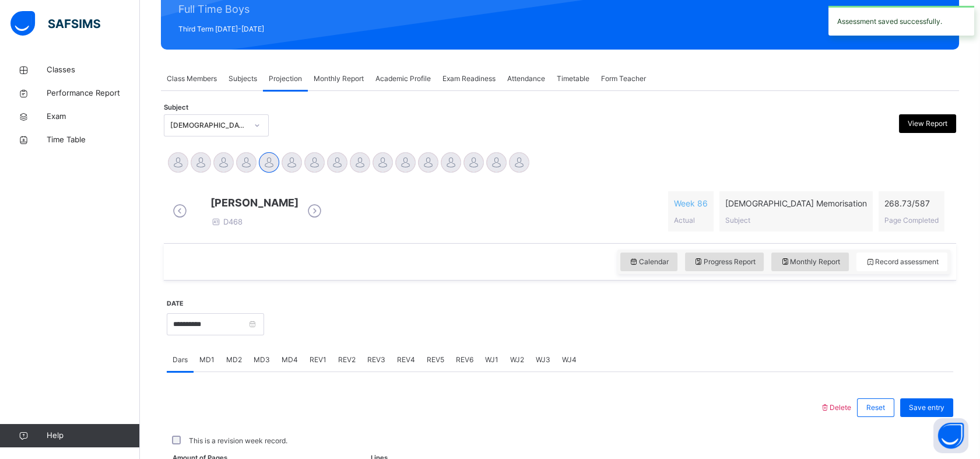
scroll to position [415, 0]
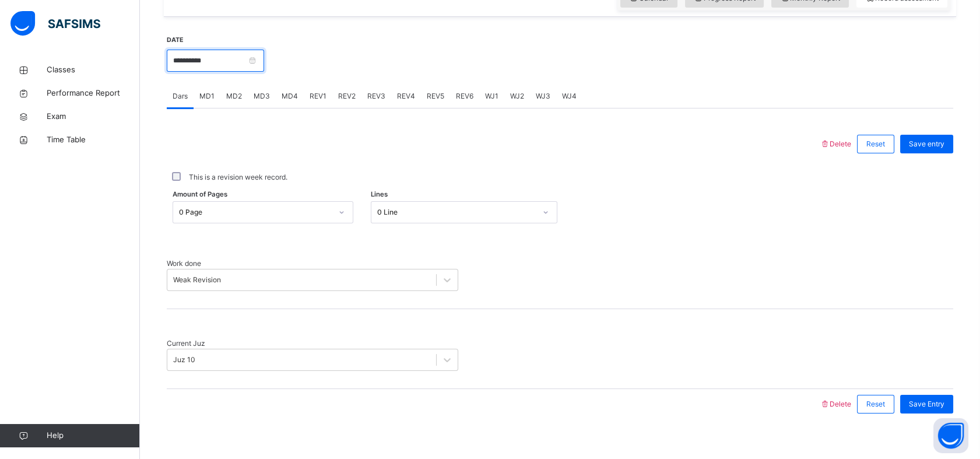
click at [238, 63] on input "**********" at bounding box center [215, 61] width 97 height 22
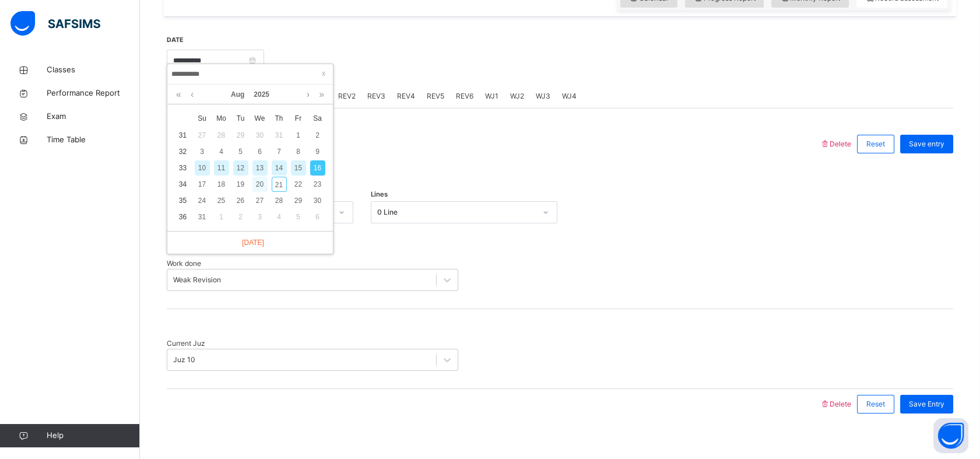
click at [255, 183] on div "20" at bounding box center [259, 184] width 15 height 15
type input "**********"
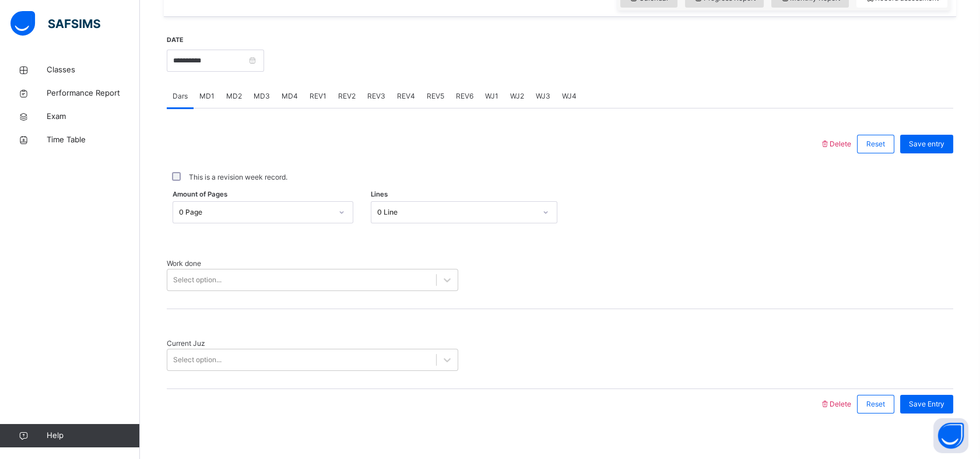
click at [325, 108] on div "REV1" at bounding box center [318, 95] width 29 height 23
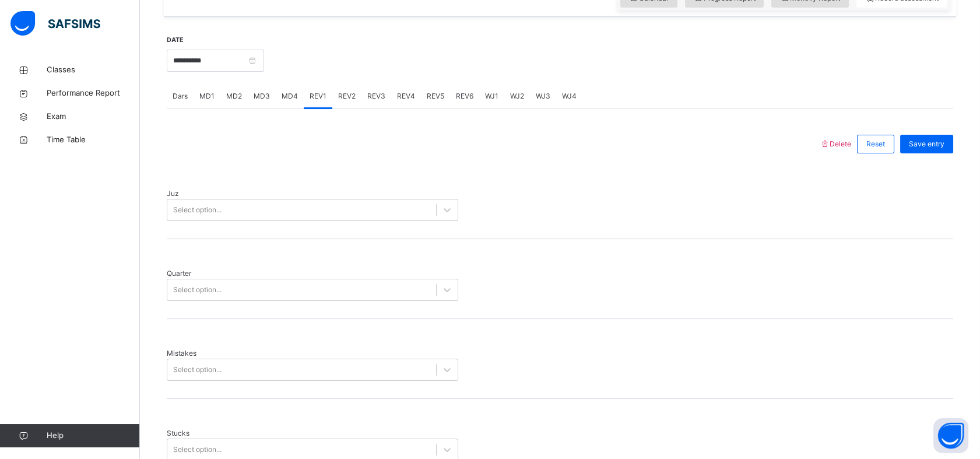
click at [294, 101] on span "MD4" at bounding box center [289, 96] width 16 height 10
click at [242, 106] on div "MD2" at bounding box center [233, 95] width 27 height 23
click at [202, 101] on span "MD1" at bounding box center [206, 96] width 15 height 10
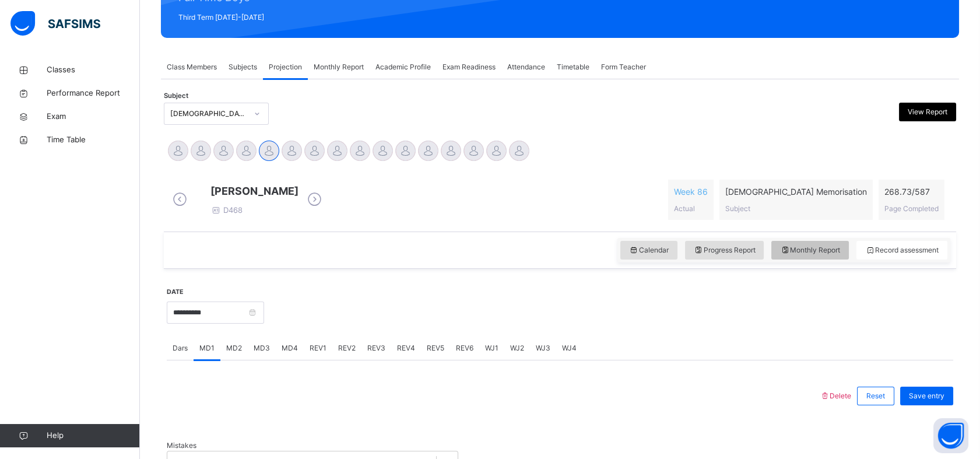
select select "****"
select select "*"
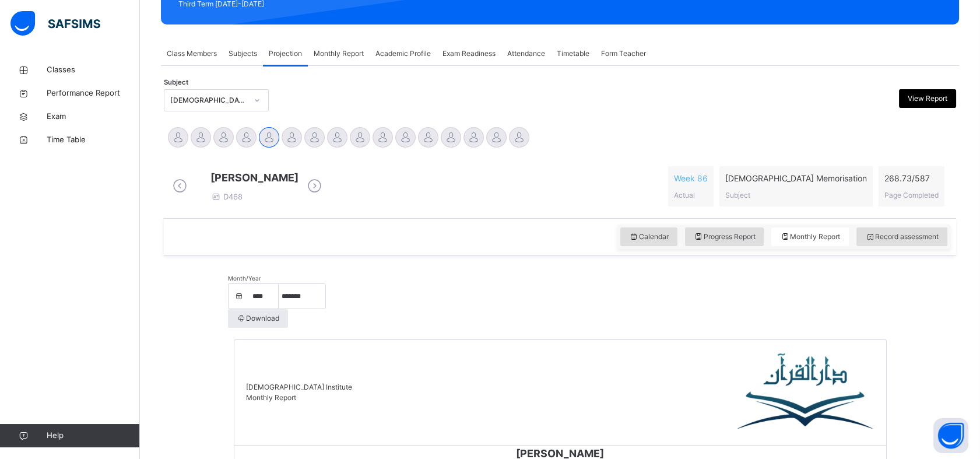
scroll to position [128, 0]
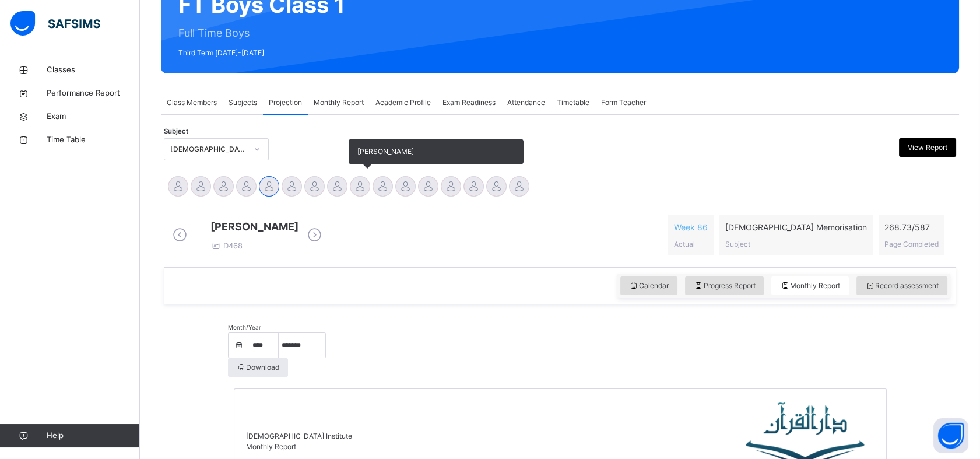
click at [360, 186] on div at bounding box center [360, 186] width 20 height 20
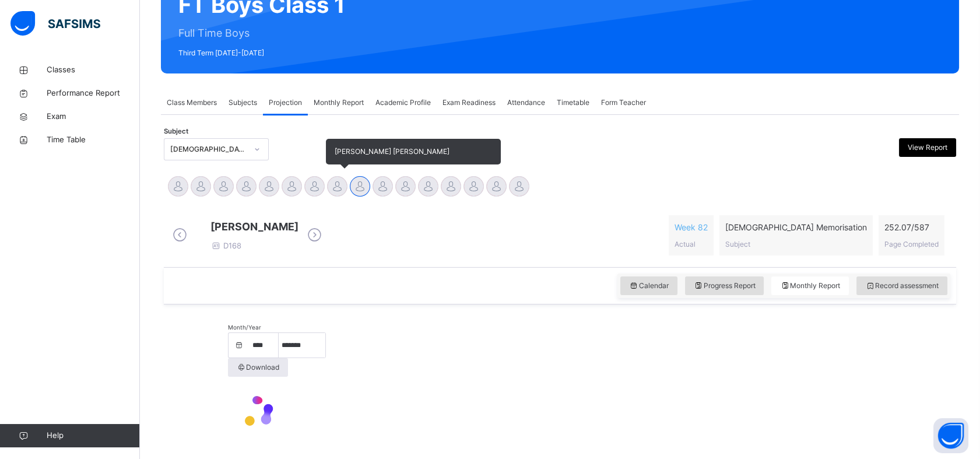
click at [337, 181] on div at bounding box center [337, 186] width 20 height 20
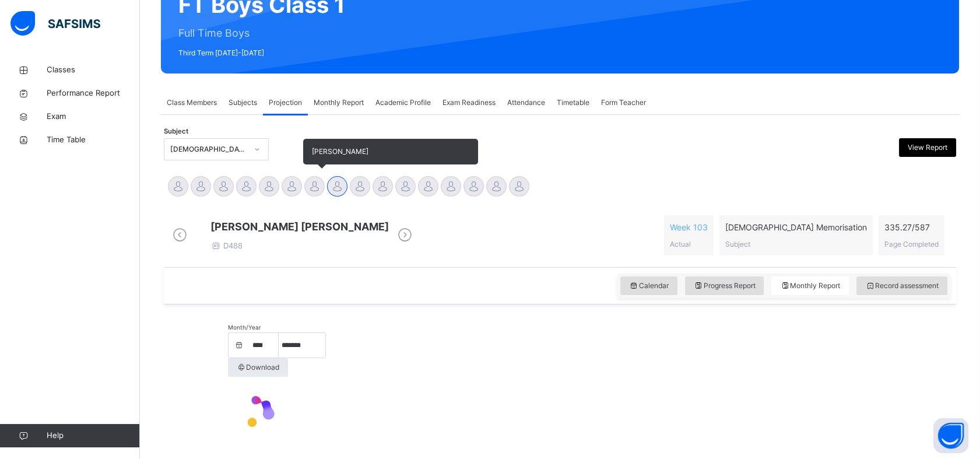
click at [316, 181] on div at bounding box center [314, 186] width 20 height 20
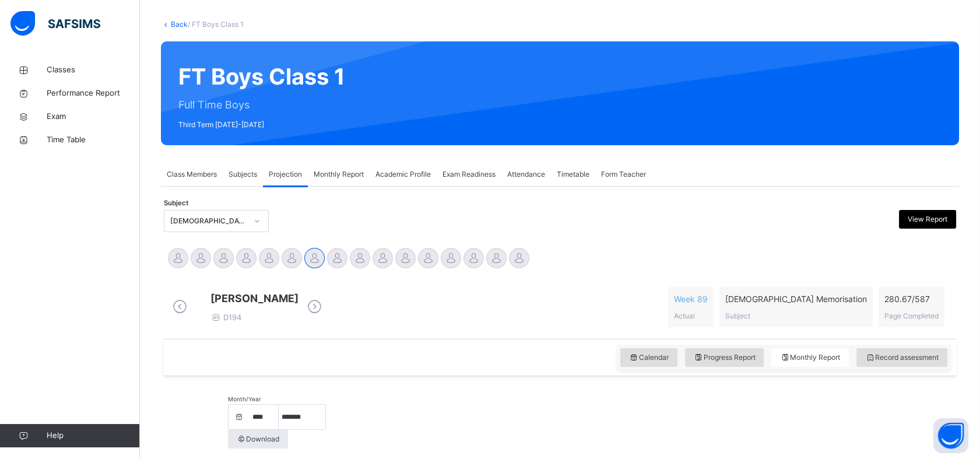
scroll to position [52, 0]
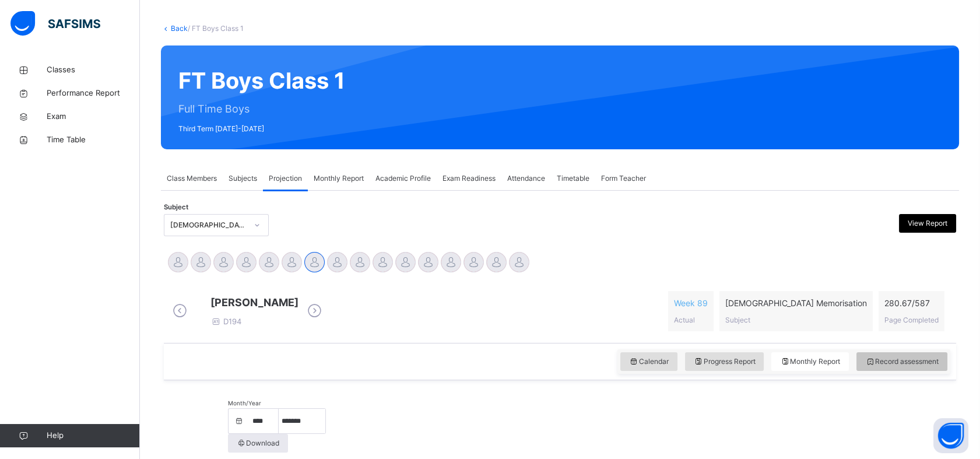
click at [872, 369] on div "Record assessment" at bounding box center [901, 361] width 91 height 19
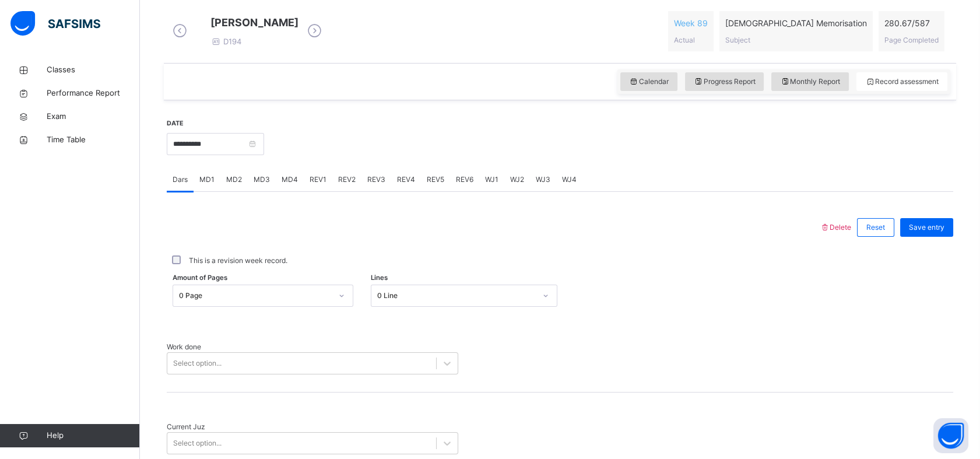
scroll to position [333, 0]
click at [206, 154] on input "**********" at bounding box center [215, 143] width 97 height 22
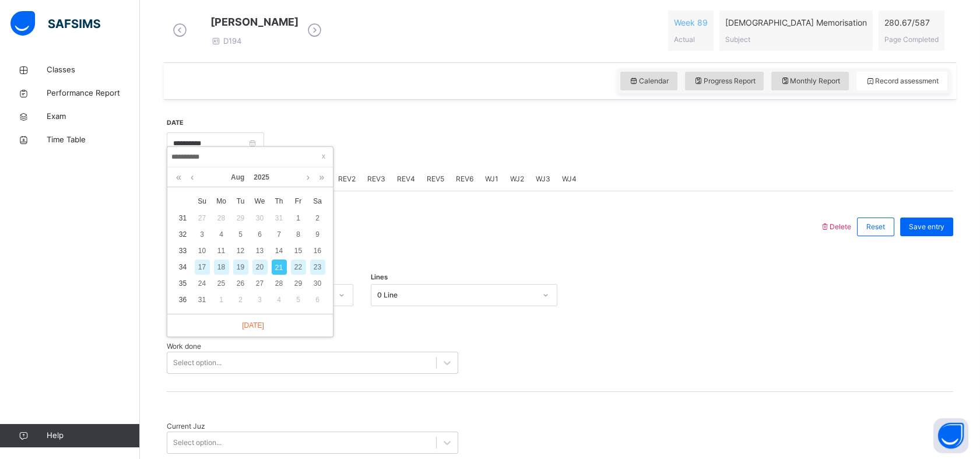
click at [264, 262] on div "20" at bounding box center [259, 266] width 15 height 15
type input "**********"
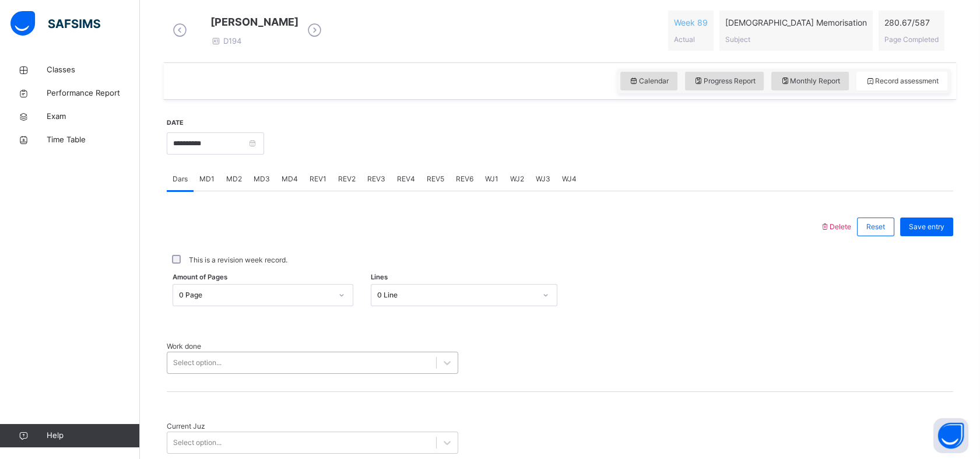
click at [344, 354] on div "Select option..." at bounding box center [312, 362] width 291 height 22
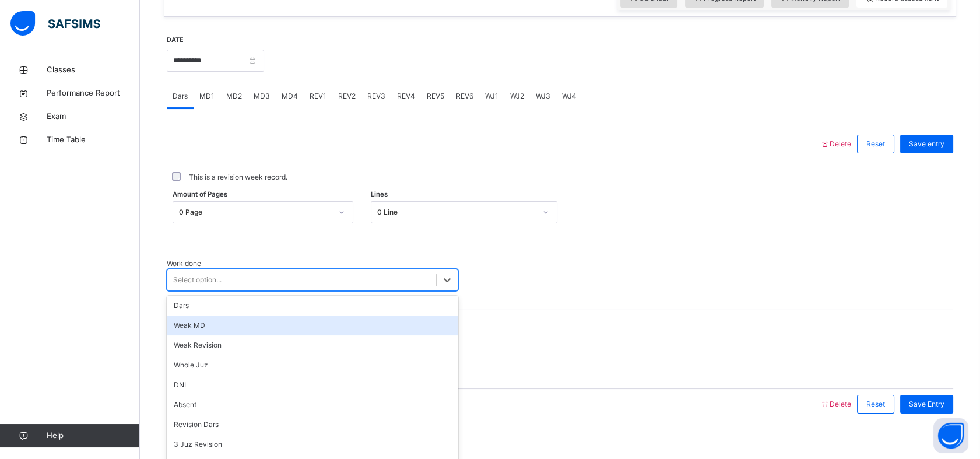
click at [371, 316] on div "Weak MD" at bounding box center [312, 325] width 291 height 20
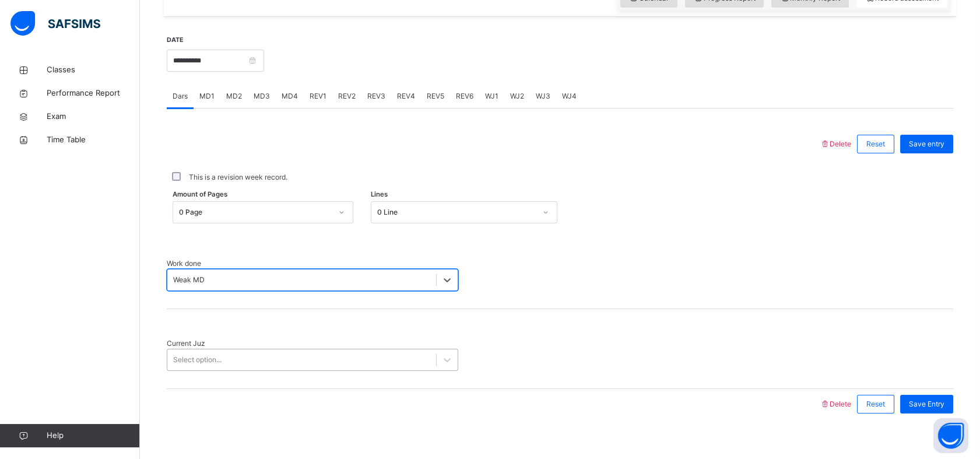
click at [331, 348] on div "Select option..." at bounding box center [312, 359] width 291 height 22
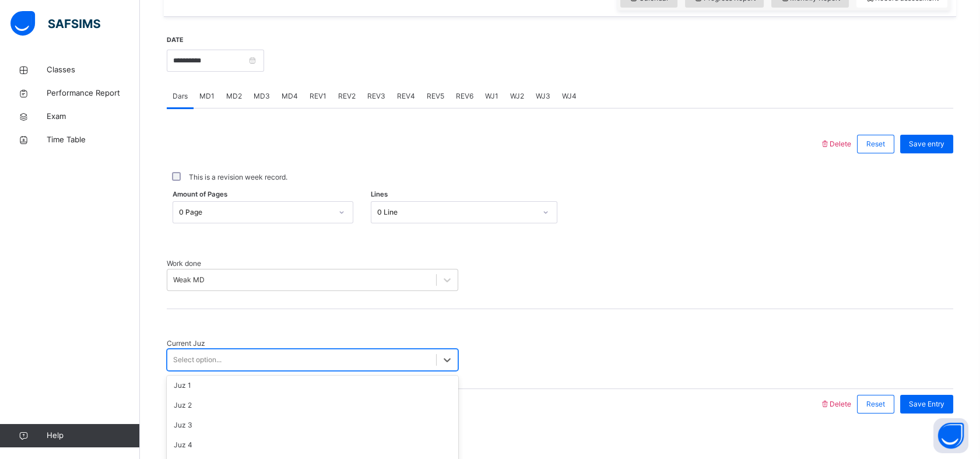
scroll to position [178, 0]
click at [934, 149] on span "Save entry" at bounding box center [926, 144] width 36 height 10
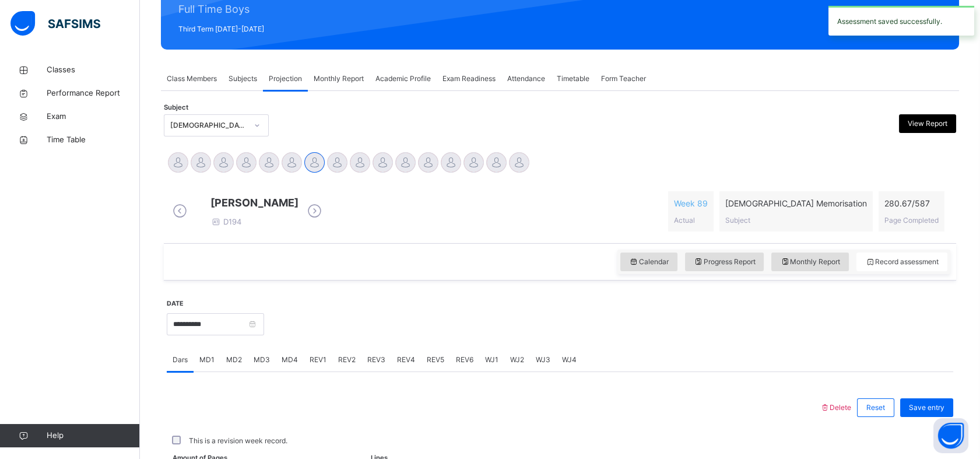
scroll to position [415, 0]
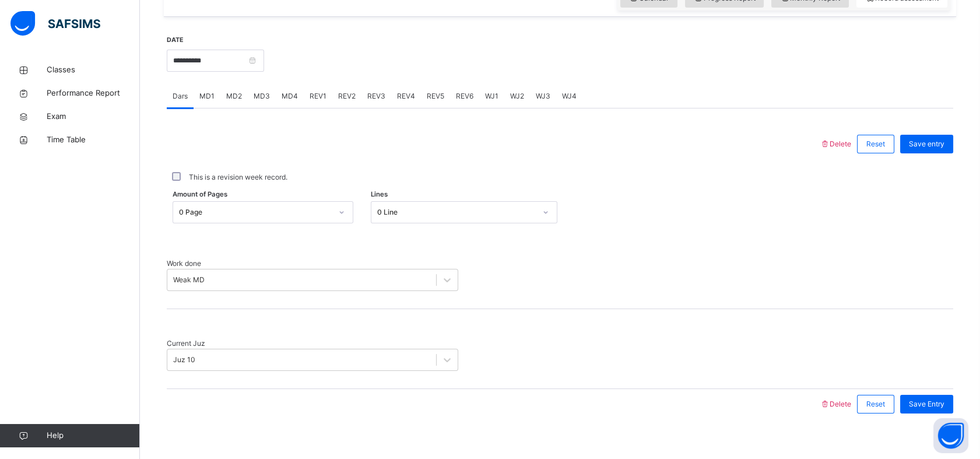
click at [205, 98] on div "MD1" at bounding box center [206, 95] width 27 height 23
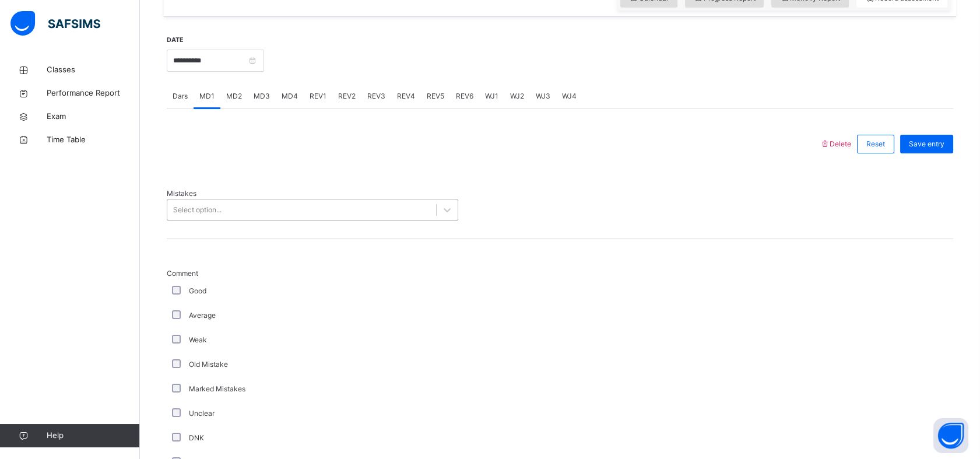
click at [357, 213] on div "Select option..." at bounding box center [301, 210] width 269 height 18
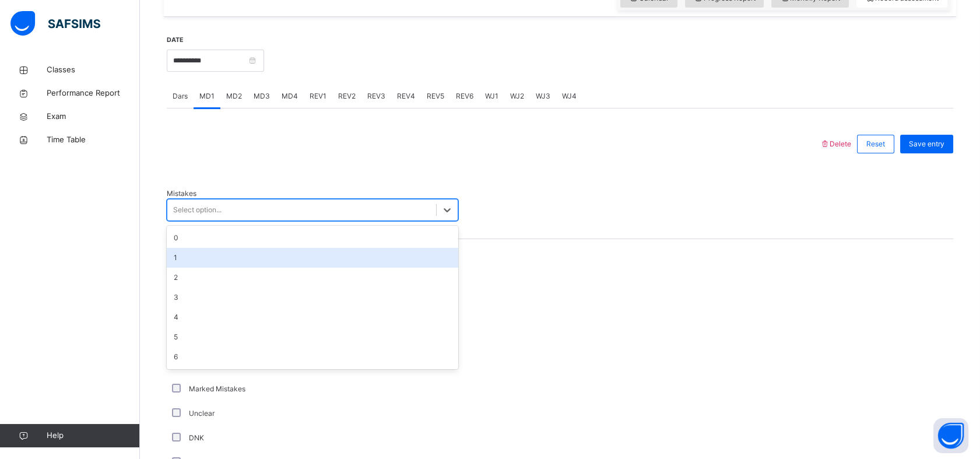
click at [223, 259] on div "1" at bounding box center [312, 258] width 291 height 20
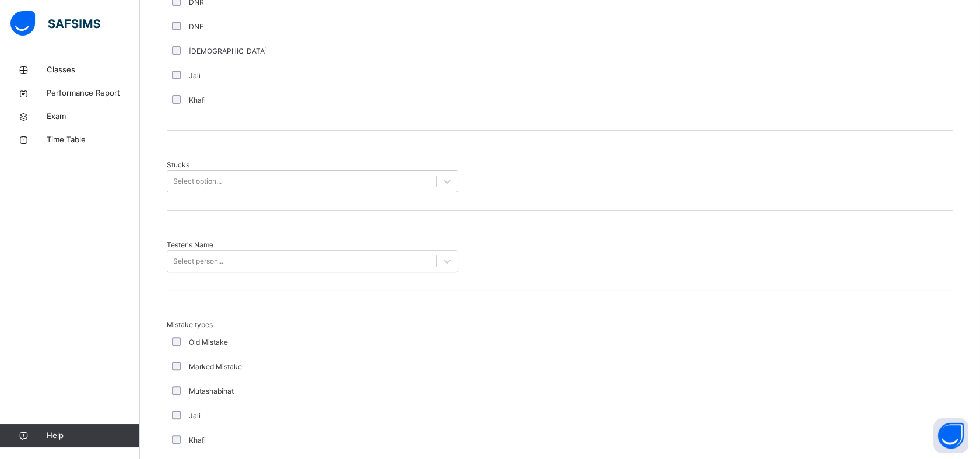
scroll to position [905, 0]
click at [302, 167] on div "Select option..." at bounding box center [301, 176] width 269 height 18
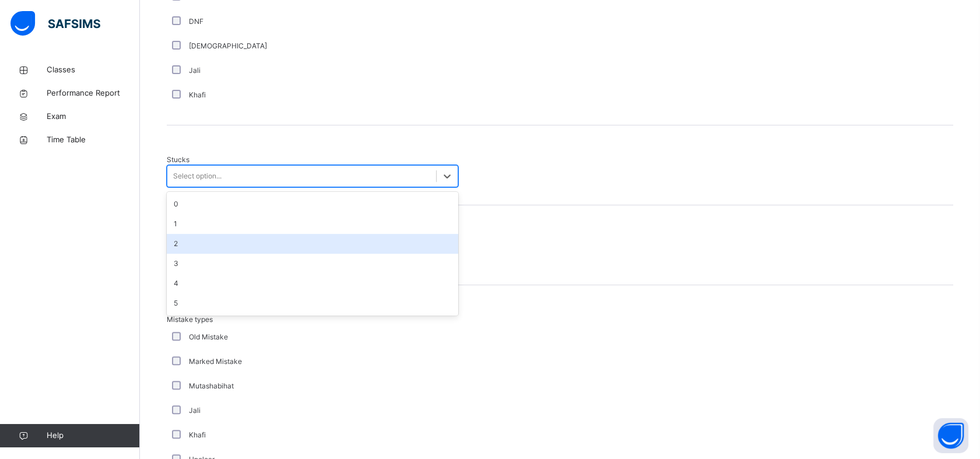
click at [200, 234] on div "2" at bounding box center [312, 244] width 291 height 20
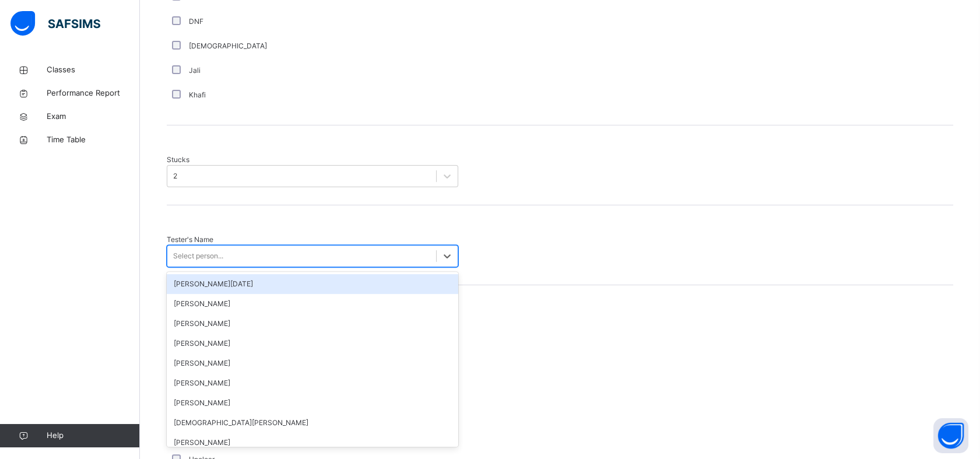
click at [200, 251] on div "Select person..." at bounding box center [198, 256] width 50 height 10
type input "***"
click at [235, 274] on div "[PERSON_NAME] [PERSON_NAME]" at bounding box center [312, 284] width 291 height 20
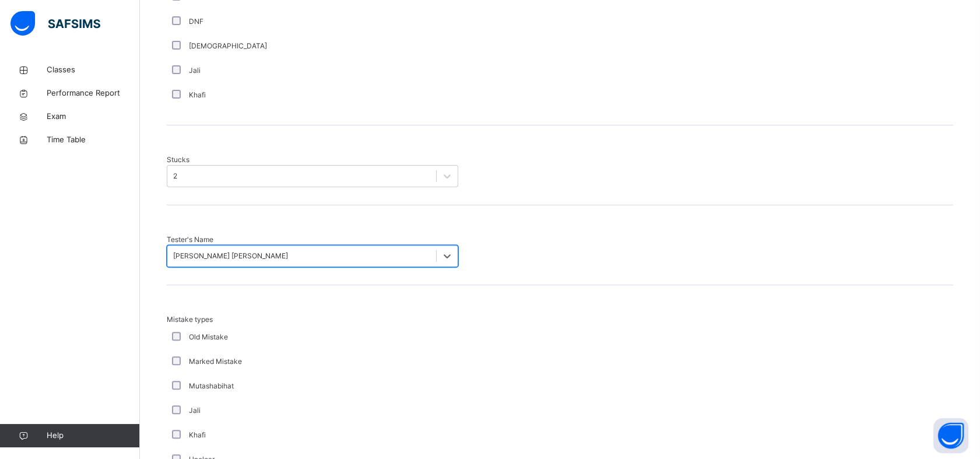
scroll to position [1089, 0]
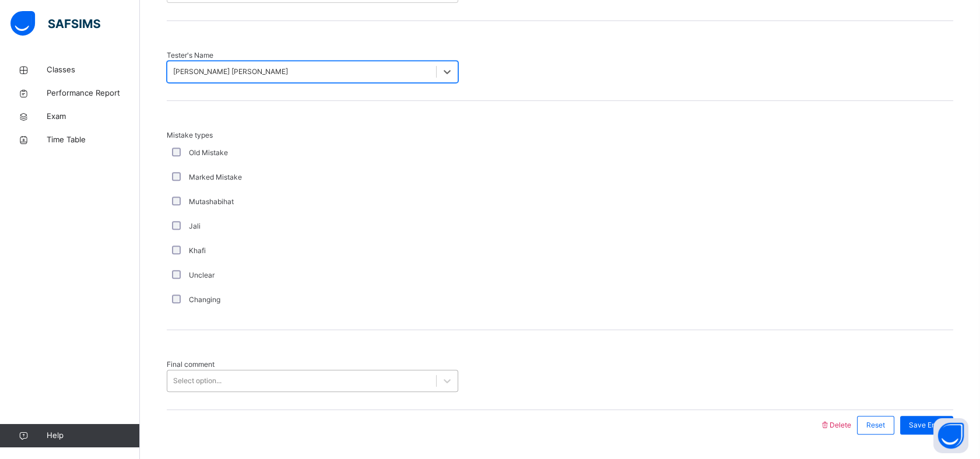
click at [262, 372] on div "Select option..." at bounding box center [301, 381] width 269 height 18
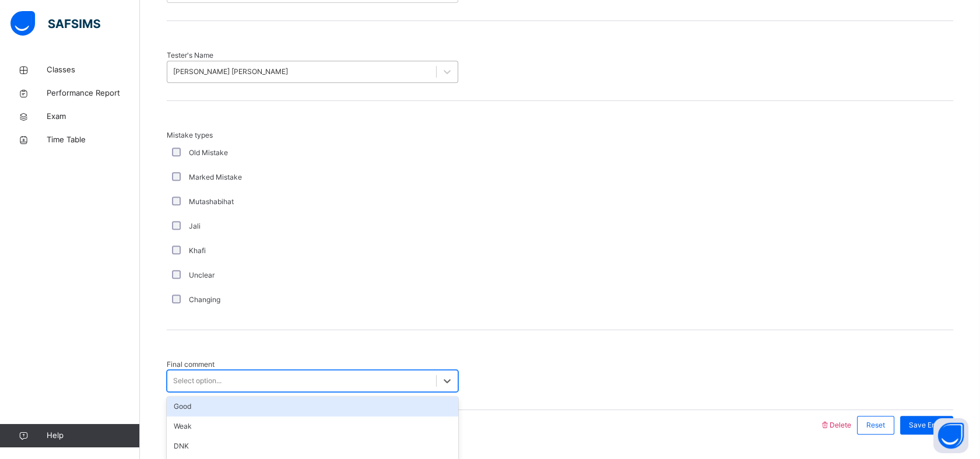
click at [237, 396] on div "Good" at bounding box center [312, 406] width 291 height 20
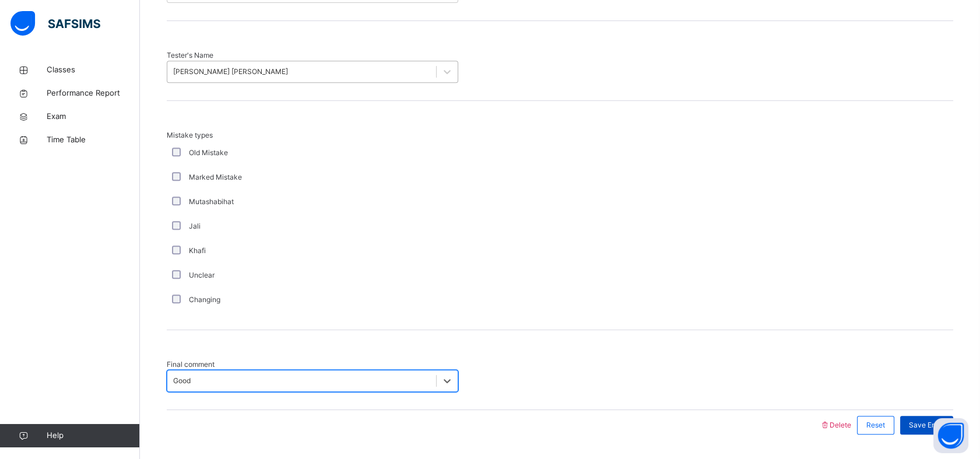
click at [944, 420] on span "Save Entry" at bounding box center [926, 425] width 36 height 10
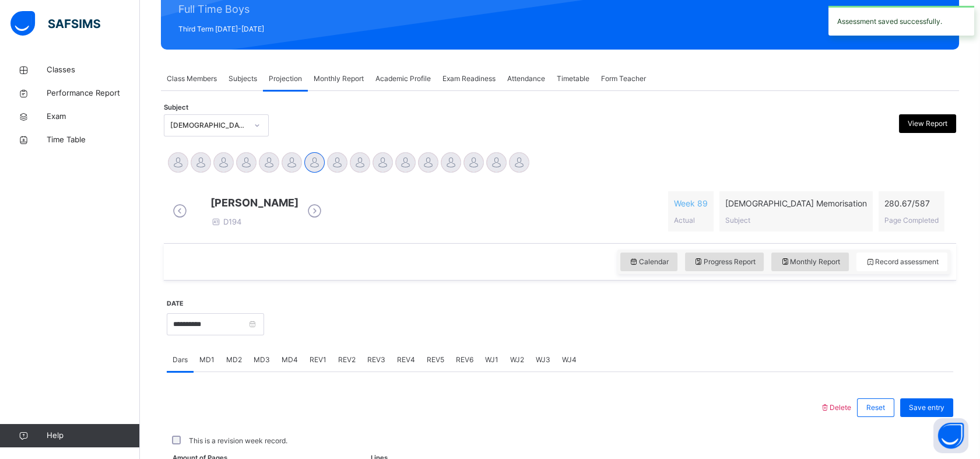
scroll to position [415, 0]
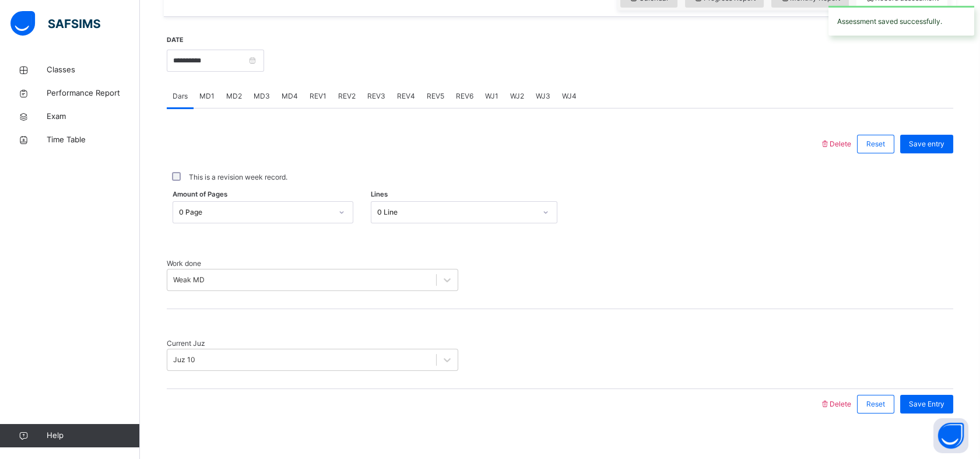
click at [288, 101] on span "MD4" at bounding box center [289, 96] width 16 height 10
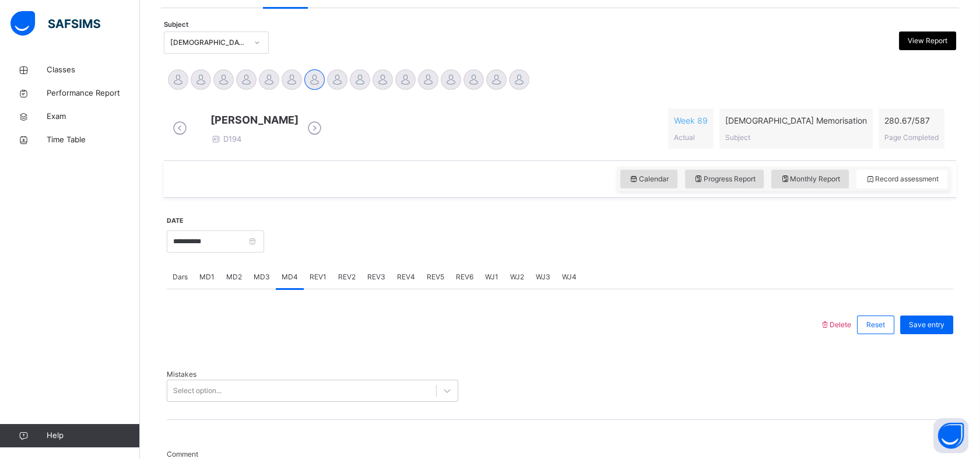
scroll to position [233, 0]
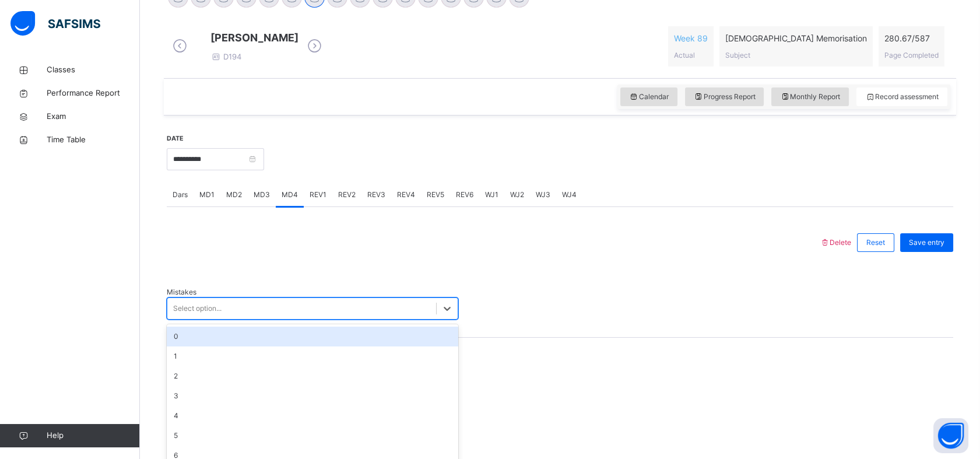
drag, startPoint x: 256, startPoint y: 381, endPoint x: 234, endPoint y: 392, distance: 24.8
click at [256, 319] on div "option 0 focused, 1 of 7. 7 results available. Use Up and Down to choose option…" at bounding box center [312, 308] width 291 height 22
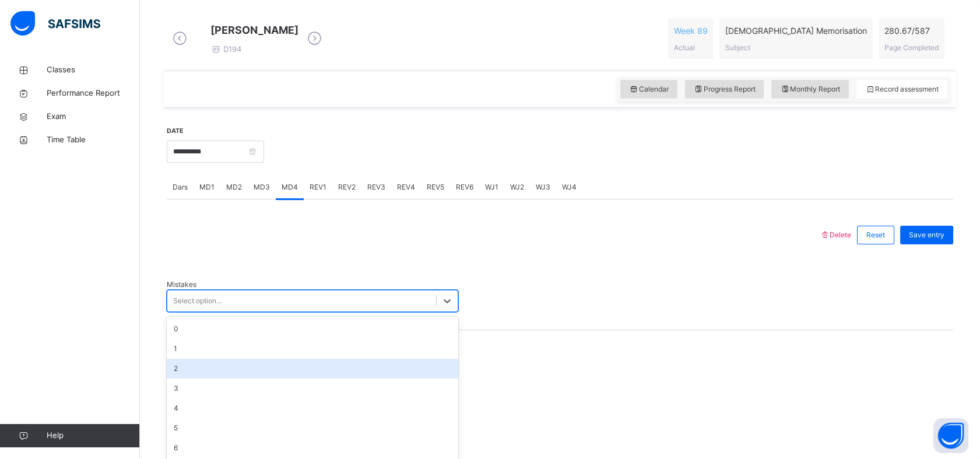
click at [238, 367] on div "2" at bounding box center [312, 368] width 291 height 20
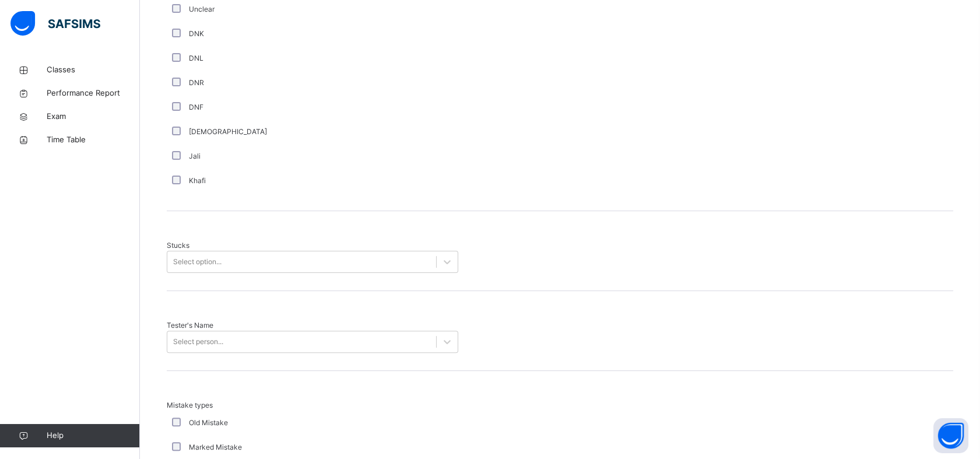
scroll to position [826, 0]
click at [179, 249] on div "Select option..." at bounding box center [197, 254] width 48 height 10
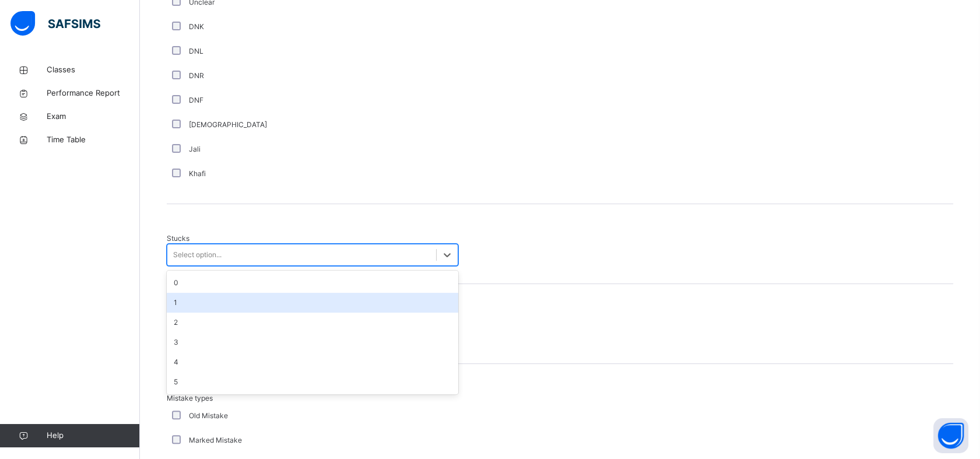
click at [185, 293] on div "1" at bounding box center [312, 303] width 291 height 20
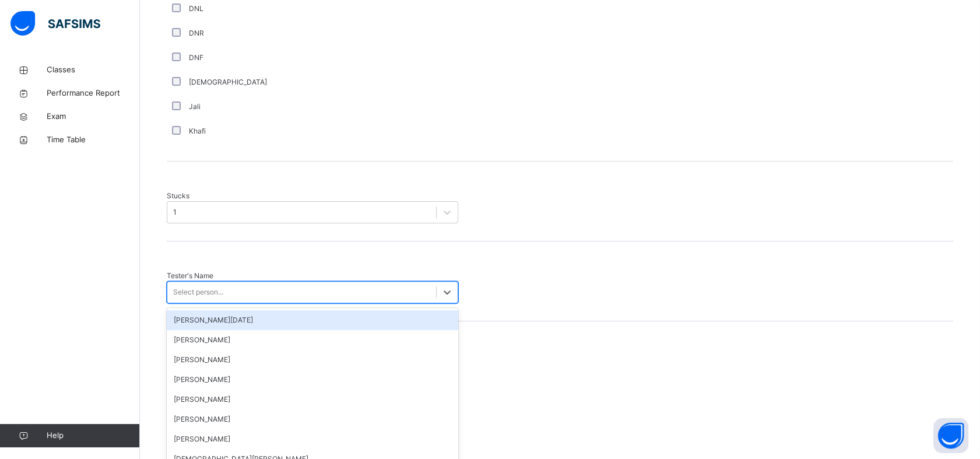
click at [182, 303] on div "option [PERSON_NAME][DATE] focused, 1 of 88. 88 results available. Use Up and D…" at bounding box center [312, 292] width 291 height 22
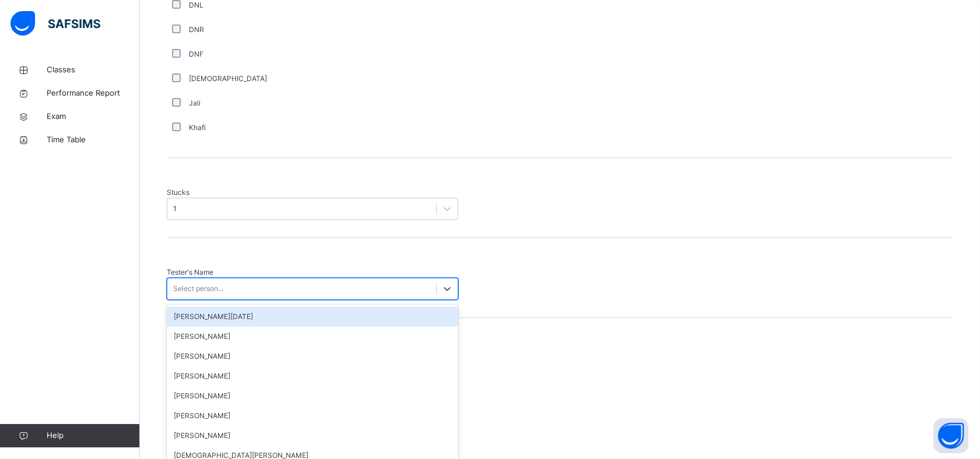
scroll to position [875, 0]
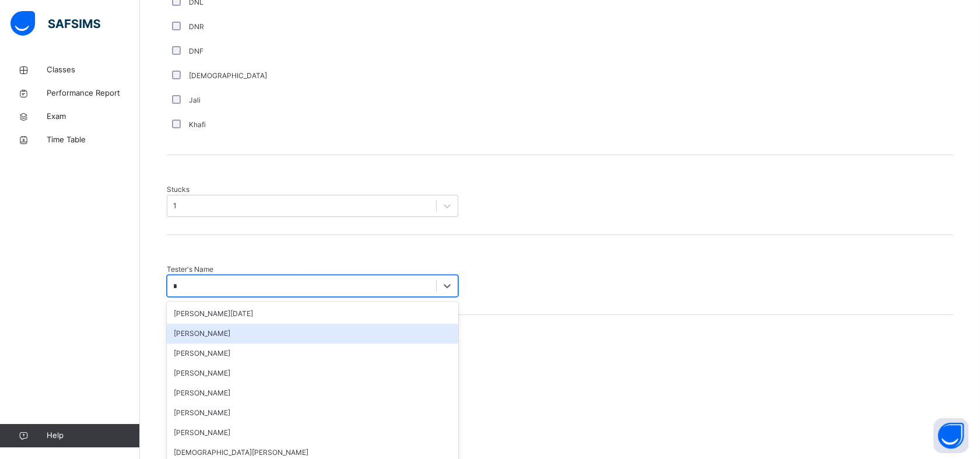
type input "**"
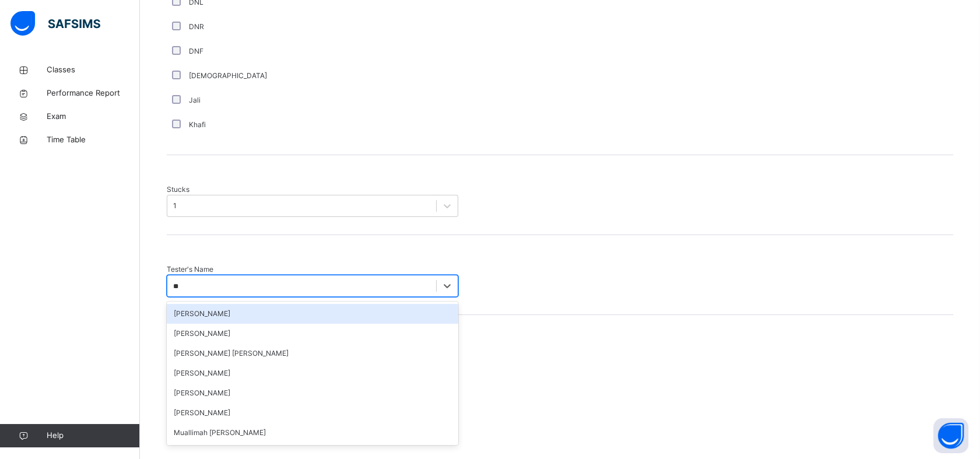
click at [182, 323] on div "[PERSON_NAME]" at bounding box center [312, 333] width 291 height 20
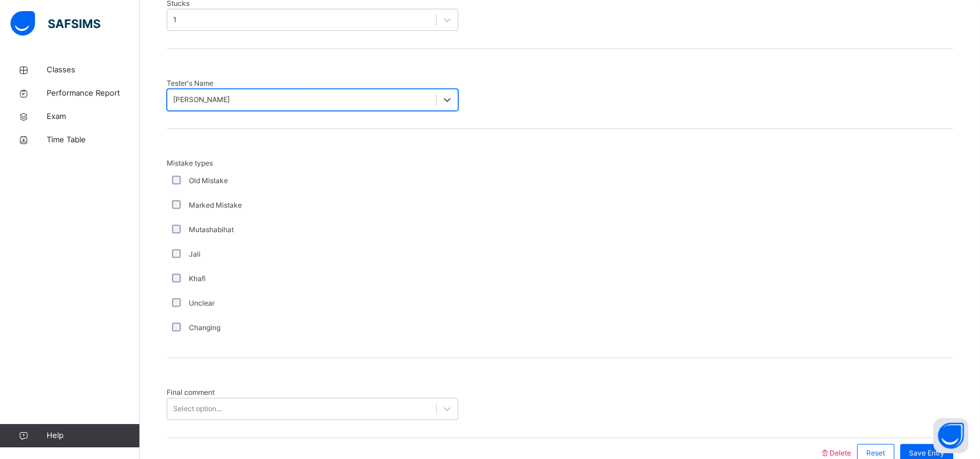
scroll to position [1089, 0]
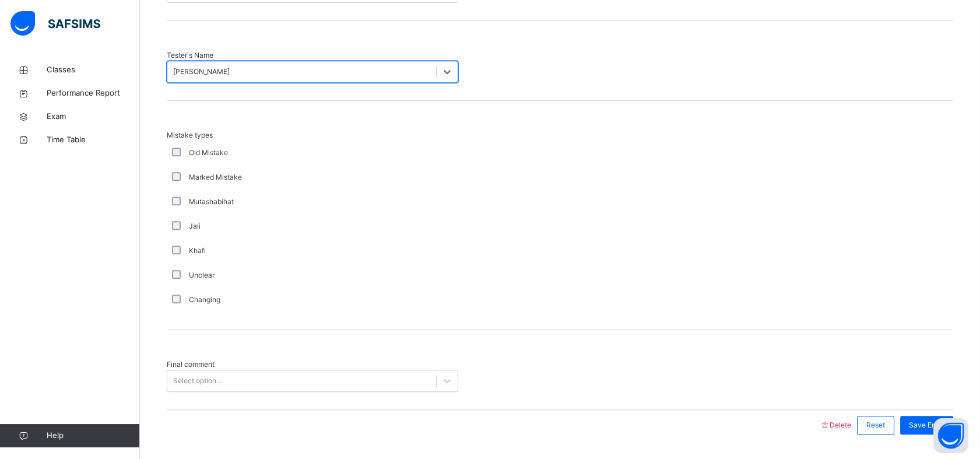
click at [233, 330] on div "Final comment Select option..." at bounding box center [560, 370] width 786 height 80
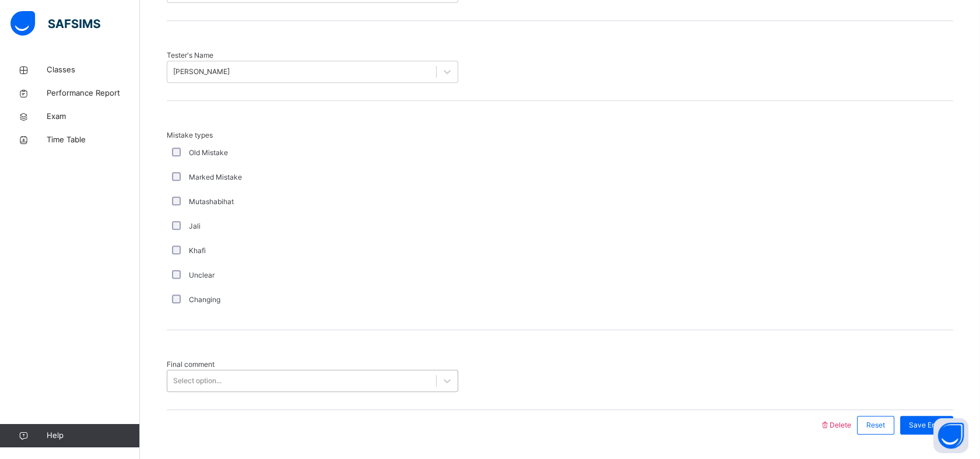
click at [228, 372] on div "Select option..." at bounding box center [301, 381] width 269 height 18
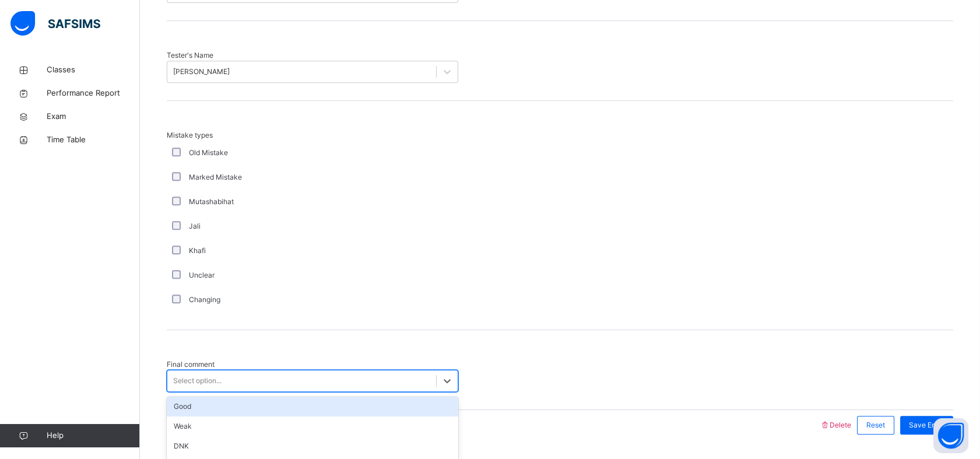
click at [185, 396] on div "Good" at bounding box center [312, 406] width 291 height 20
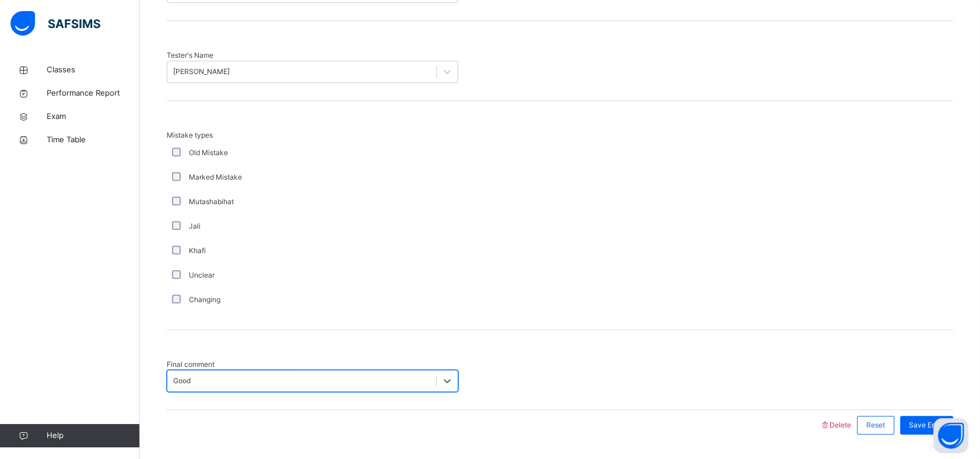
click at [191, 375] on div "Good" at bounding box center [181, 380] width 17 height 10
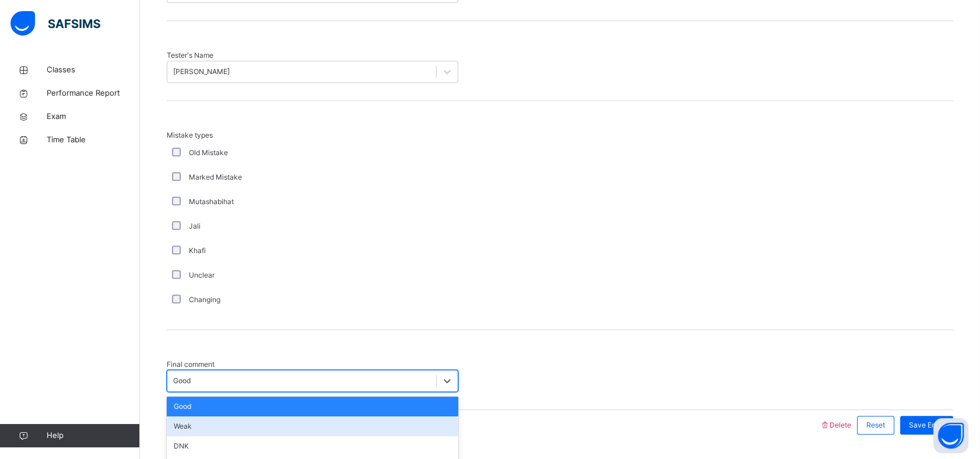
drag, startPoint x: 209, startPoint y: 398, endPoint x: 224, endPoint y: 393, distance: 15.3
click at [210, 416] on div "Weak" at bounding box center [312, 426] width 291 height 20
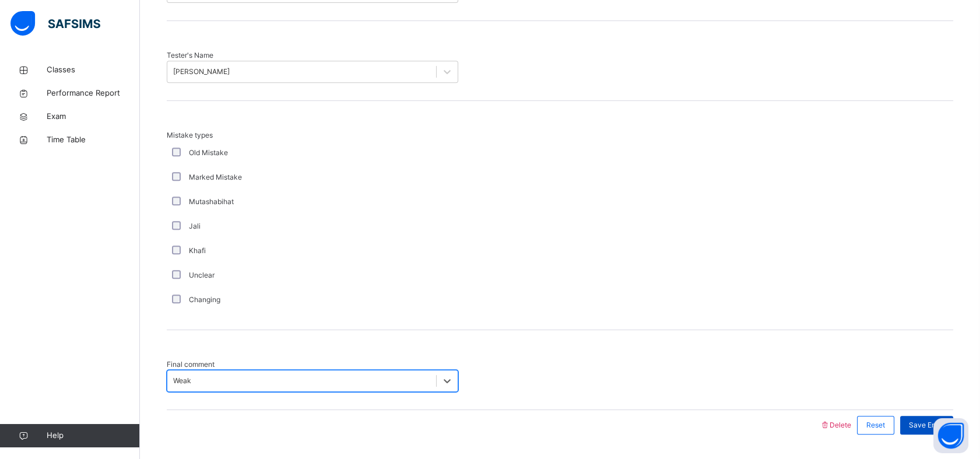
click at [944, 420] on span "Save Entry" at bounding box center [926, 425] width 36 height 10
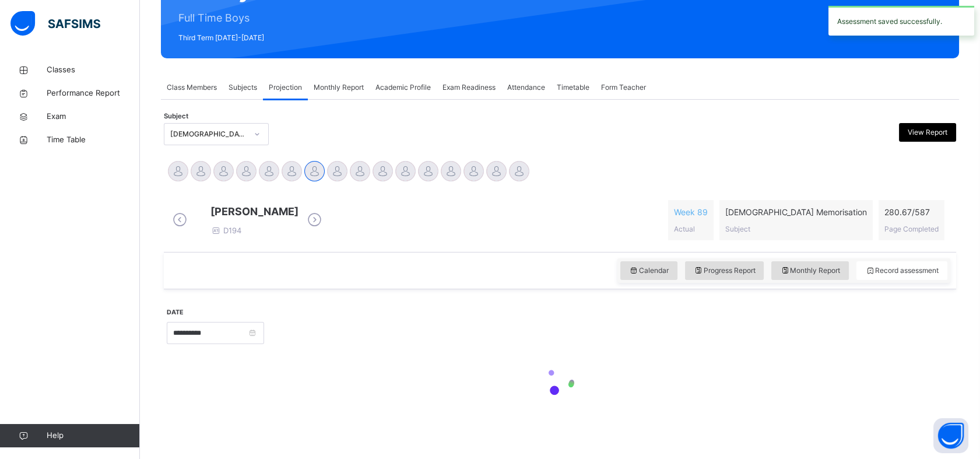
scroll to position [415, 0]
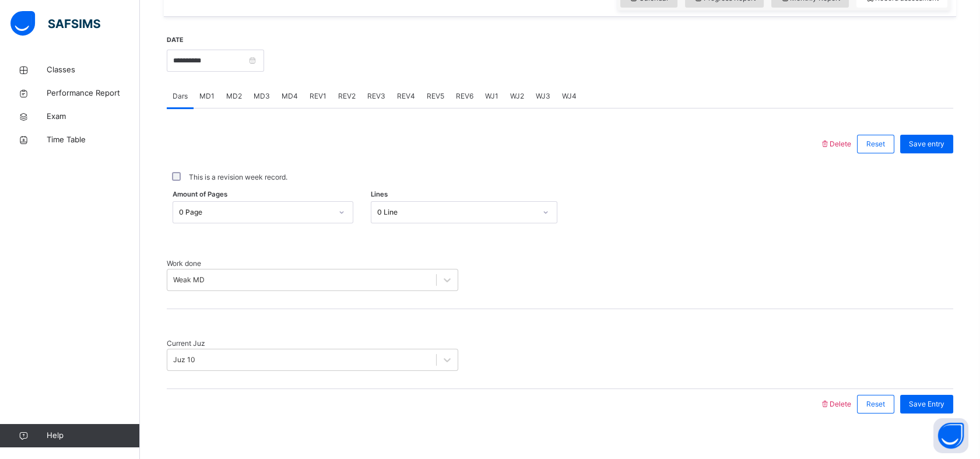
click at [317, 101] on span "REV1" at bounding box center [317, 96] width 17 height 10
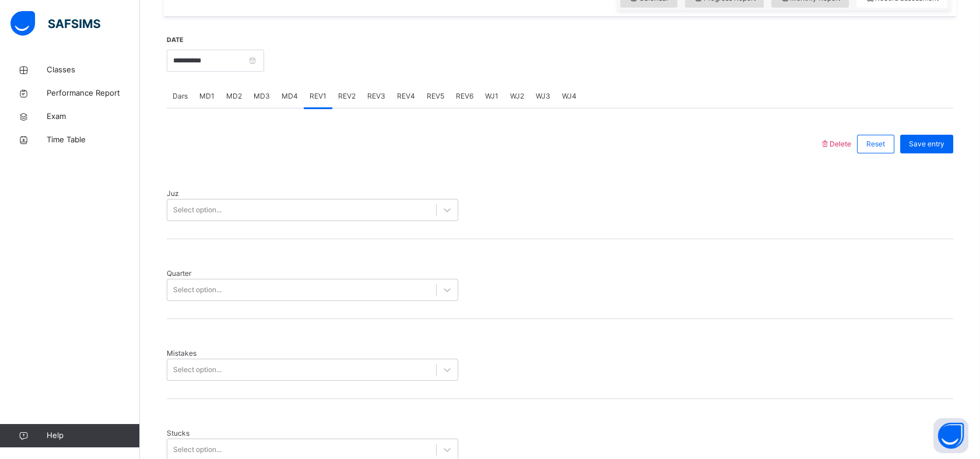
scroll to position [1089, 0]
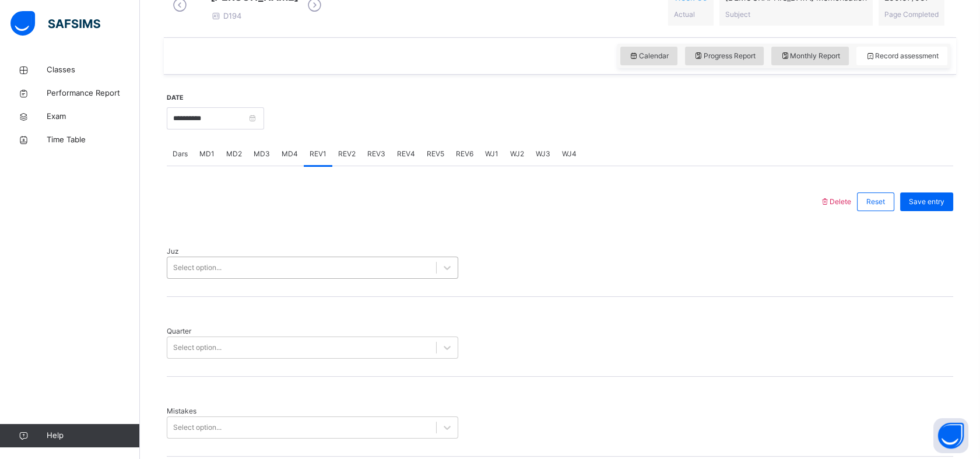
click at [267, 279] on div "Select option..." at bounding box center [312, 267] width 291 height 22
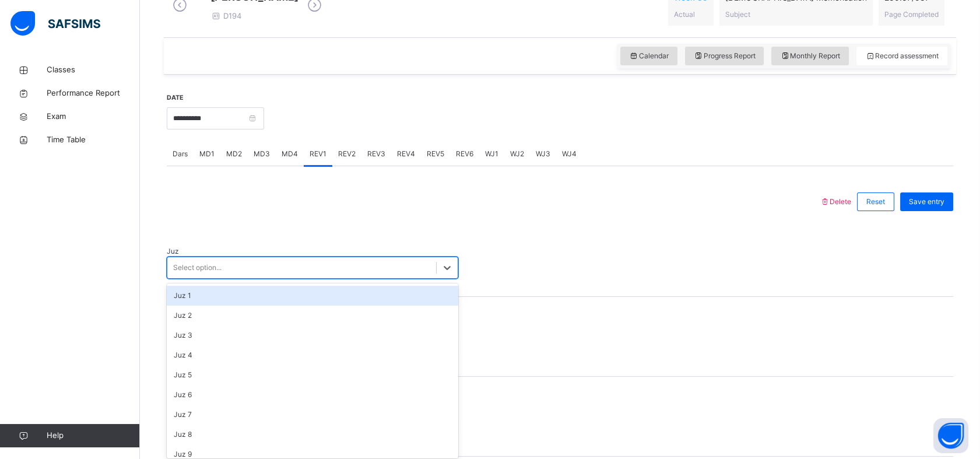
scroll to position [361, 0]
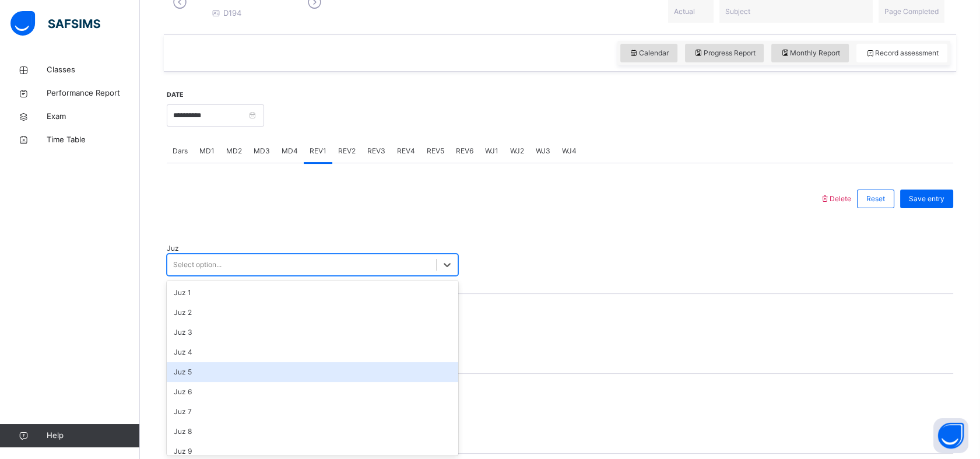
click at [214, 372] on div "Juz 5" at bounding box center [312, 372] width 291 height 20
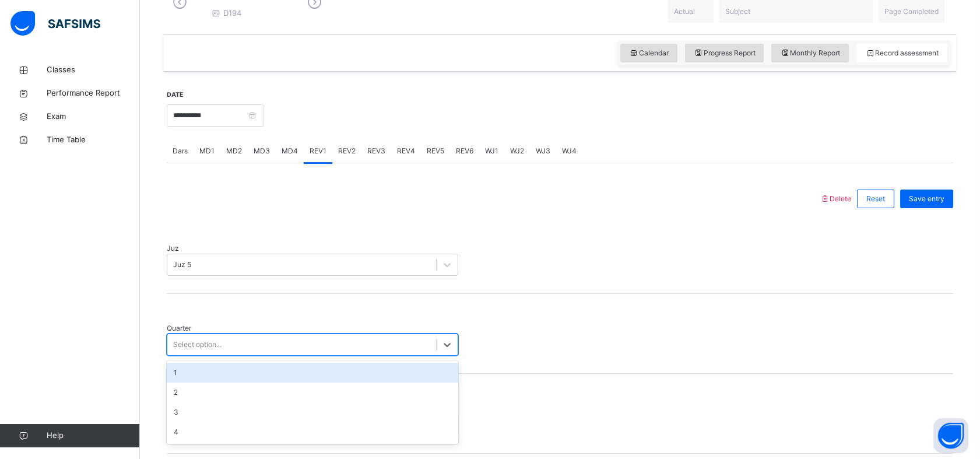
click at [238, 336] on div "Select option..." at bounding box center [301, 345] width 269 height 18
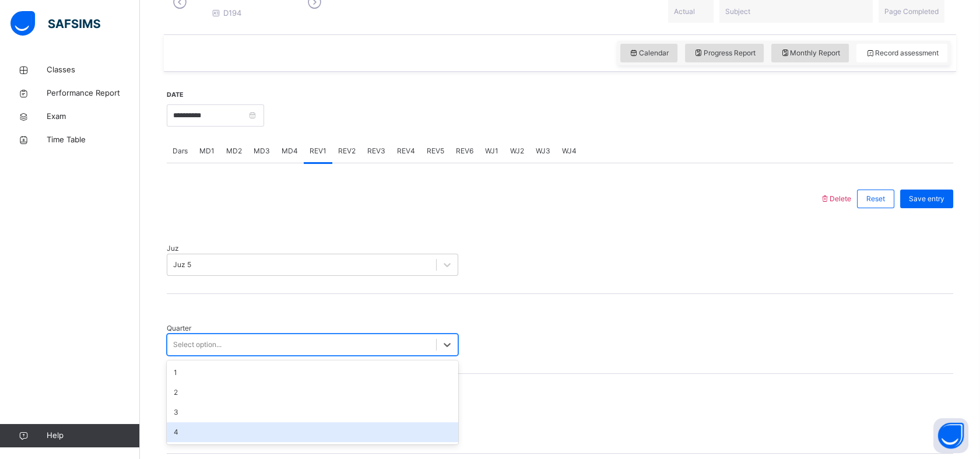
click at [177, 422] on div "4" at bounding box center [312, 432] width 291 height 20
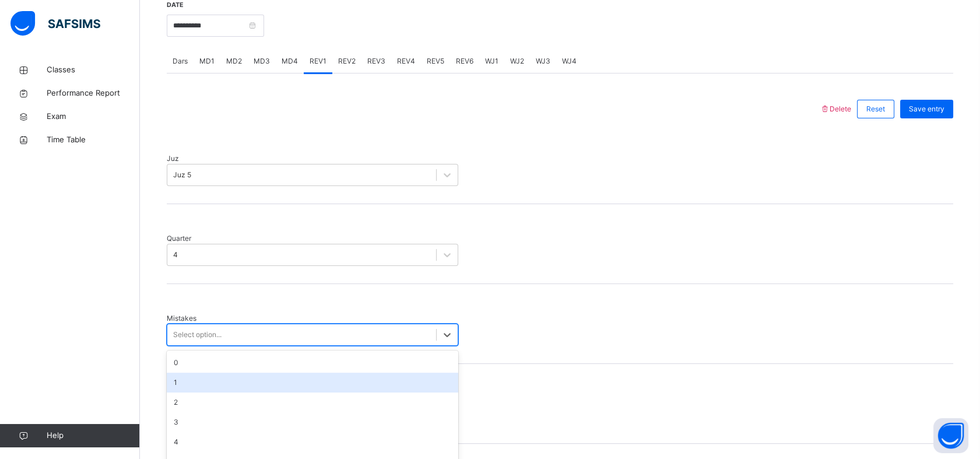
click at [228, 346] on div "option 1 focused, 2 of 7. 7 results available. Use Up and Down to choose option…" at bounding box center [312, 334] width 291 height 22
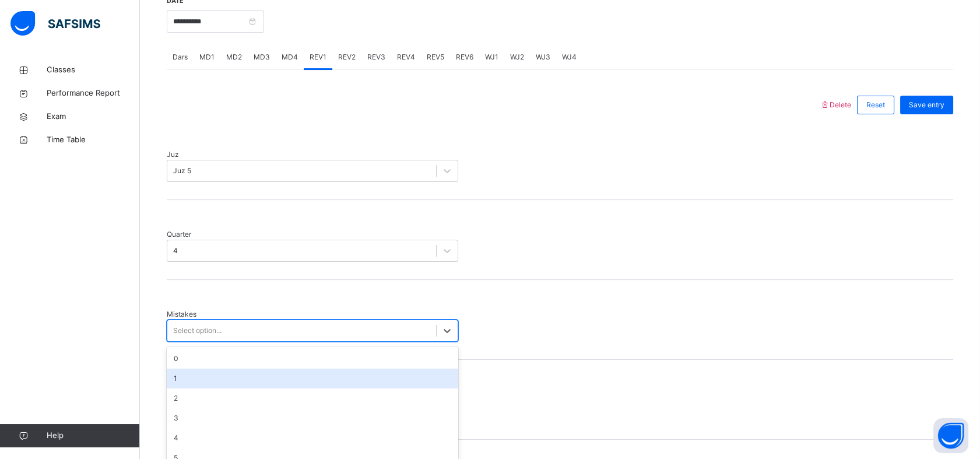
scroll to position [463, 0]
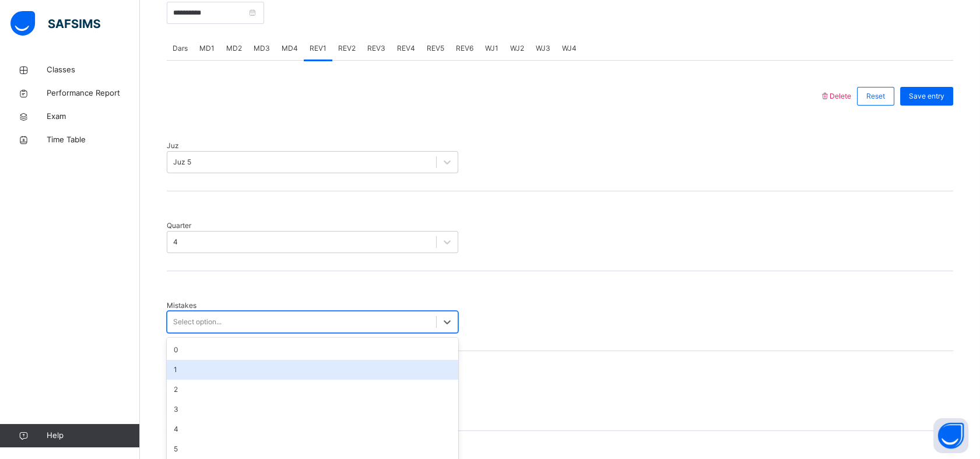
click at [274, 360] on div "1" at bounding box center [312, 370] width 291 height 20
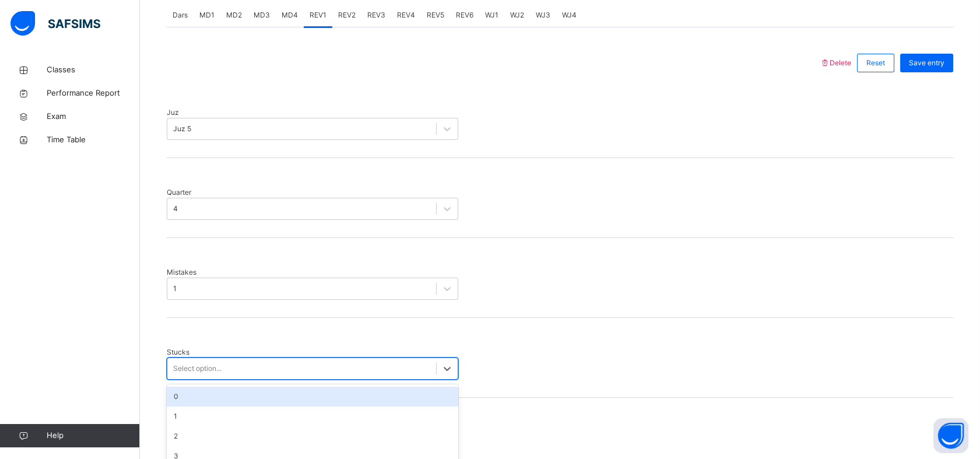
click at [252, 361] on div "option 0 focused, 1 of 6. 6 results available. Use Up and Down to choose option…" at bounding box center [312, 368] width 291 height 22
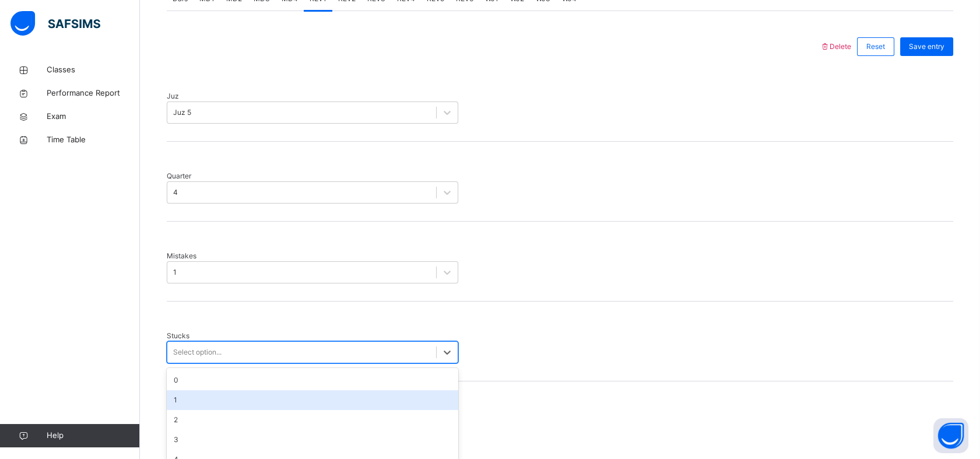
click at [242, 390] on div "1" at bounding box center [312, 400] width 291 height 20
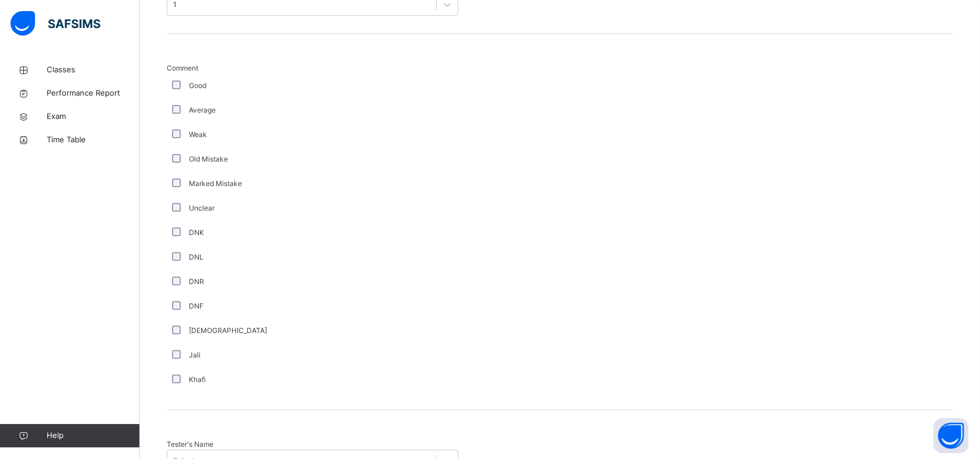
scroll to position [861, 0]
click at [186, 438] on span "Tester's Name" at bounding box center [190, 442] width 47 height 9
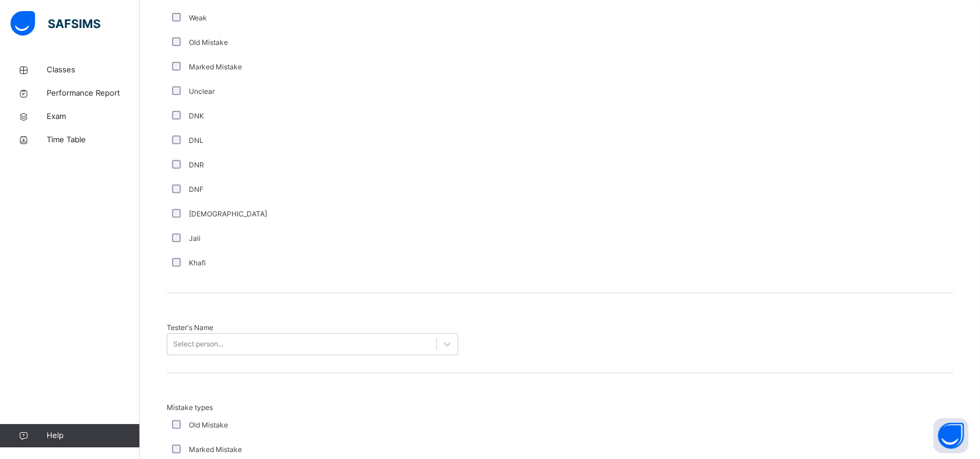
click at [194, 355] on div "Select person..." at bounding box center [312, 344] width 291 height 22
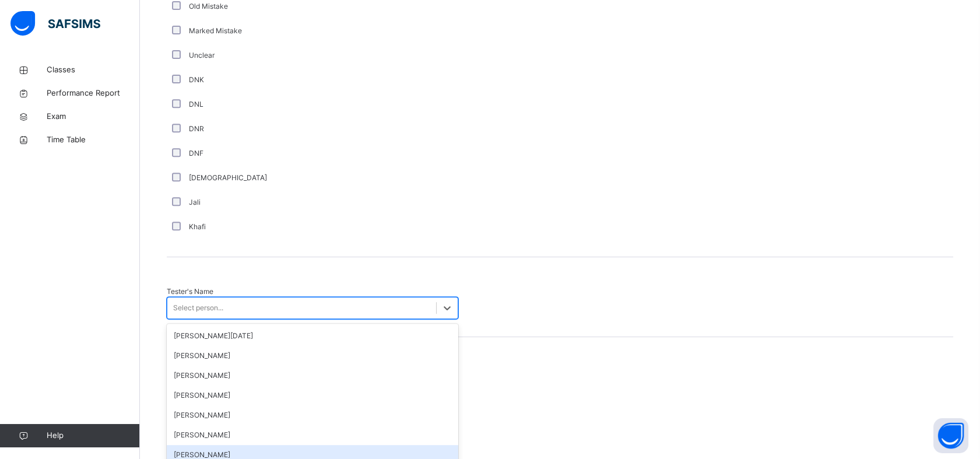
scroll to position [1014, 0]
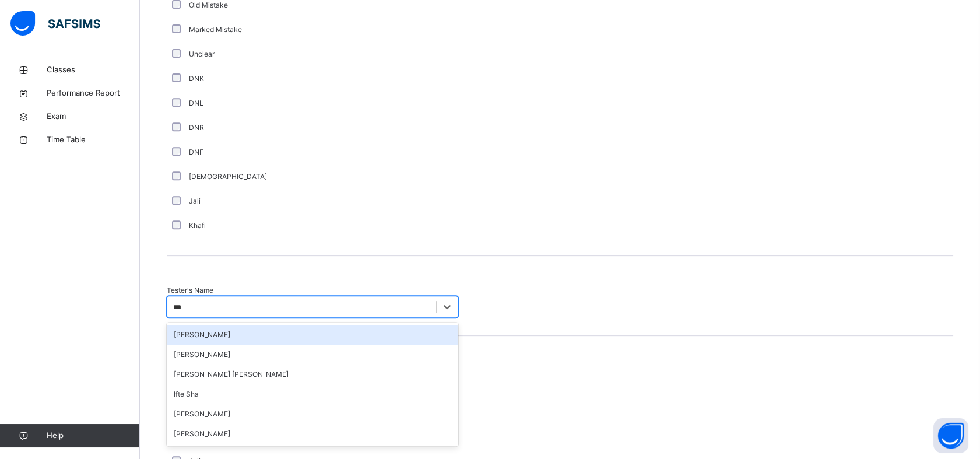
type input "**"
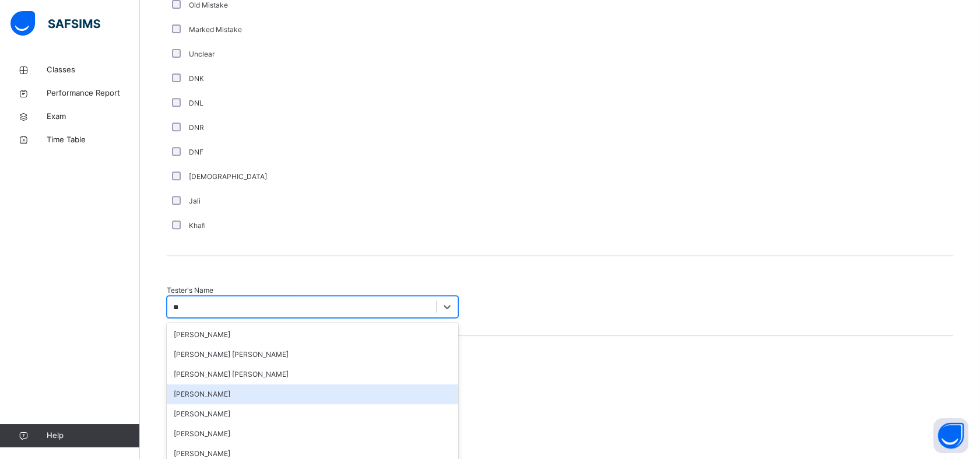
click at [250, 384] on div "[PERSON_NAME]" at bounding box center [312, 394] width 291 height 20
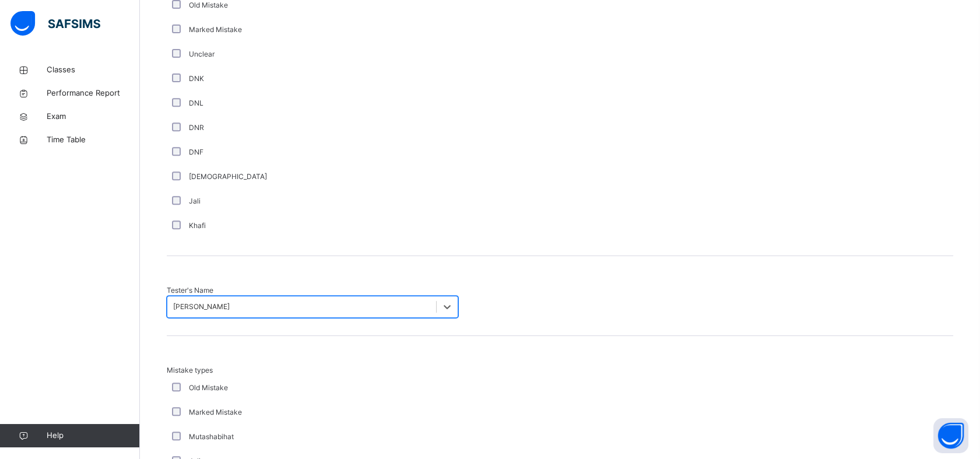
scroll to position [1228, 0]
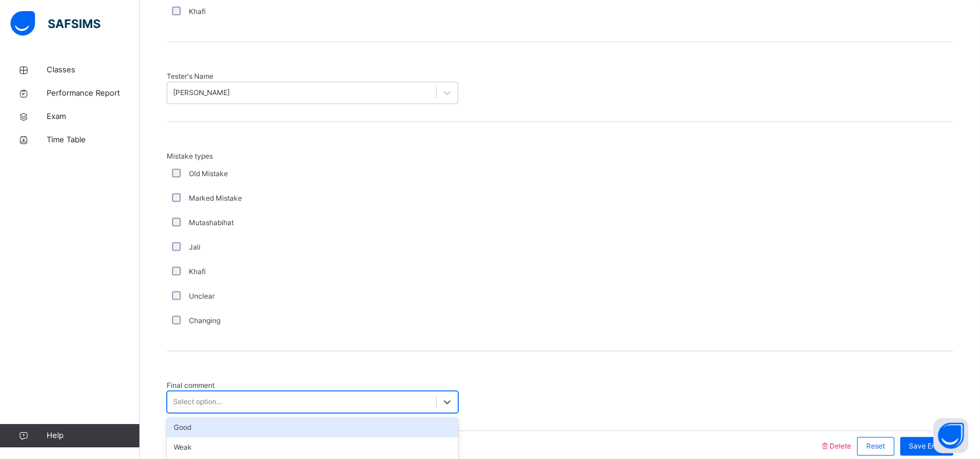
click at [340, 393] on div "Select option..." at bounding box center [301, 402] width 269 height 18
click at [265, 417] on div "Good" at bounding box center [312, 427] width 291 height 20
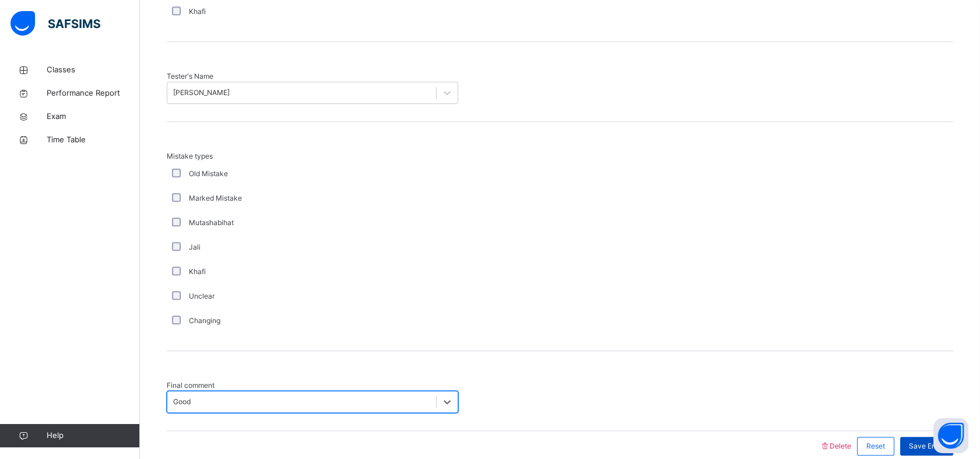
click at [922, 436] on div "Save Entry" at bounding box center [926, 445] width 53 height 19
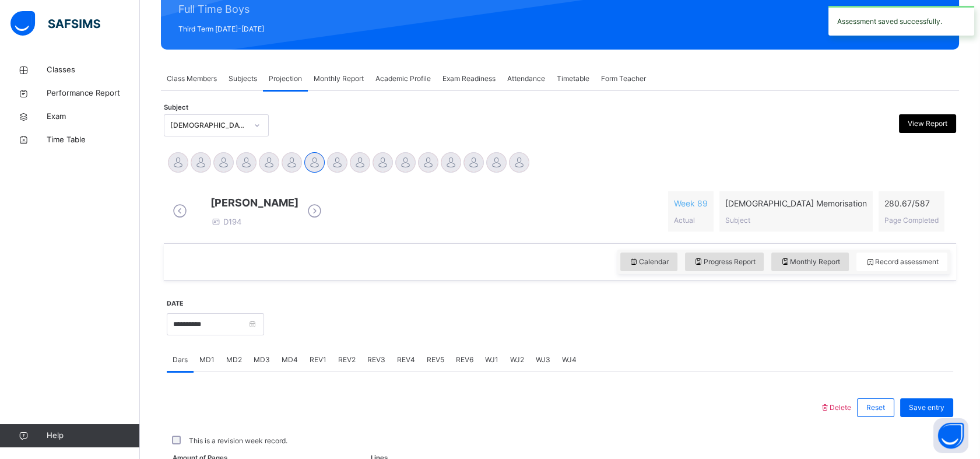
scroll to position [415, 0]
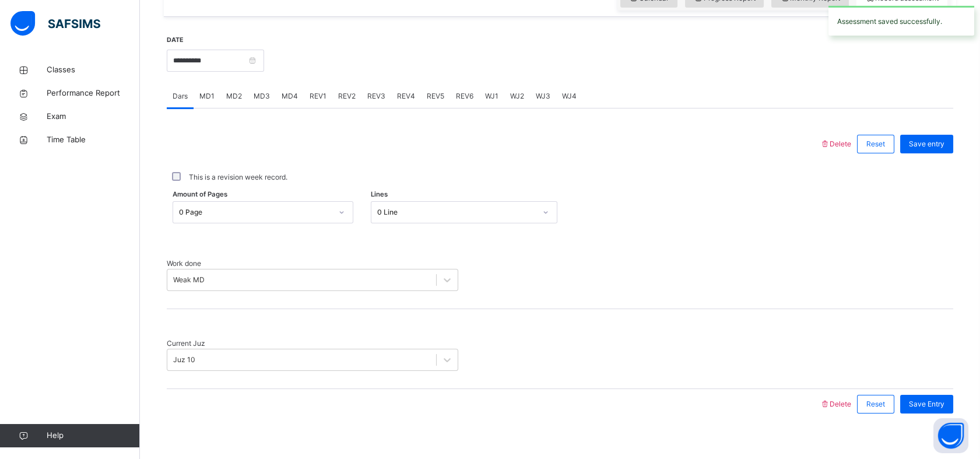
click at [344, 100] on span "REV2" at bounding box center [346, 96] width 17 height 10
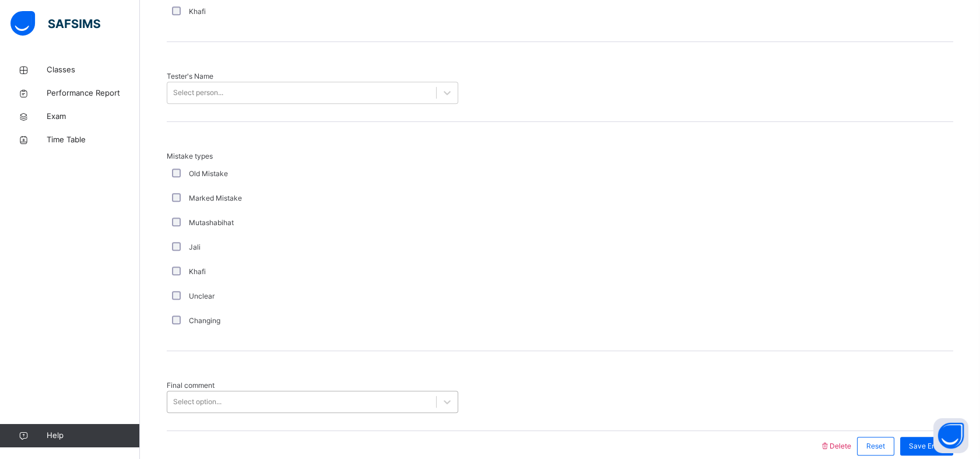
drag, startPoint x: 224, startPoint y: 333, endPoint x: 219, endPoint y: 337, distance: 6.2
click at [223, 351] on div "Final comment Select option..." at bounding box center [560, 391] width 786 height 80
click at [209, 396] on div "Select option..." at bounding box center [197, 401] width 48 height 10
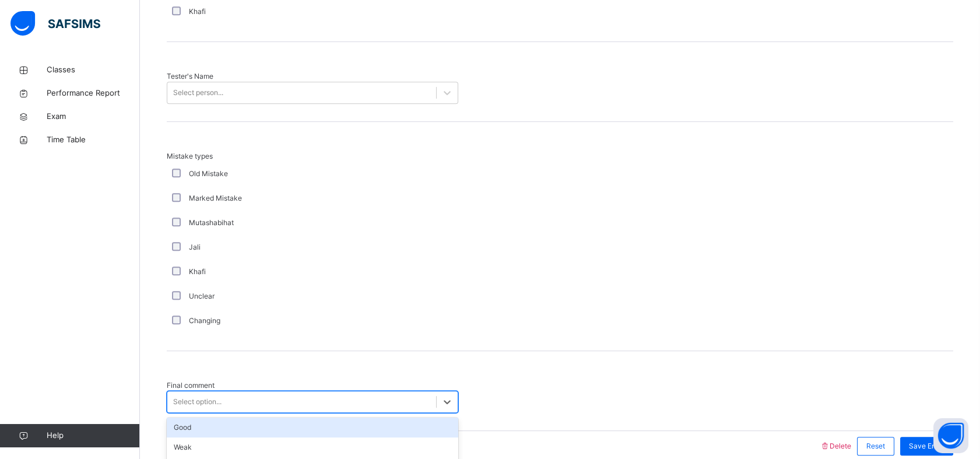
click at [181, 417] on div "Good" at bounding box center [312, 427] width 291 height 20
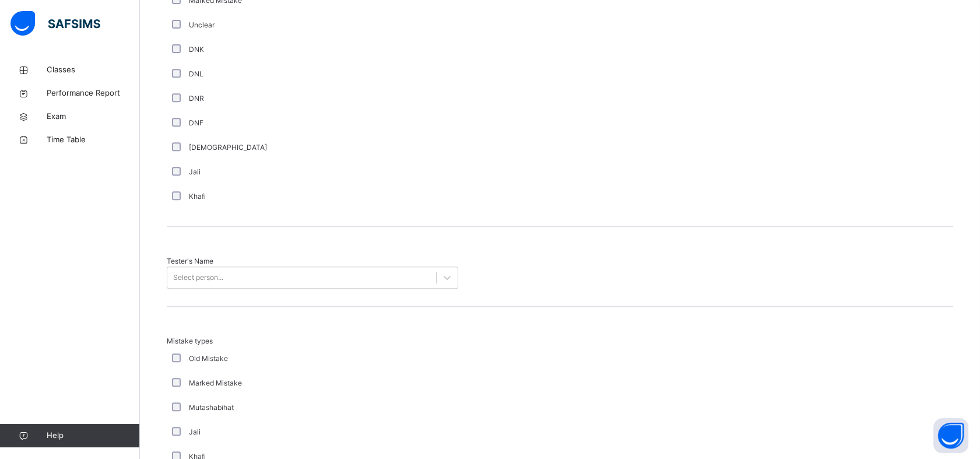
scroll to position [1041, 0]
click at [332, 269] on div "Select person..." at bounding box center [312, 280] width 291 height 22
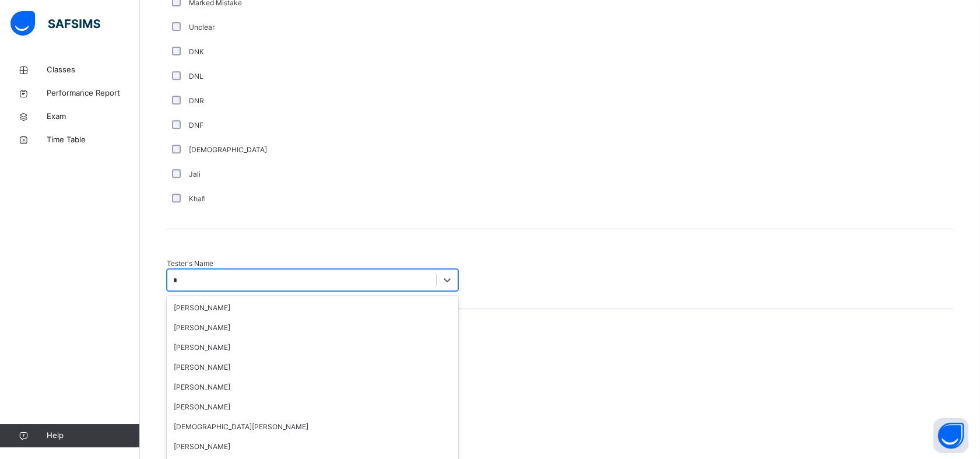
type input "**"
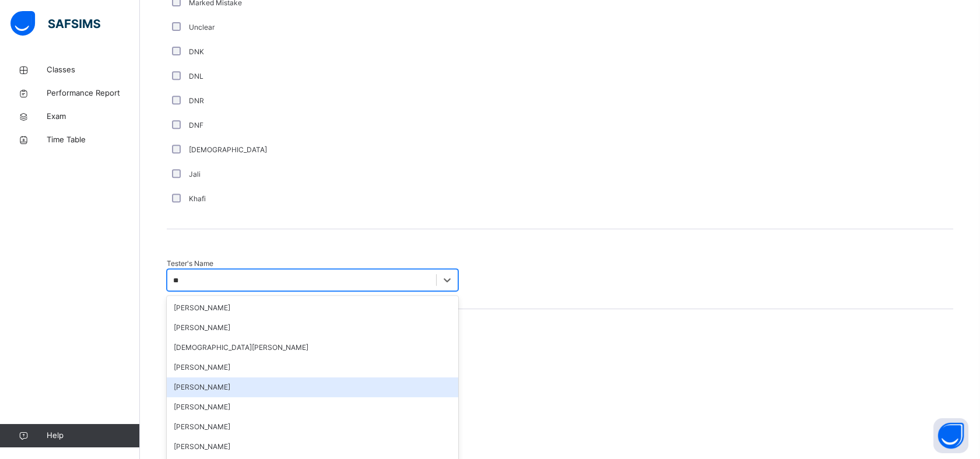
click at [233, 377] on div "[PERSON_NAME]" at bounding box center [312, 387] width 291 height 20
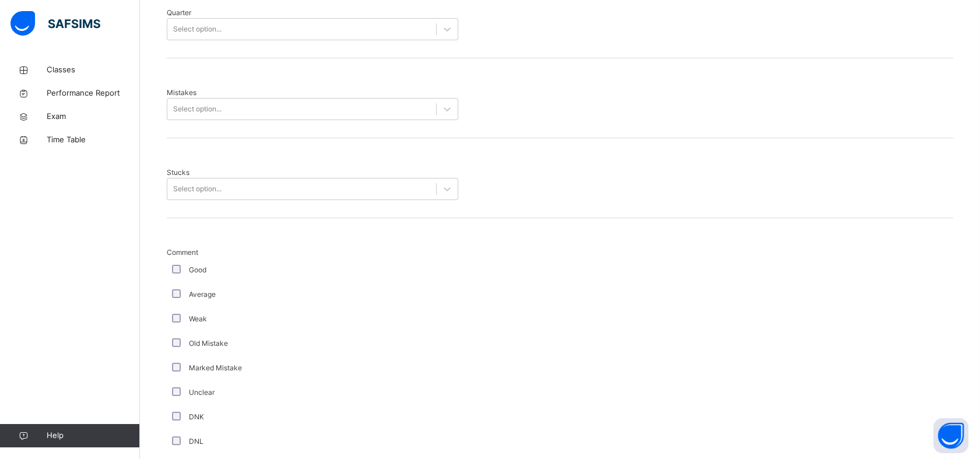
scroll to position [674, 0]
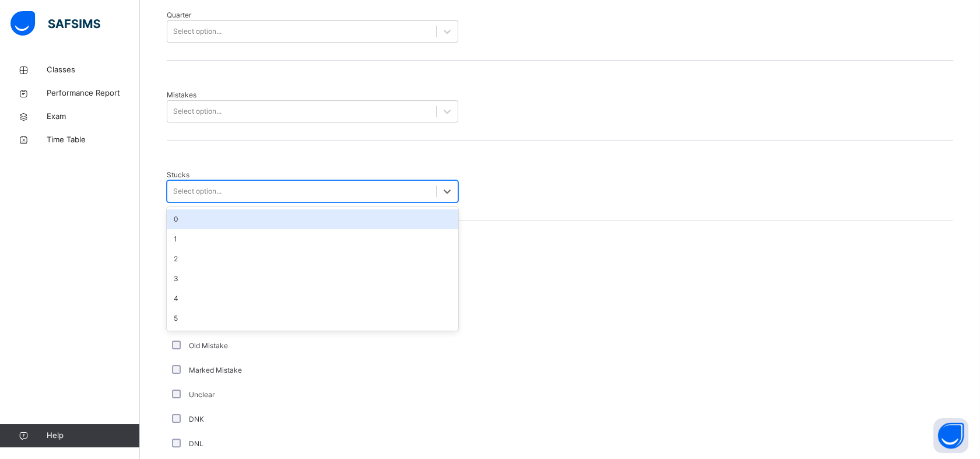
click at [275, 182] on div "Select option..." at bounding box center [301, 191] width 269 height 18
click at [233, 209] on div "0" at bounding box center [312, 219] width 291 height 20
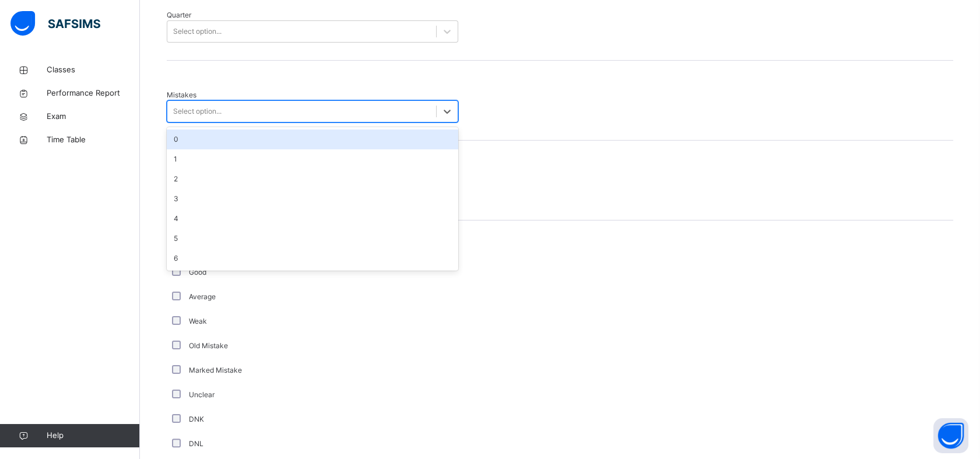
click at [312, 103] on div "Select option..." at bounding box center [301, 112] width 269 height 18
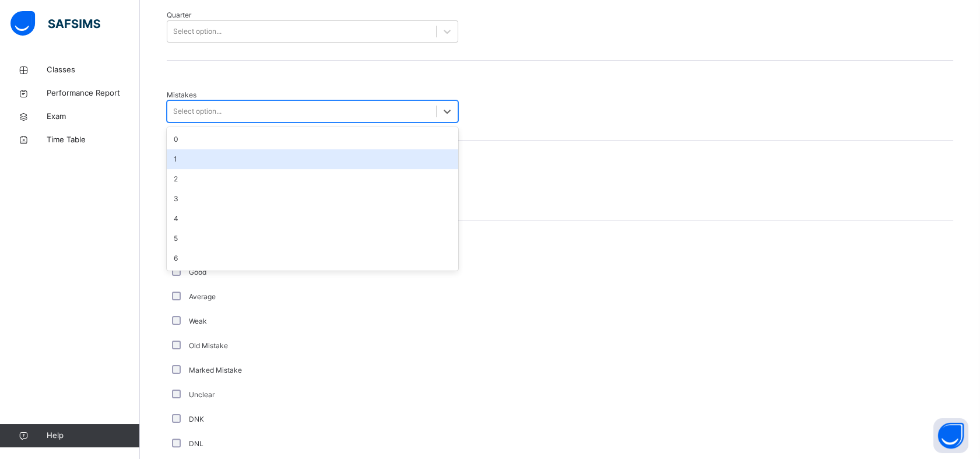
click at [229, 149] on div "1" at bounding box center [312, 159] width 291 height 20
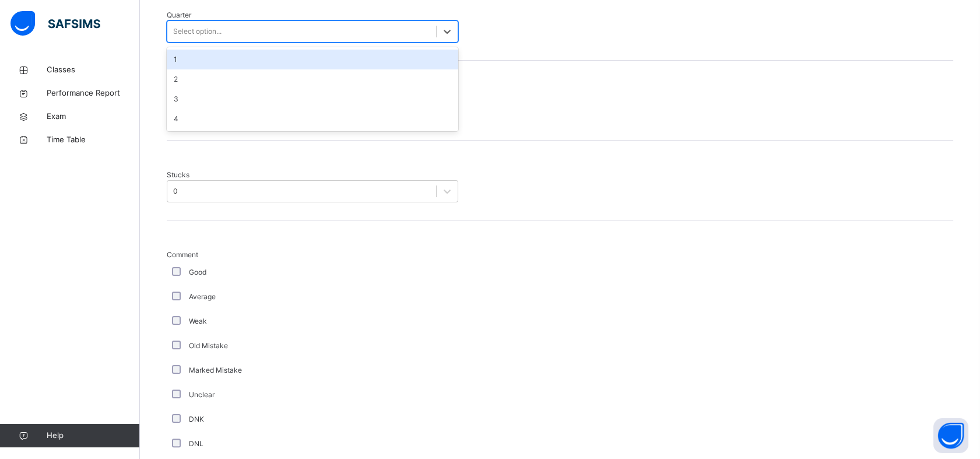
click at [294, 24] on div "Select option..." at bounding box center [301, 32] width 269 height 18
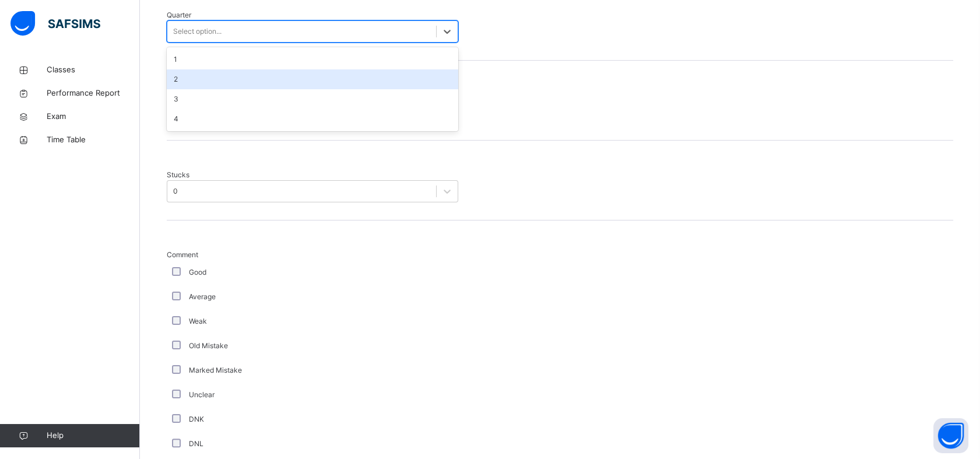
click at [214, 71] on div "2" at bounding box center [312, 79] width 291 height 20
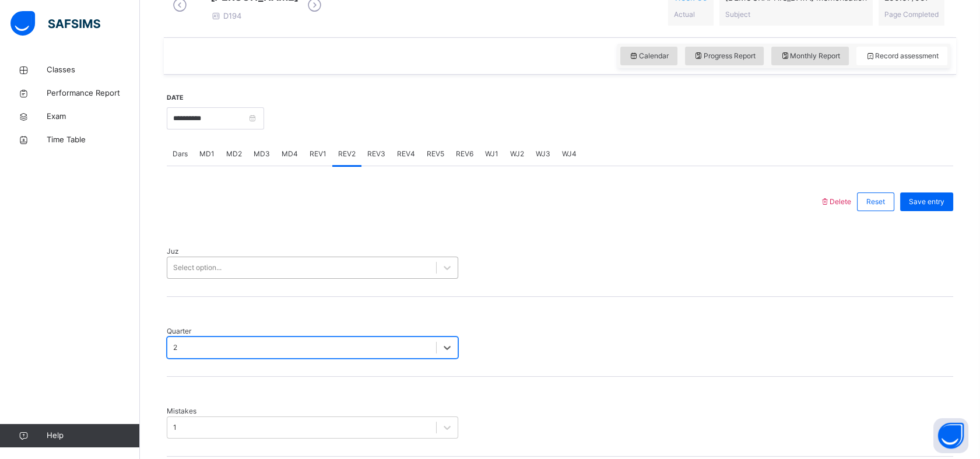
click at [206, 280] on div "Juz Select option..." at bounding box center [560, 257] width 786 height 80
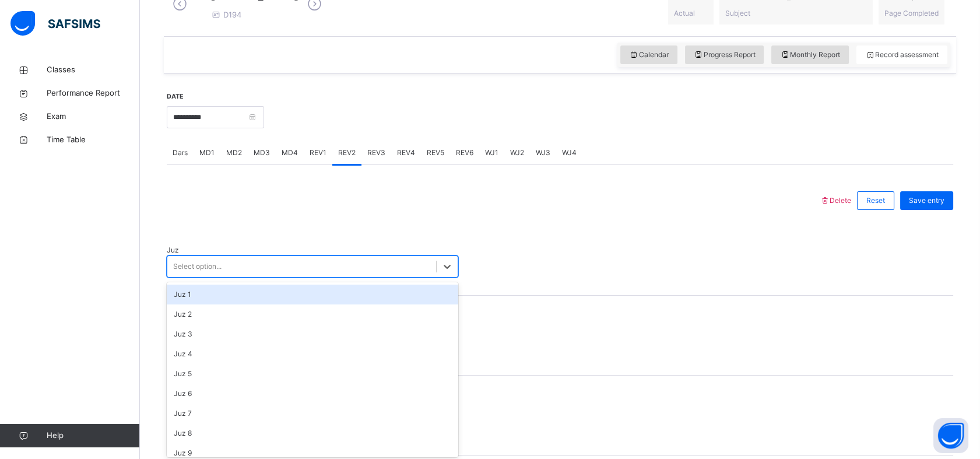
scroll to position [361, 0]
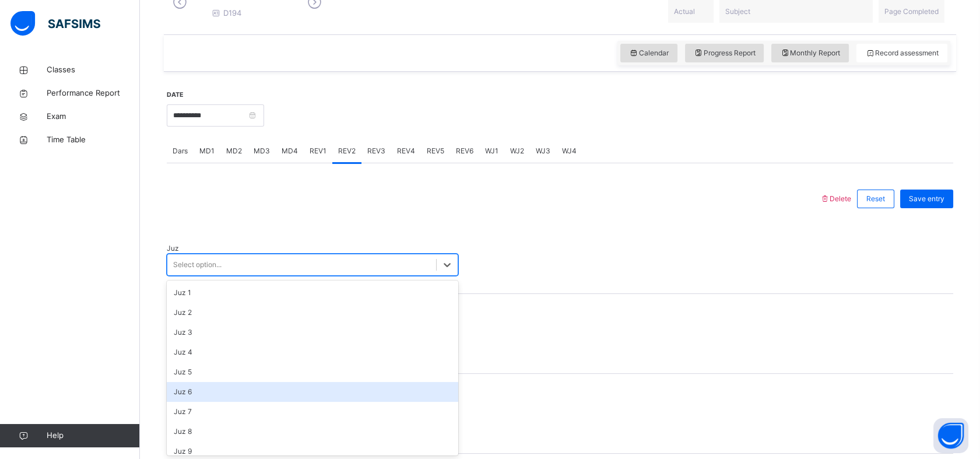
click at [213, 393] on div "Juz 6" at bounding box center [312, 392] width 291 height 20
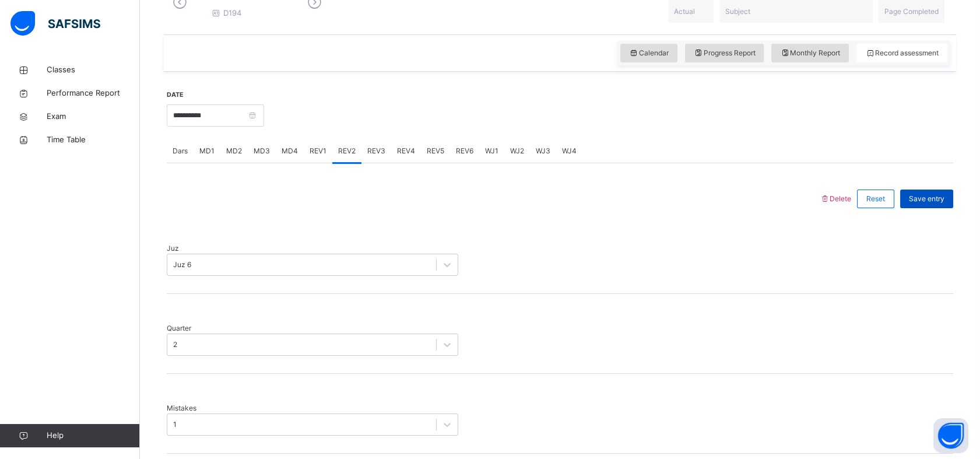
click at [929, 204] on span "Save entry" at bounding box center [926, 198] width 36 height 10
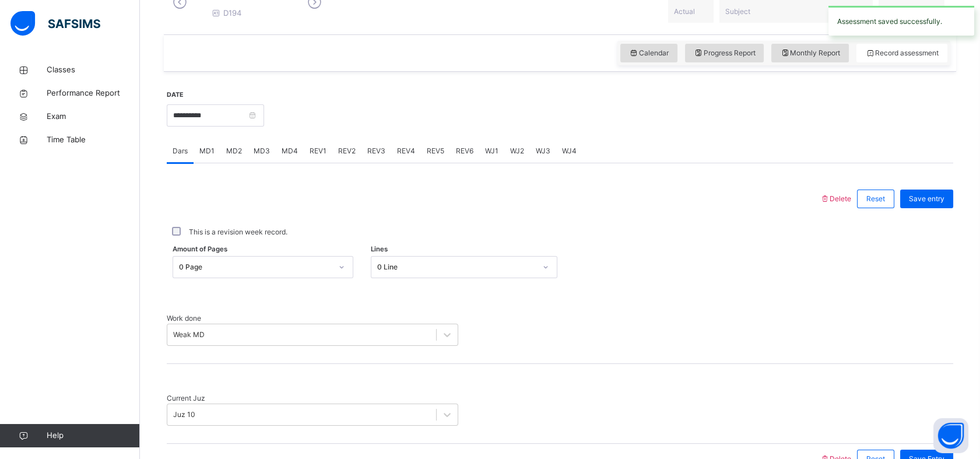
click at [364, 158] on div "REV3" at bounding box center [376, 150] width 30 height 23
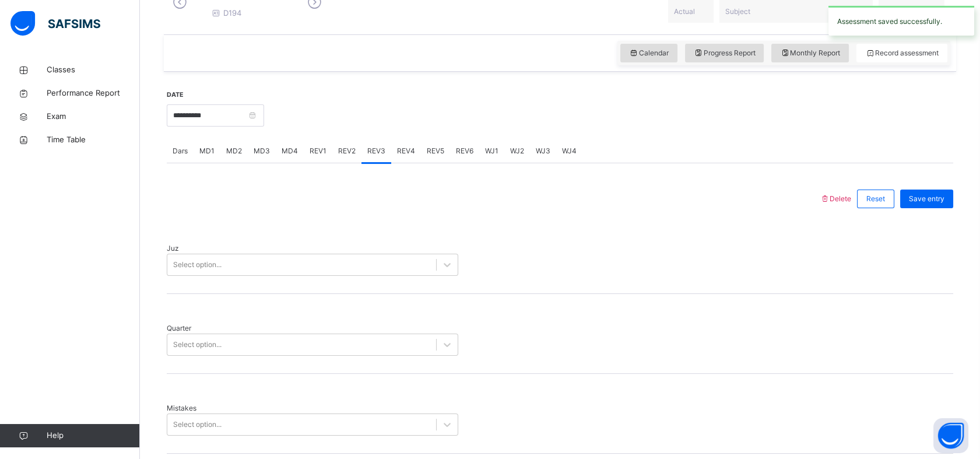
click at [258, 282] on div "Juz Select option..." at bounding box center [560, 254] width 786 height 80
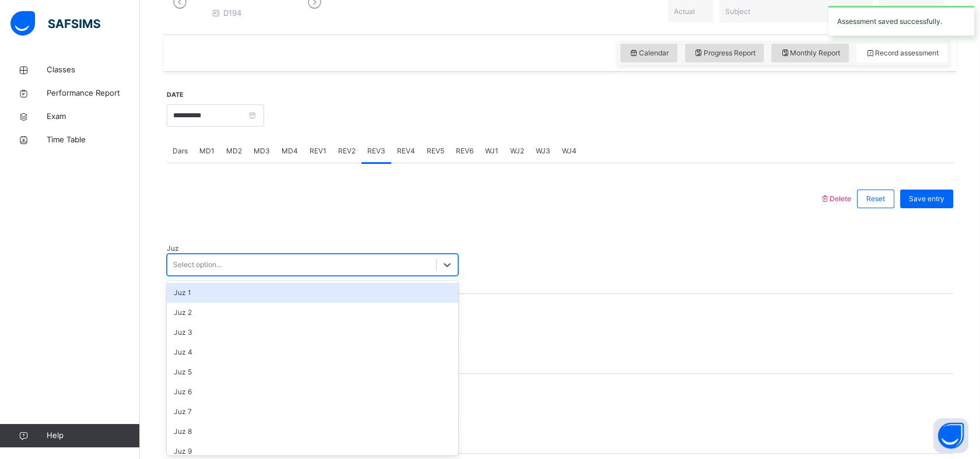
click at [270, 257] on div "Select option..." at bounding box center [301, 265] width 269 height 18
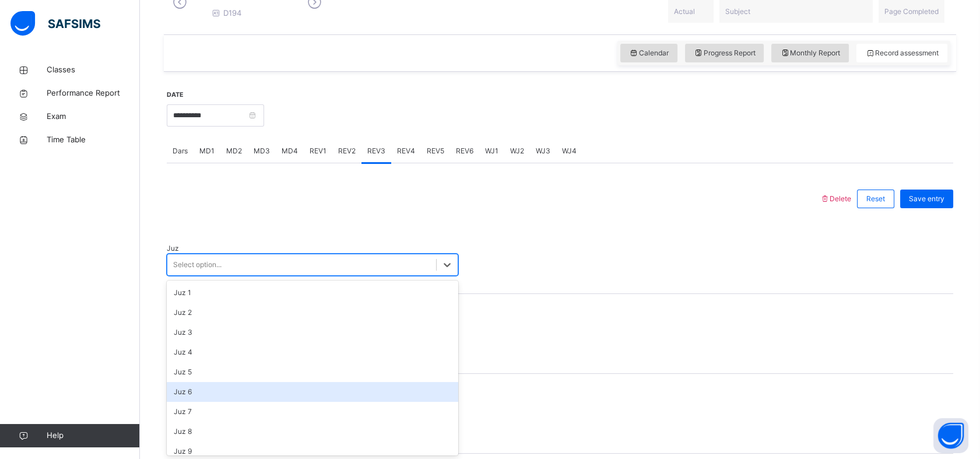
click at [221, 394] on div "Juz 6" at bounding box center [312, 392] width 291 height 20
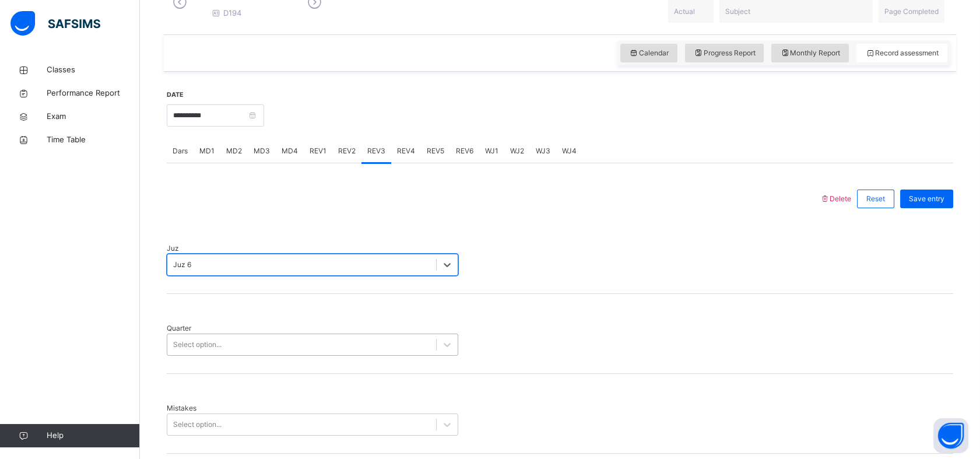
click at [282, 333] on div "Select option..." at bounding box center [312, 344] width 291 height 22
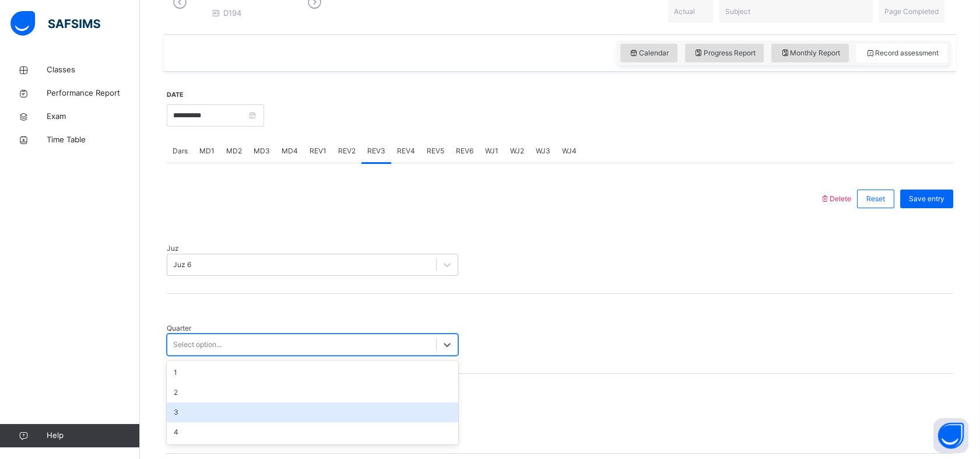
click at [203, 402] on div "3" at bounding box center [312, 412] width 291 height 20
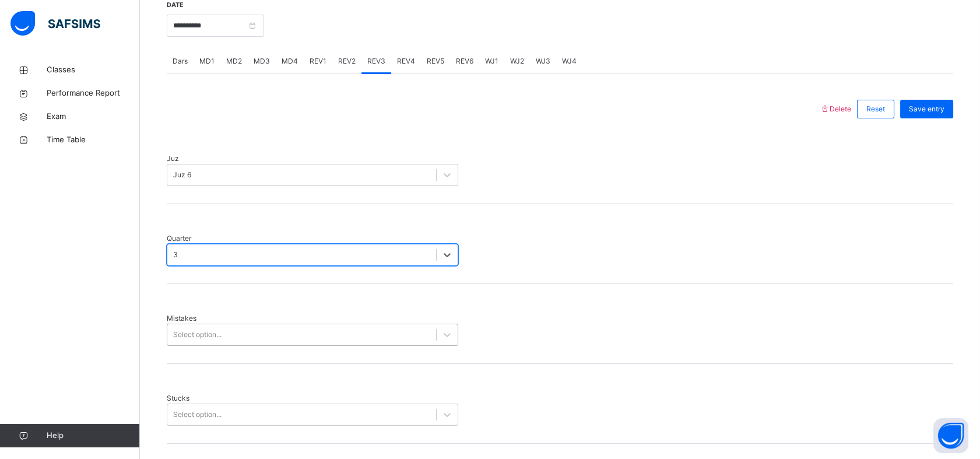
click at [200, 346] on div "Select option..." at bounding box center [312, 334] width 291 height 22
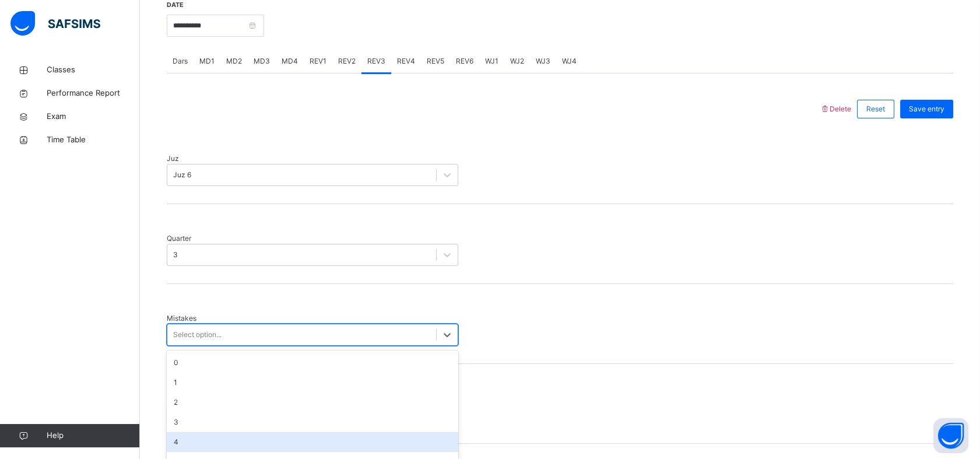
scroll to position [463, 0]
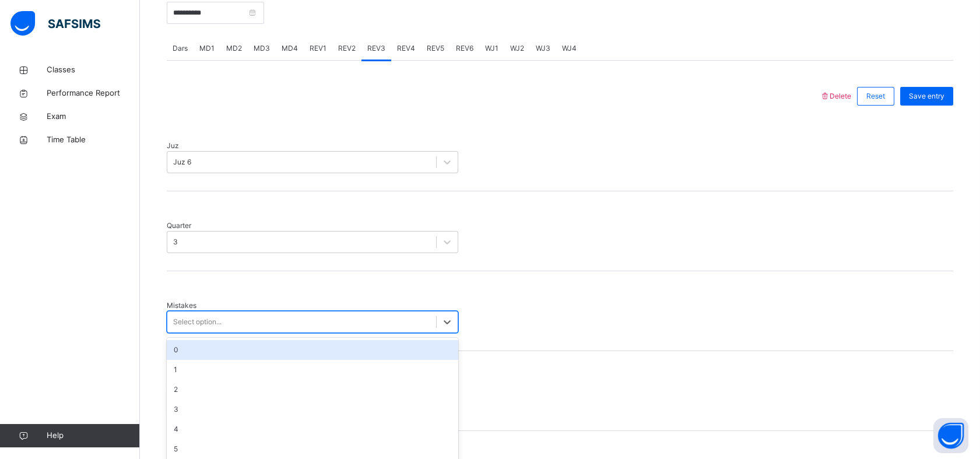
click at [237, 340] on div "0" at bounding box center [312, 350] width 291 height 20
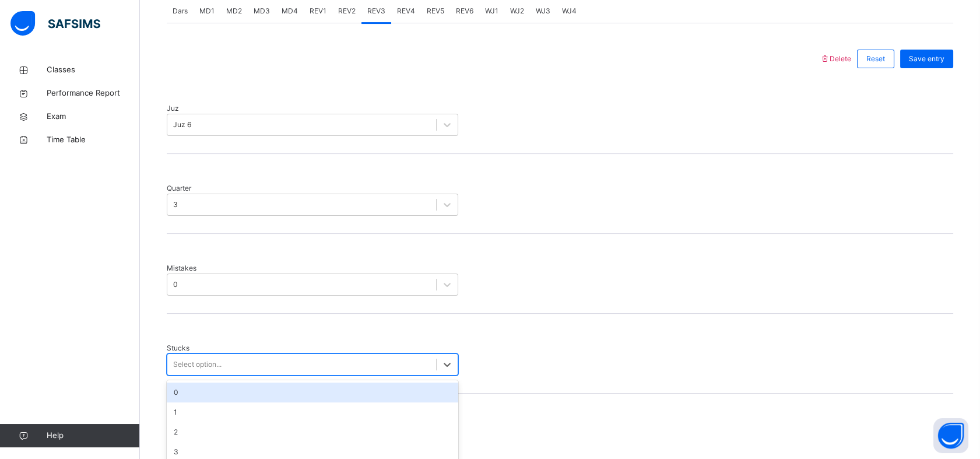
click at [209, 364] on div "option 0 focused, 1 of 6. 6 results available. Use Up and Down to choose option…" at bounding box center [312, 364] width 291 height 22
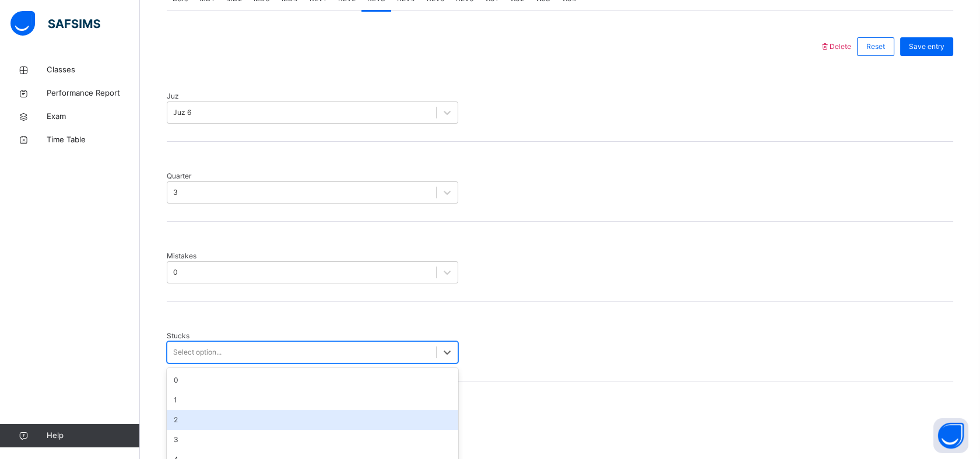
click at [193, 410] on div "2" at bounding box center [312, 420] width 291 height 20
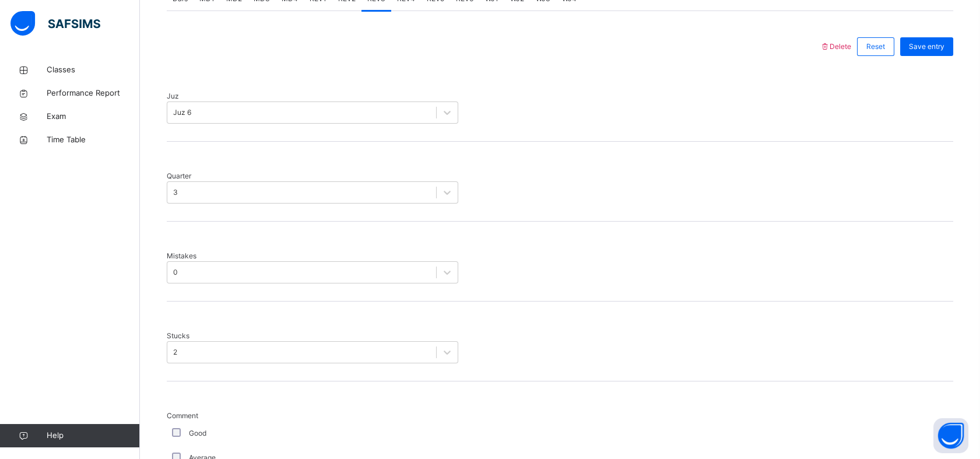
click at [181, 452] on div "Average" at bounding box center [313, 457] width 286 height 10
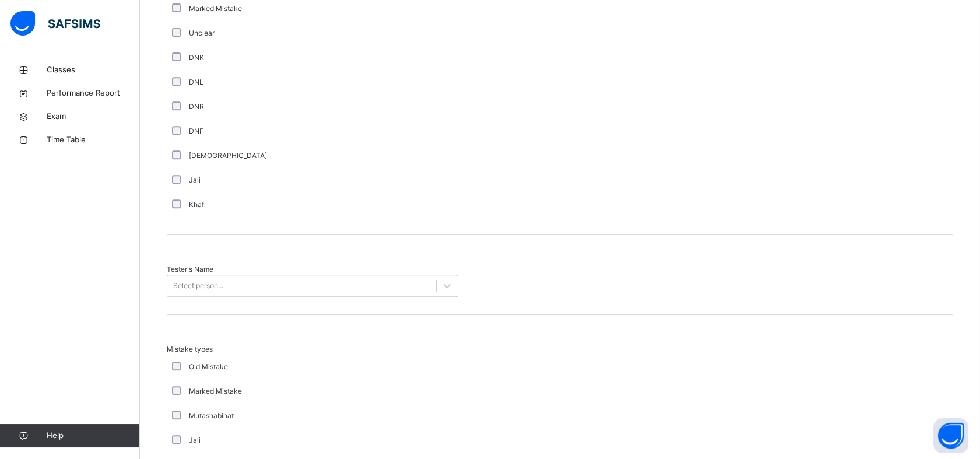
scroll to position [1037, 0]
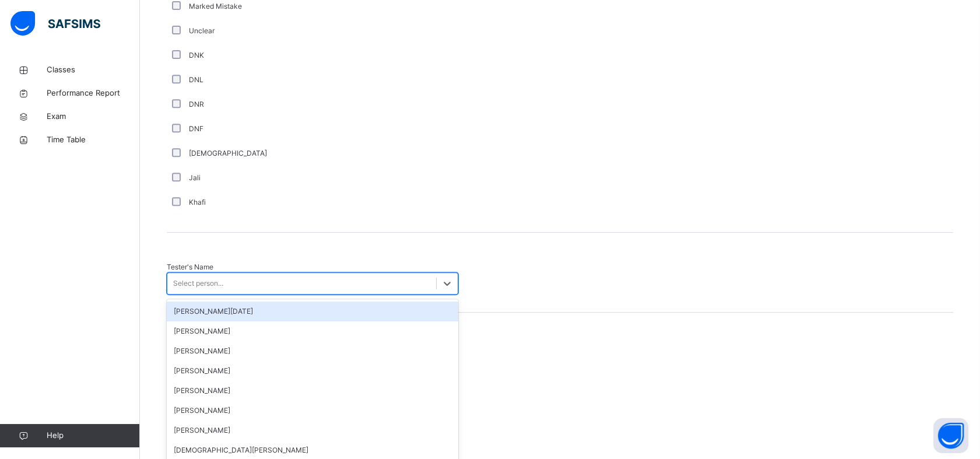
click at [305, 274] on div "Select person..." at bounding box center [301, 283] width 269 height 18
type input "***"
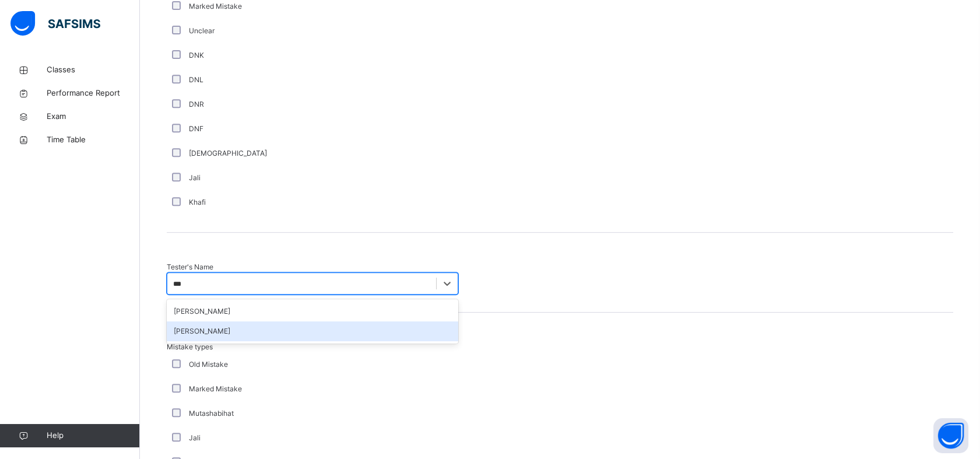
click at [271, 321] on div "[PERSON_NAME]" at bounding box center [312, 331] width 291 height 20
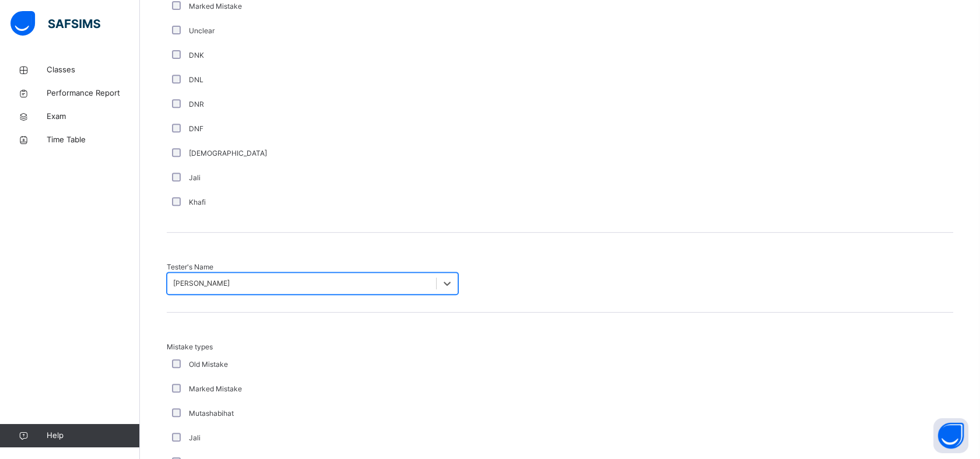
scroll to position [1228, 0]
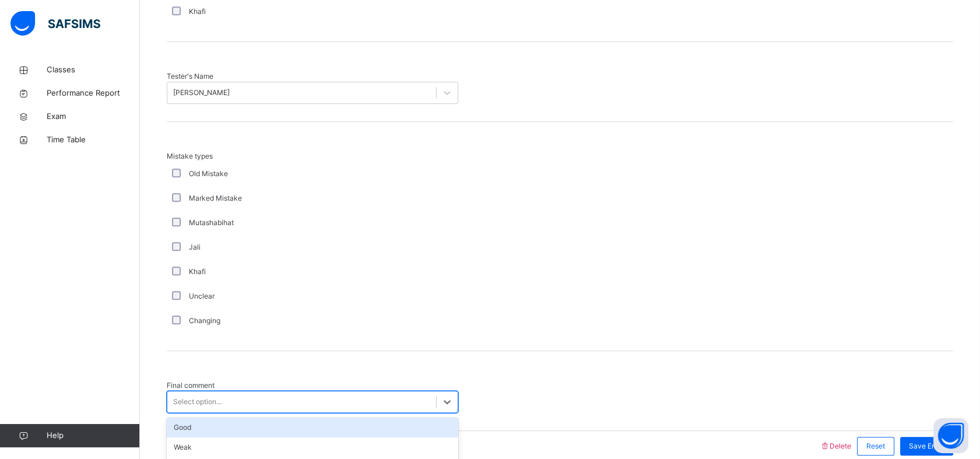
click at [214, 396] on div "Select option..." at bounding box center [197, 401] width 48 height 10
click at [199, 417] on div "Good" at bounding box center [312, 427] width 291 height 20
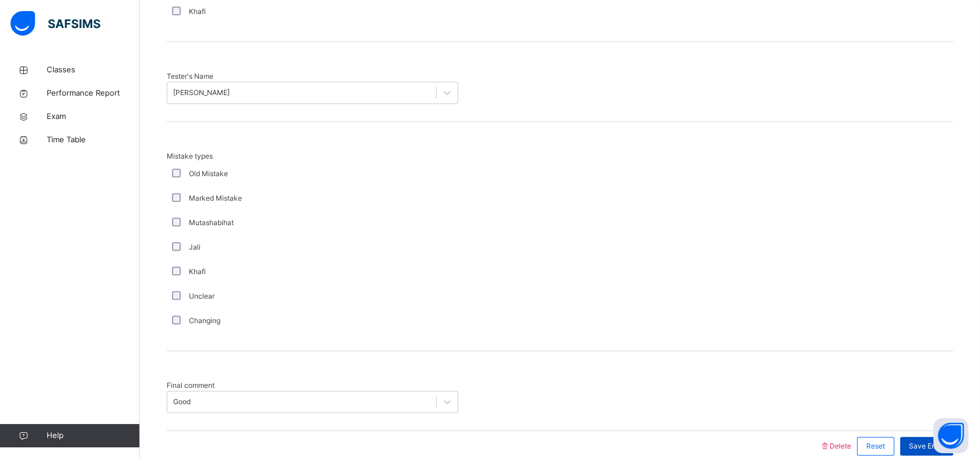
click at [922, 441] on span "Save Entry" at bounding box center [926, 446] width 36 height 10
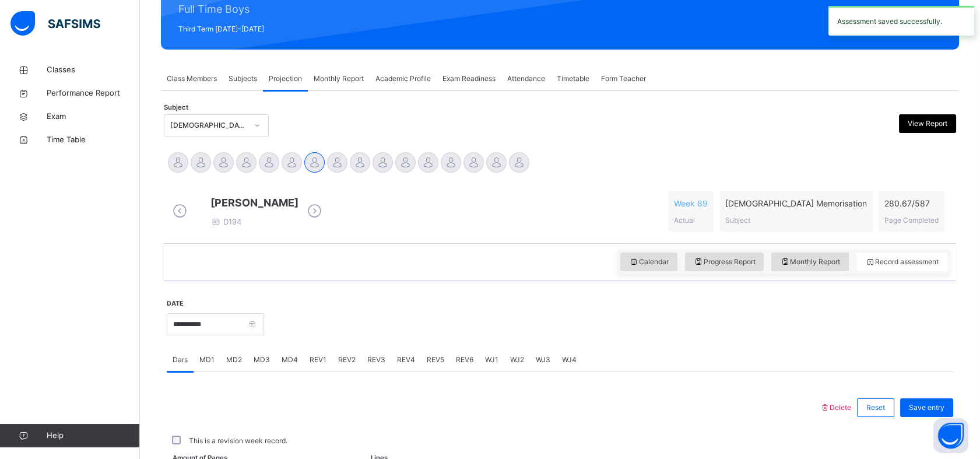
scroll to position [415, 0]
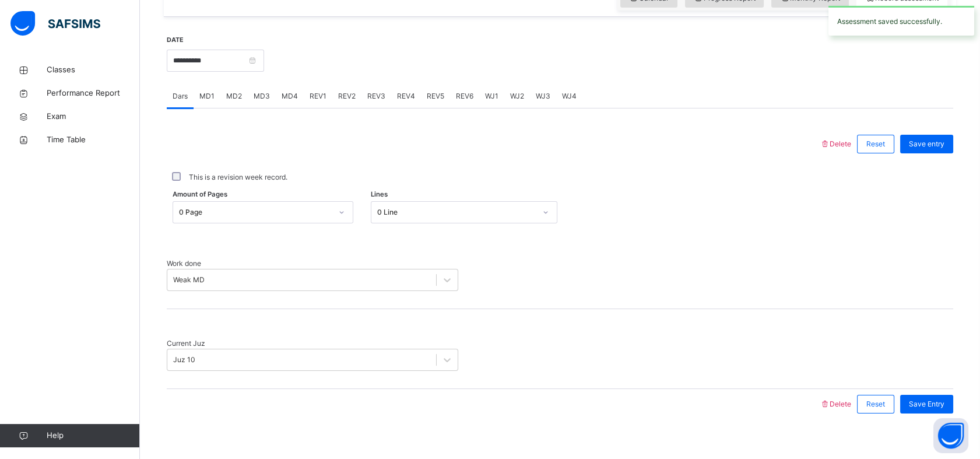
click at [406, 101] on span "REV4" at bounding box center [406, 96] width 18 height 10
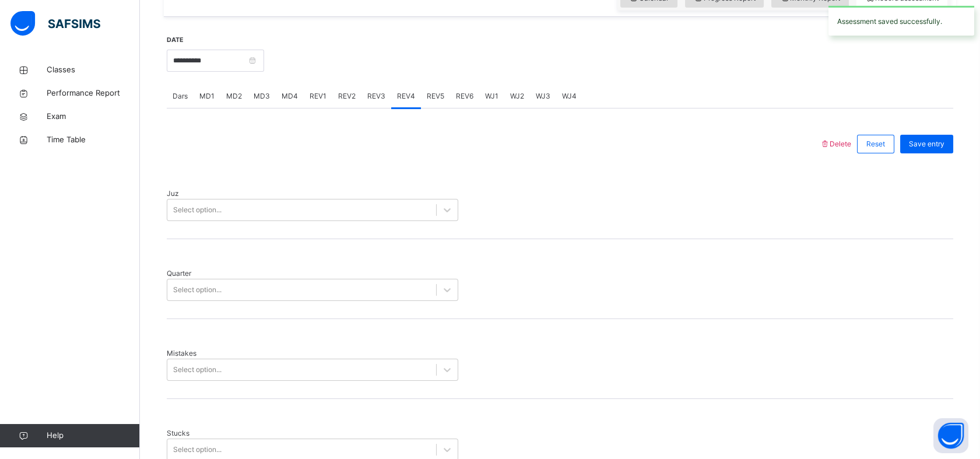
scroll to position [1228, 0]
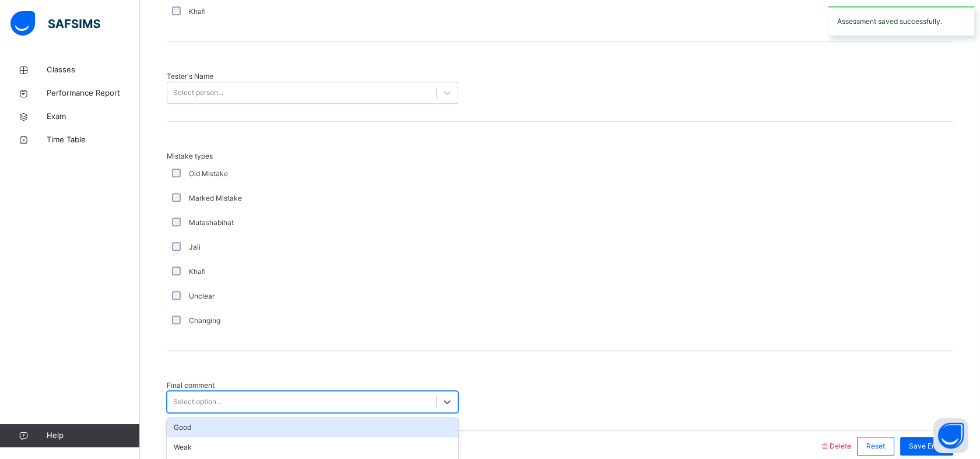
click at [253, 393] on div "Select option..." at bounding box center [301, 402] width 269 height 18
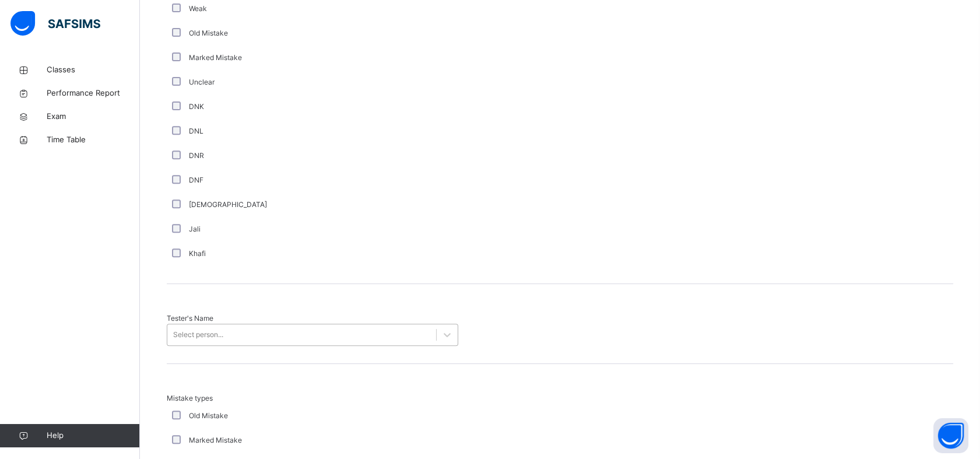
click at [264, 323] on div "Select person..." at bounding box center [312, 334] width 291 height 22
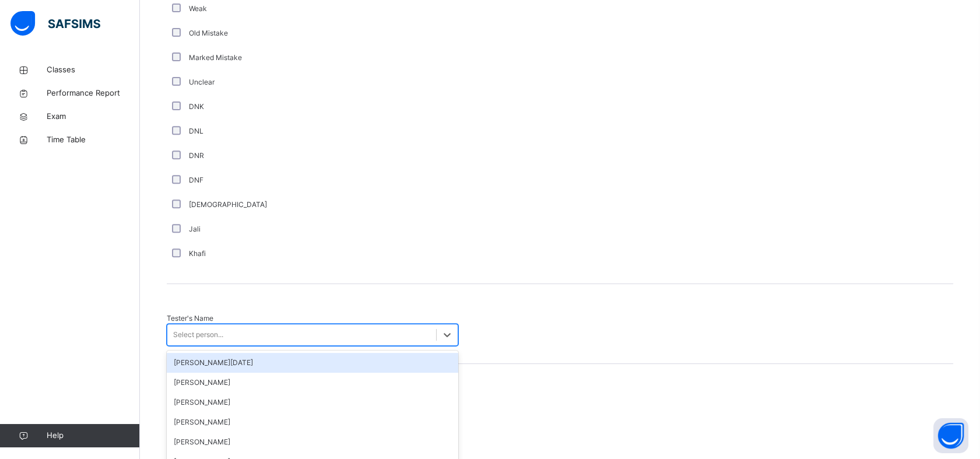
scroll to position [1014, 0]
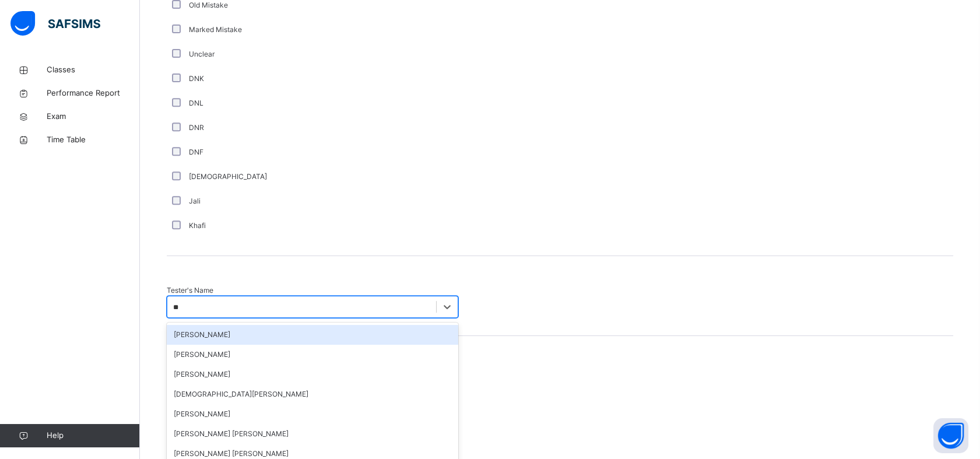
type input "***"
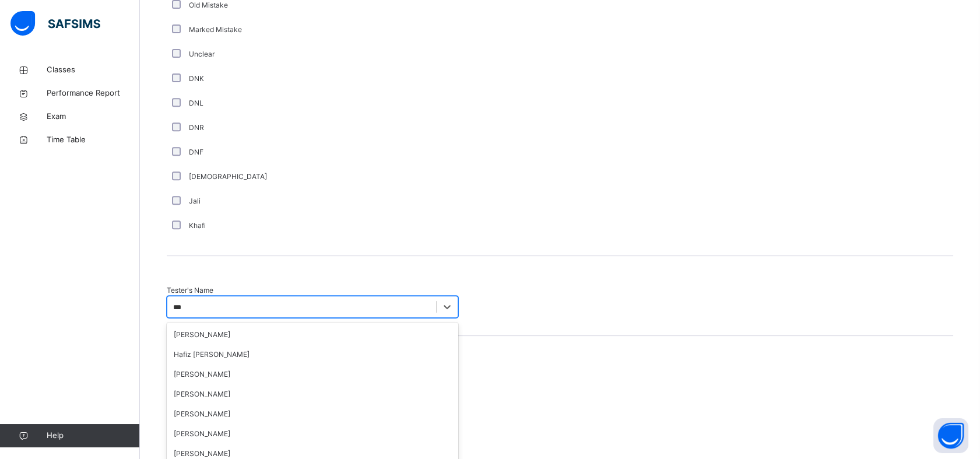
scroll to position [103, 0]
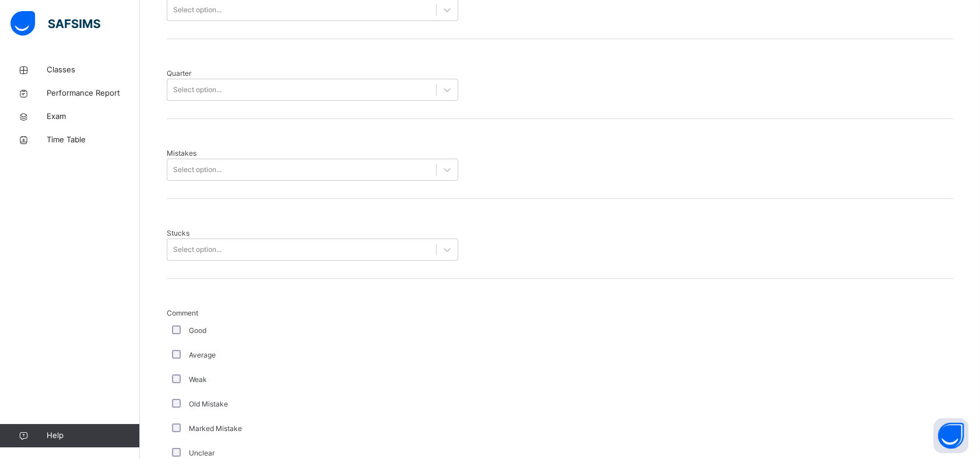
scroll to position [615, 0]
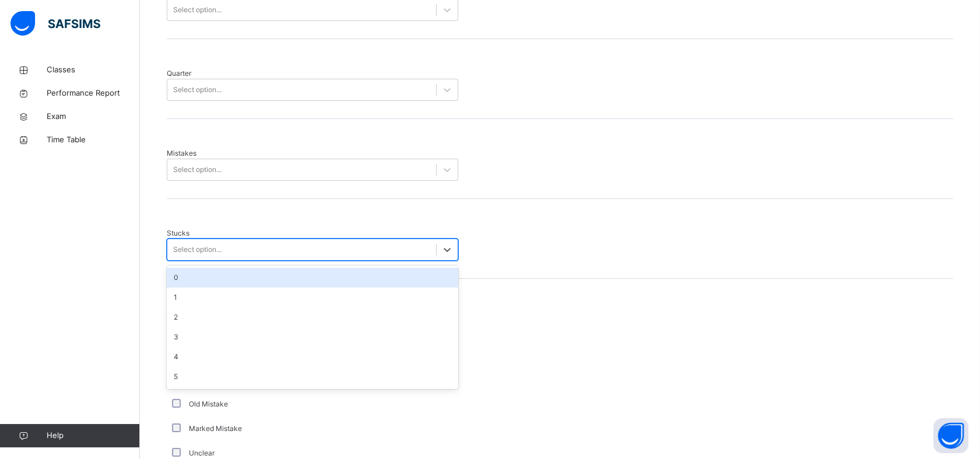
click at [285, 241] on div "Select option..." at bounding box center [301, 250] width 269 height 18
click at [224, 267] on div "0" at bounding box center [312, 277] width 291 height 20
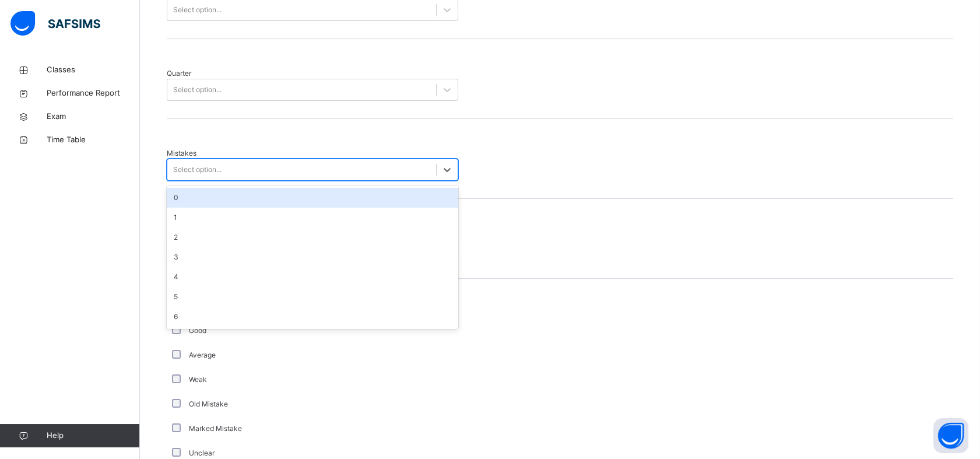
click at [325, 161] on div "Select option..." at bounding box center [301, 170] width 269 height 18
click at [273, 188] on div "0" at bounding box center [312, 198] width 291 height 20
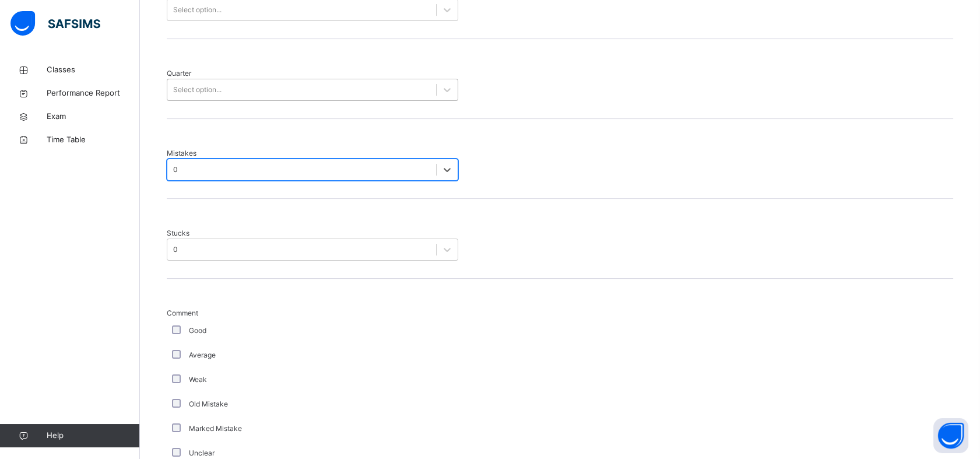
click at [360, 81] on div "Select option..." at bounding box center [301, 90] width 269 height 18
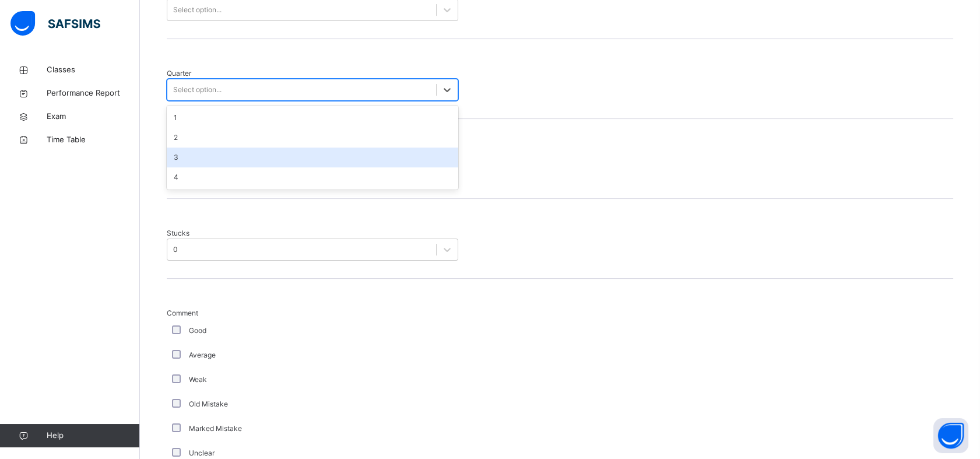
click at [246, 147] on div "3" at bounding box center [312, 157] width 291 height 20
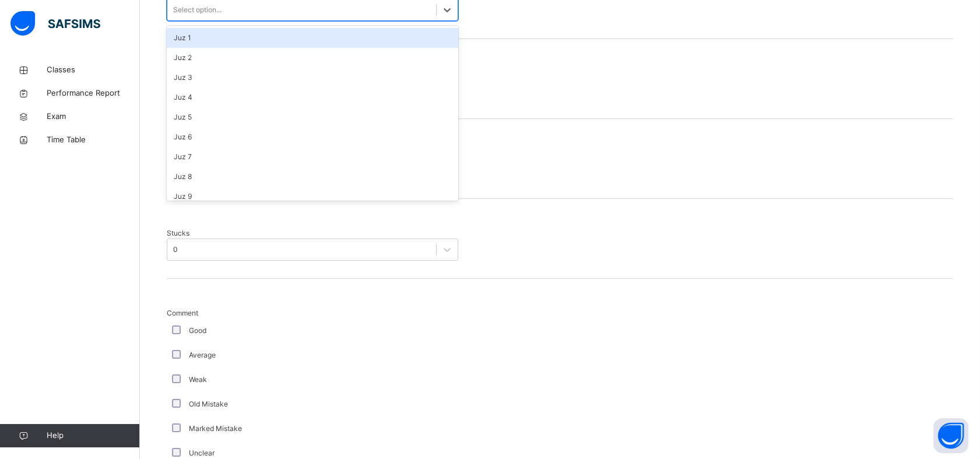
click at [380, 10] on div "Select option..." at bounding box center [301, 10] width 269 height 18
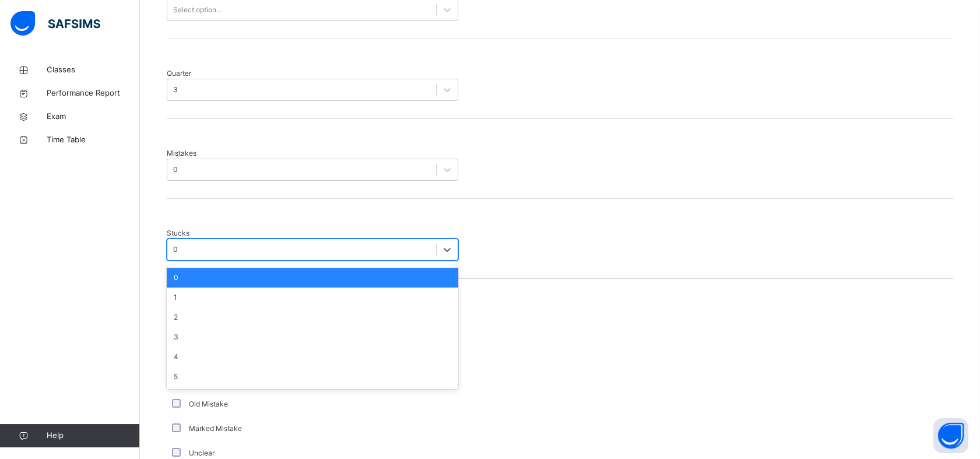
click at [178, 244] on div "0" at bounding box center [175, 249] width 5 height 10
click at [178, 84] on div "3" at bounding box center [175, 89] width 5 height 10
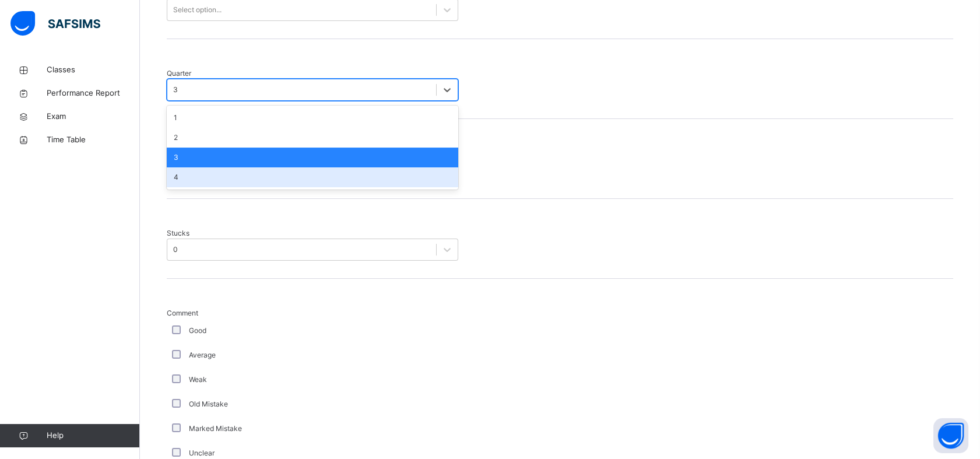
click at [214, 167] on div "4" at bounding box center [312, 177] width 291 height 20
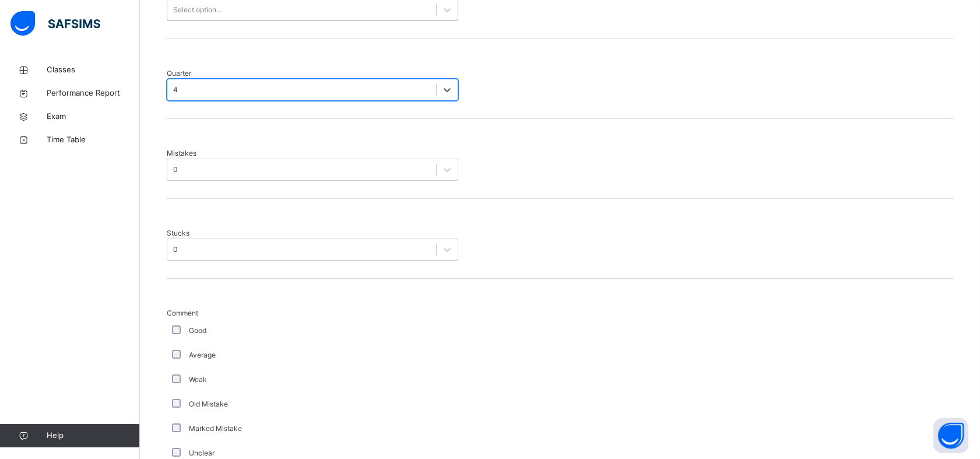
click at [305, 10] on div "Select option..." at bounding box center [301, 10] width 269 height 18
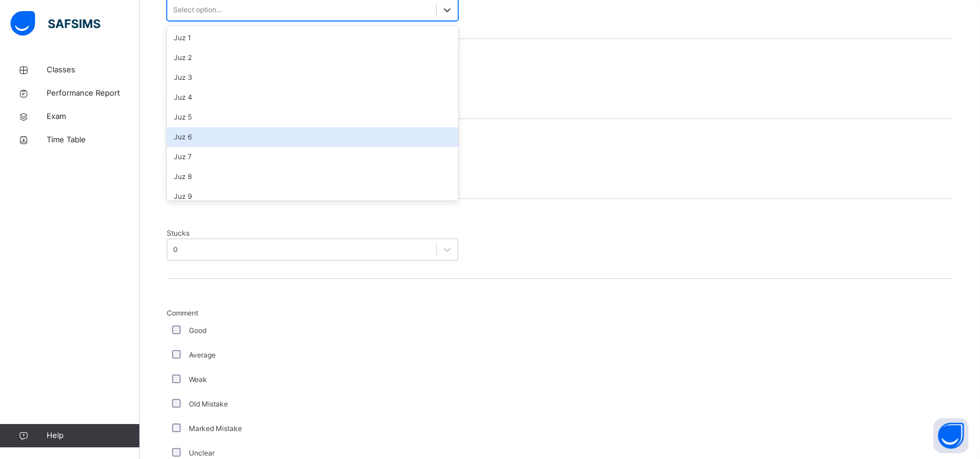
click at [225, 136] on div "Juz 6" at bounding box center [312, 137] width 291 height 20
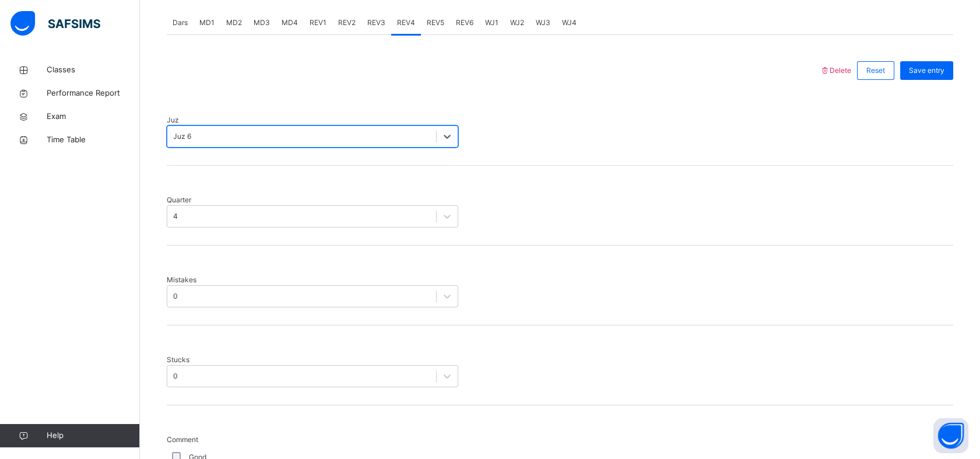
scroll to position [479, 0]
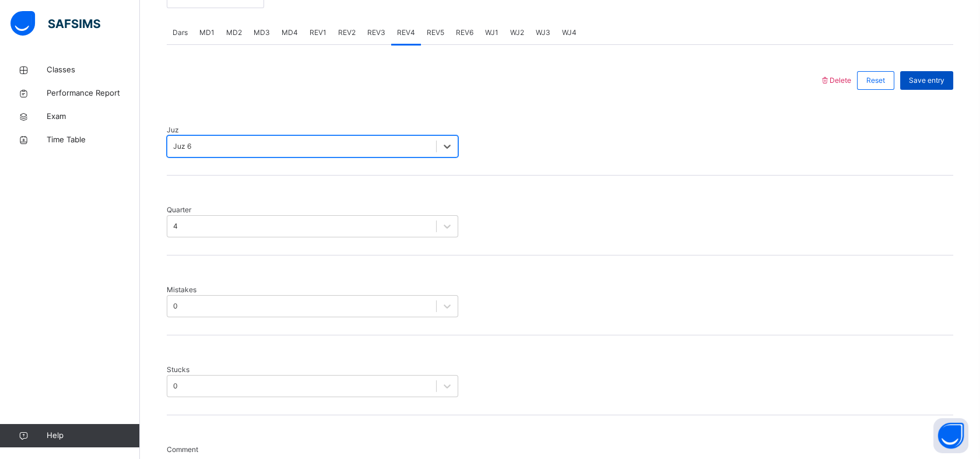
click at [937, 82] on div "Save entry" at bounding box center [926, 80] width 53 height 19
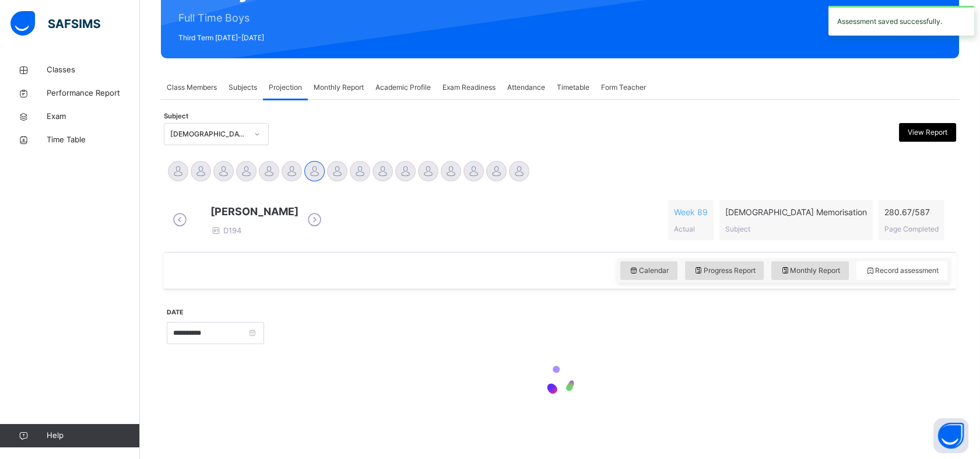
scroll to position [415, 0]
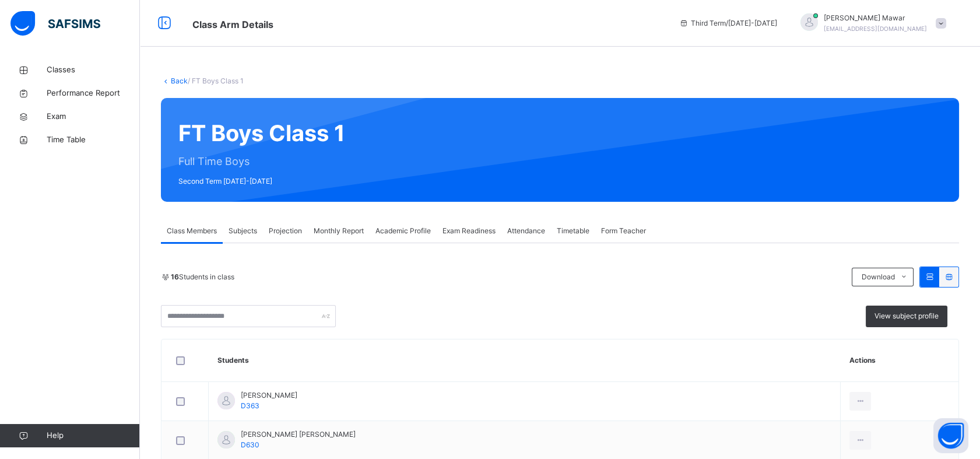
click at [282, 227] on span "Projection" at bounding box center [285, 231] width 33 height 10
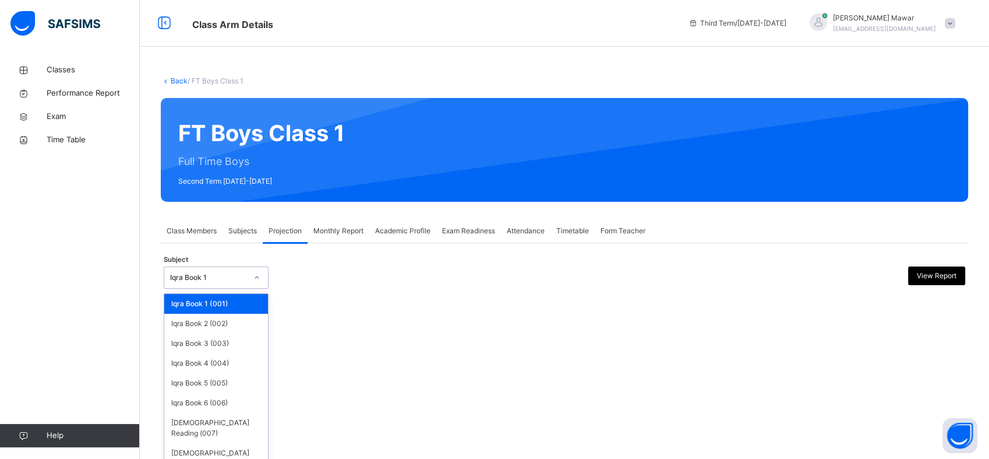
click at [211, 269] on div "Iqra Book 1" at bounding box center [205, 278] width 82 height 18
click at [210, 443] on div "[DEMOGRAPHIC_DATA] Memorisation (008)" at bounding box center [216, 458] width 104 height 30
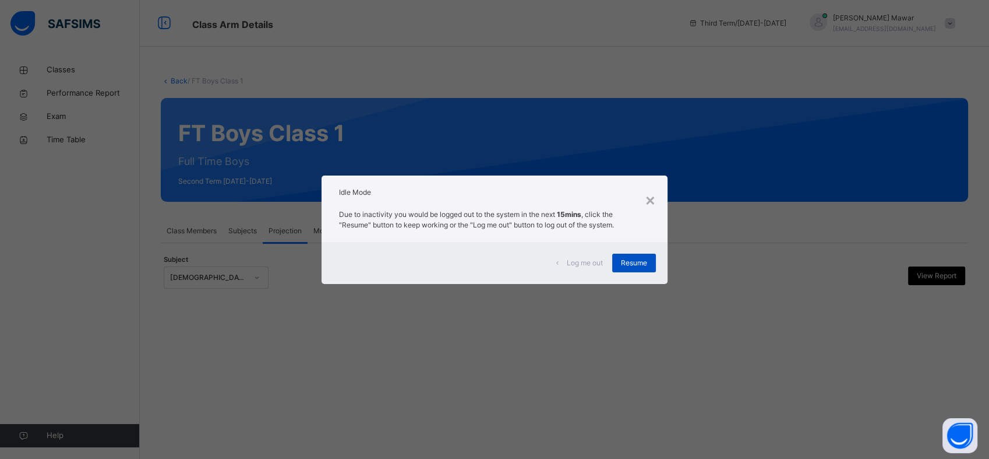
click at [645, 262] on span "Resume" at bounding box center [634, 263] width 26 height 10
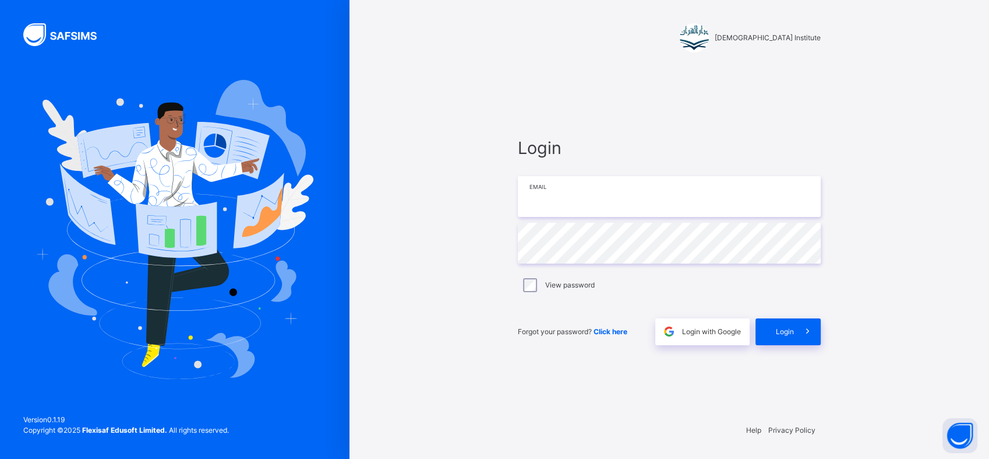
type input "**********"
